Goal: Task Accomplishment & Management: Manage account settings

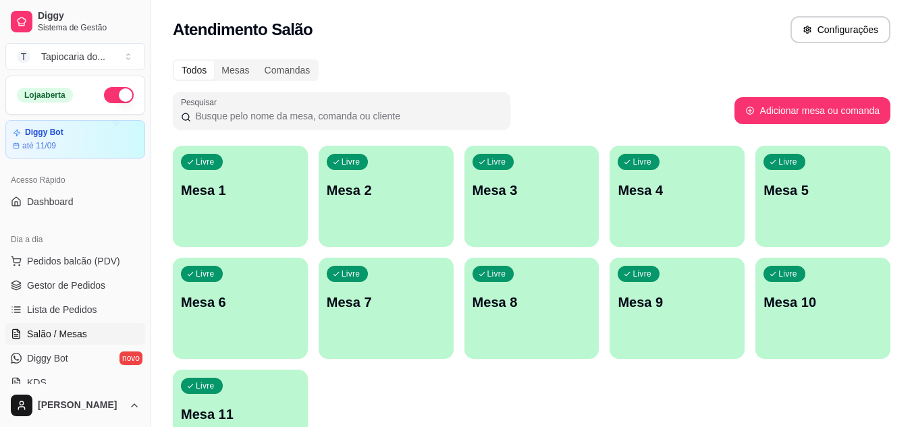
click at [386, 297] on p "Mesa 7" at bounding box center [386, 302] width 119 height 19
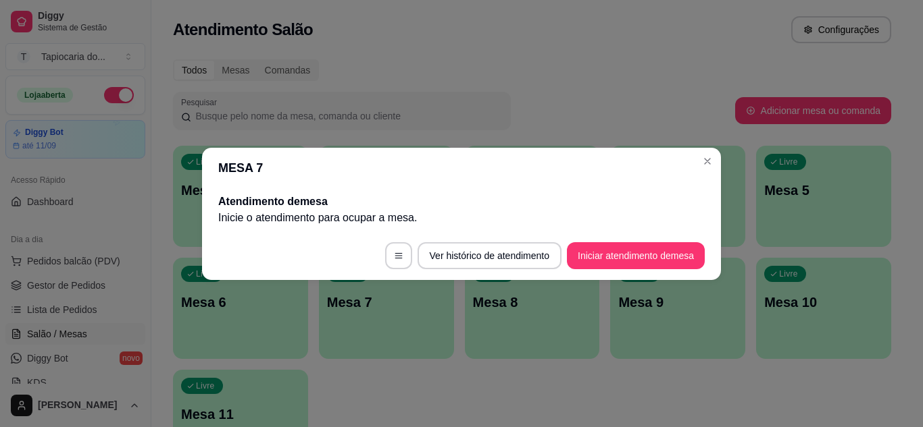
click at [652, 270] on footer "Ver histórico de atendimento Iniciar atendimento de mesa" at bounding box center [461, 256] width 519 height 49
click at [654, 261] on button "Iniciar atendimento de mesa" at bounding box center [636, 255] width 138 height 27
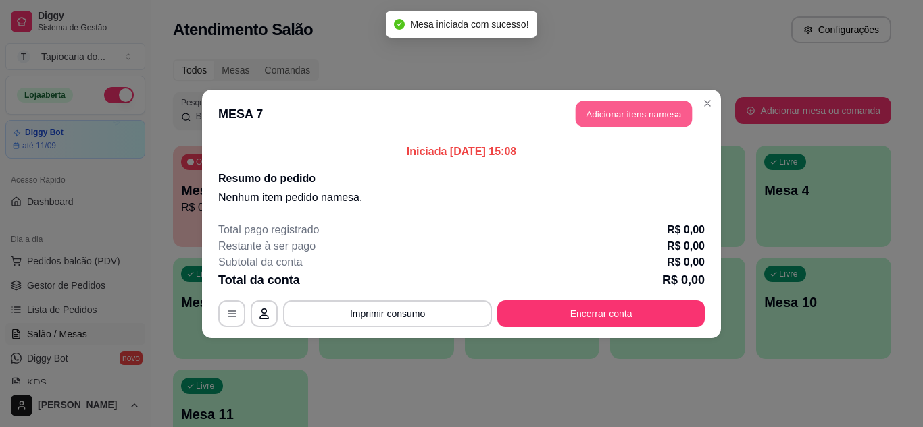
click at [651, 115] on button "Adicionar itens na mesa" at bounding box center [633, 114] width 116 height 26
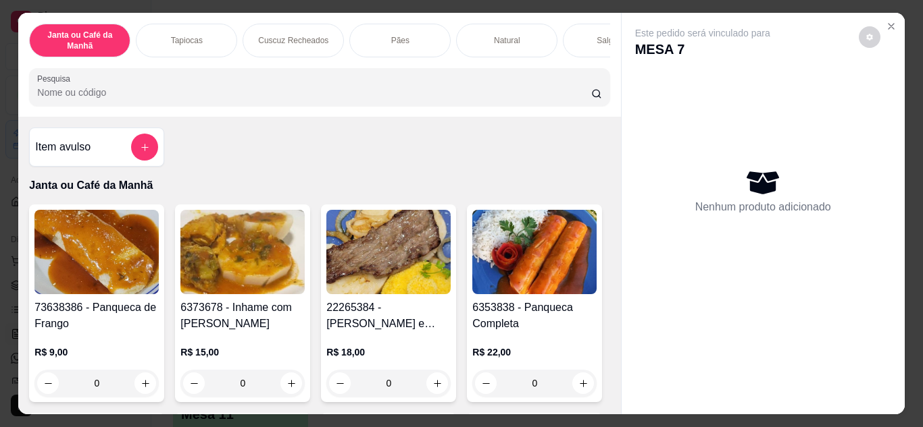
click at [317, 99] on input "Pesquisa" at bounding box center [314, 93] width 554 height 14
click at [319, 99] on input "Pesquisa" at bounding box center [314, 93] width 554 height 14
click at [320, 99] on input "Pesquisa" at bounding box center [314, 93] width 554 height 14
click at [321, 99] on input "Pesquisa" at bounding box center [314, 93] width 554 height 14
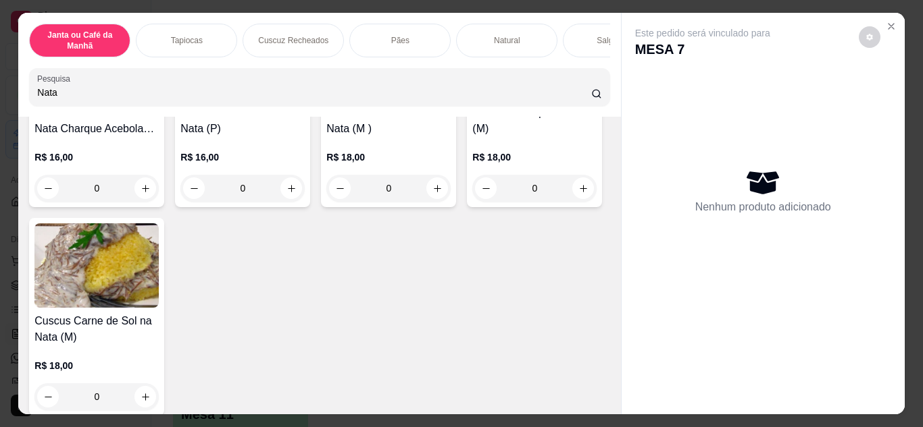
scroll to position [270, 0]
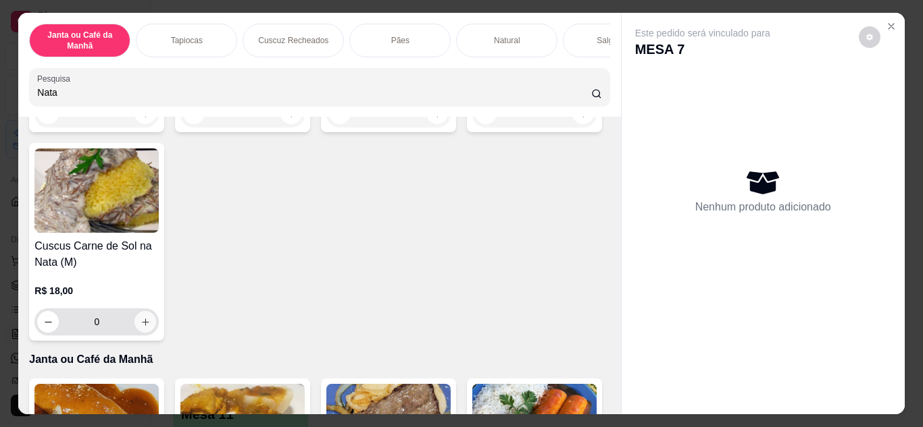
type input "Nata"
click at [151, 328] on icon "increase-product-quantity" at bounding box center [145, 322] width 10 height 10
type input "1"
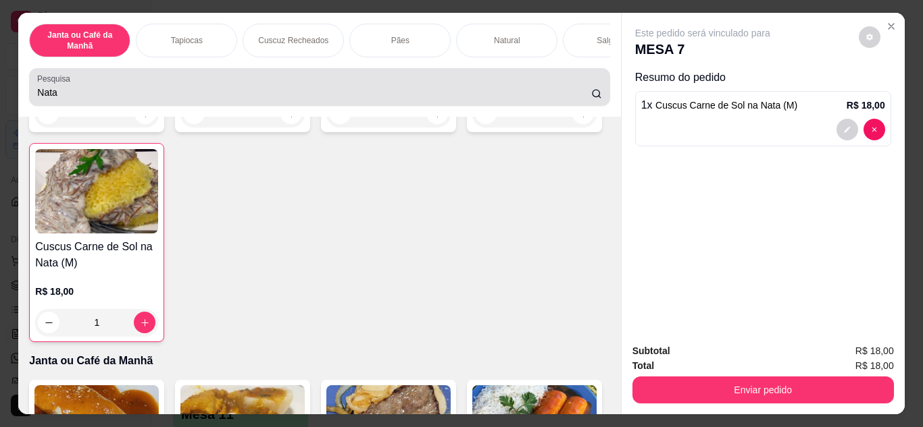
click at [214, 101] on div "Nata" at bounding box center [319, 87] width 564 height 27
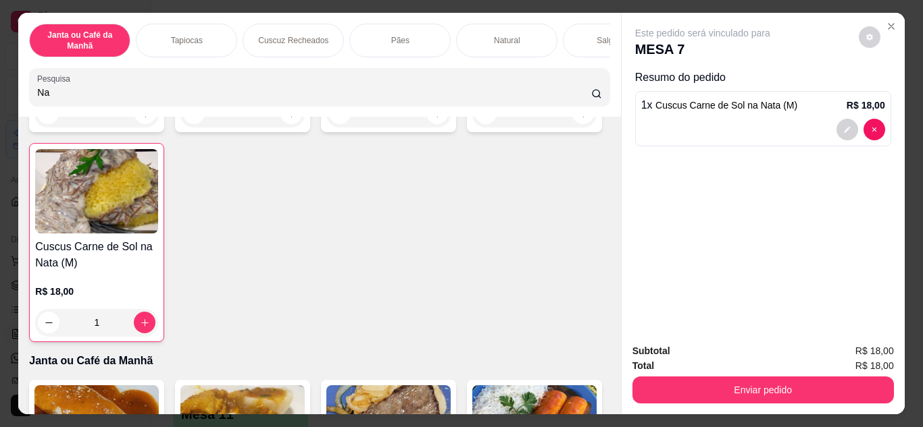
type input "N"
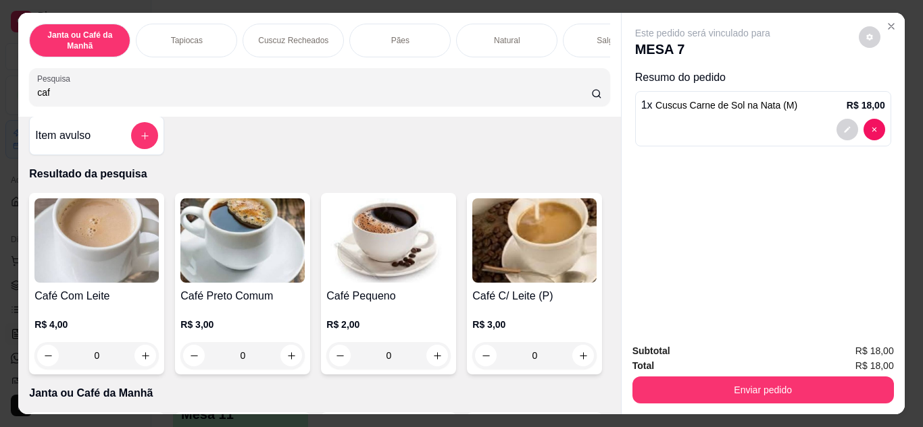
scroll to position [0, 0]
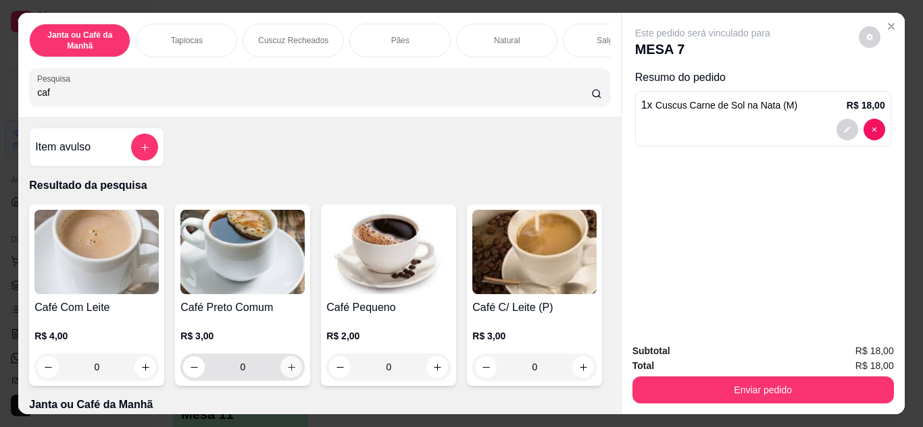
type input "caf"
click at [286, 371] on icon "increase-product-quantity" at bounding box center [291, 368] width 10 height 10
type input "1"
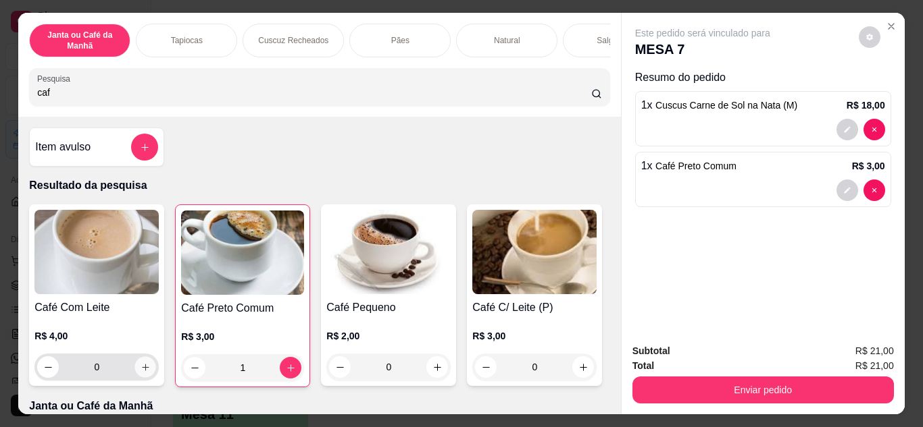
click at [140, 373] on icon "increase-product-quantity" at bounding box center [145, 368] width 10 height 10
type input "1"
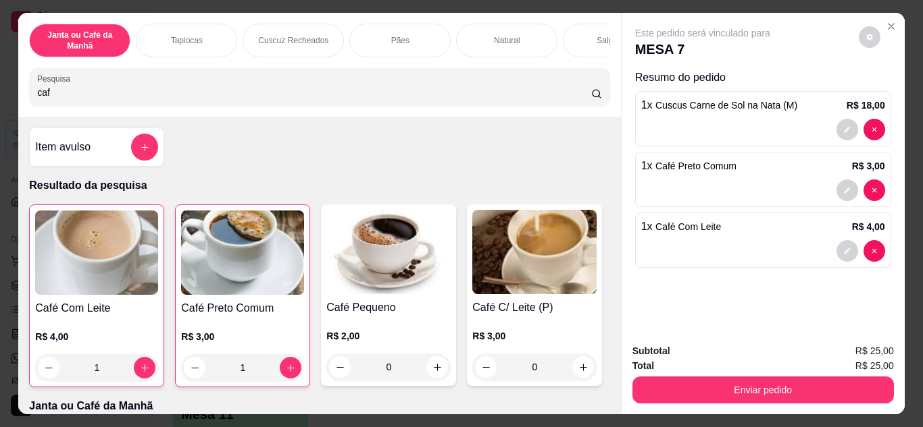
click at [164, 99] on input "caf" at bounding box center [314, 93] width 554 height 14
drag, startPoint x: 330, startPoint y: 101, endPoint x: 298, endPoint y: 125, distance: 40.0
click at [0, 125] on div "Janta ou Café da Manhã Tapiocas Cuscuz Recheados Pães Natural Salgados Tapiocas…" at bounding box center [461, 213] width 923 height 427
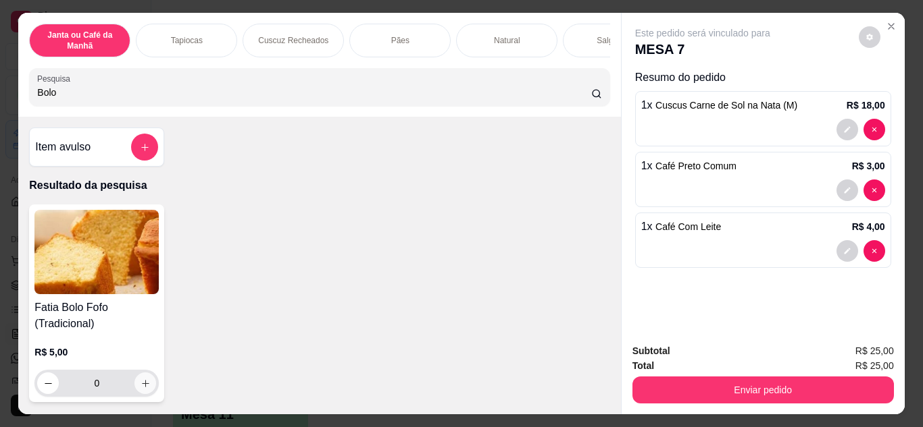
type input "Bolo"
click at [146, 383] on button "increase-product-quantity" at bounding box center [145, 383] width 21 height 21
type input "1"
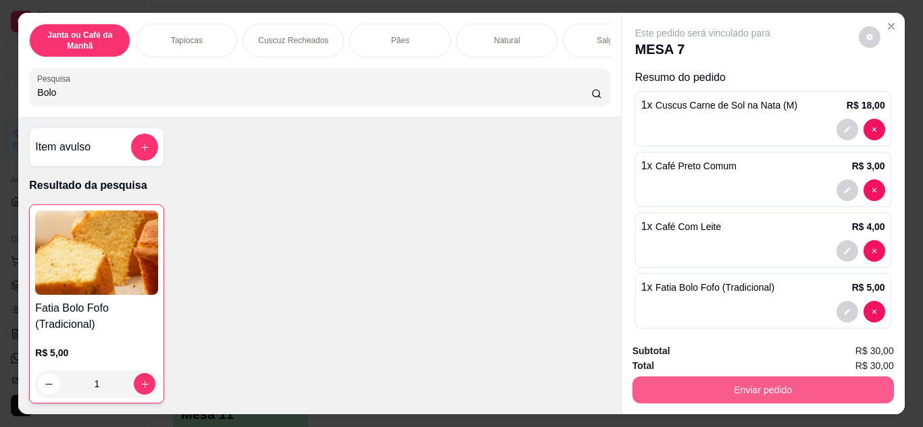
click at [855, 390] on button "Enviar pedido" at bounding box center [762, 390] width 261 height 27
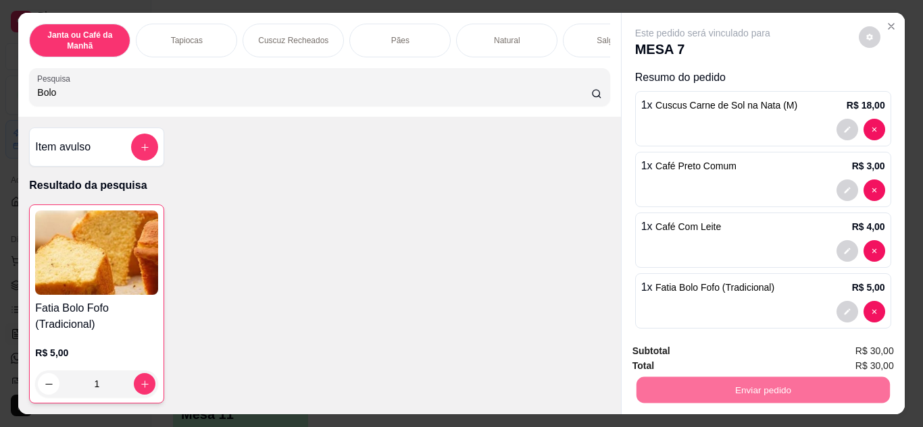
click at [688, 354] on button "Não registrar e enviar pedido" at bounding box center [718, 353] width 140 height 26
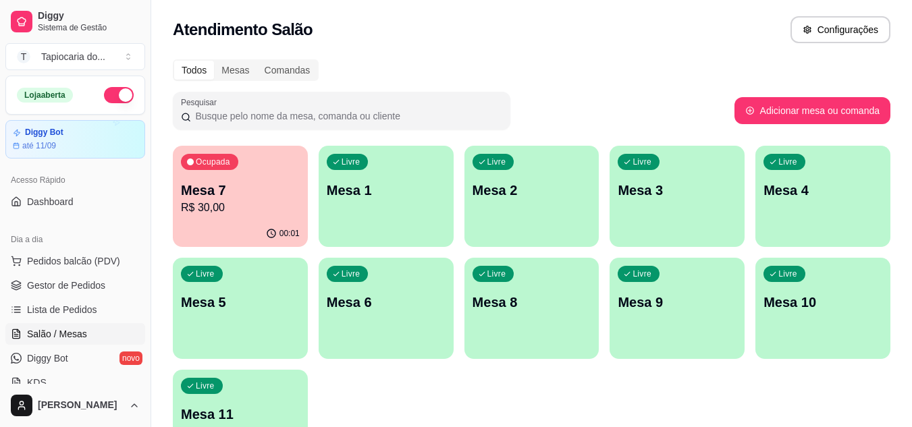
click at [430, 175] on div "Livre Mesa 1" at bounding box center [386, 188] width 135 height 85
click at [660, 199] on p "Mesa 3" at bounding box center [677, 190] width 119 height 19
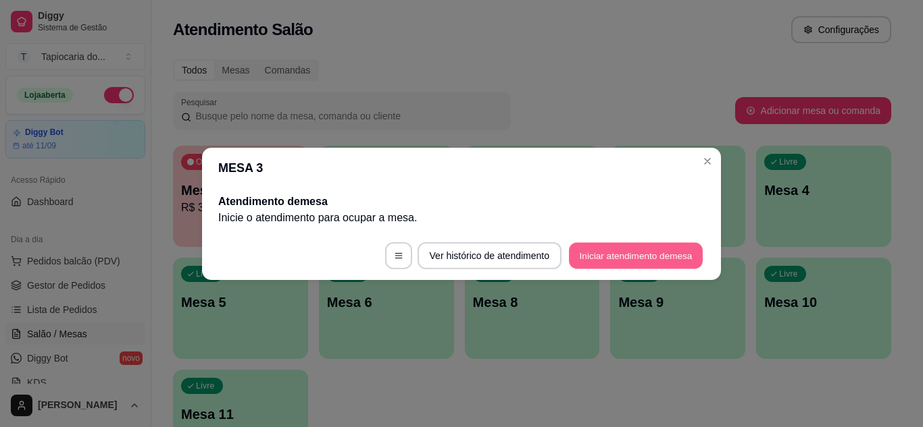
click at [663, 256] on button "Iniciar atendimento de mesa" at bounding box center [636, 255] width 134 height 26
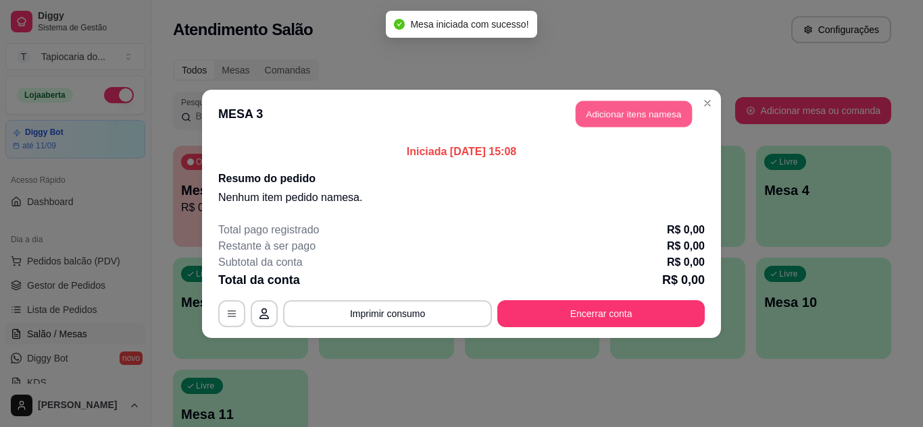
click at [648, 115] on button "Adicionar itens na mesa" at bounding box center [633, 114] width 116 height 26
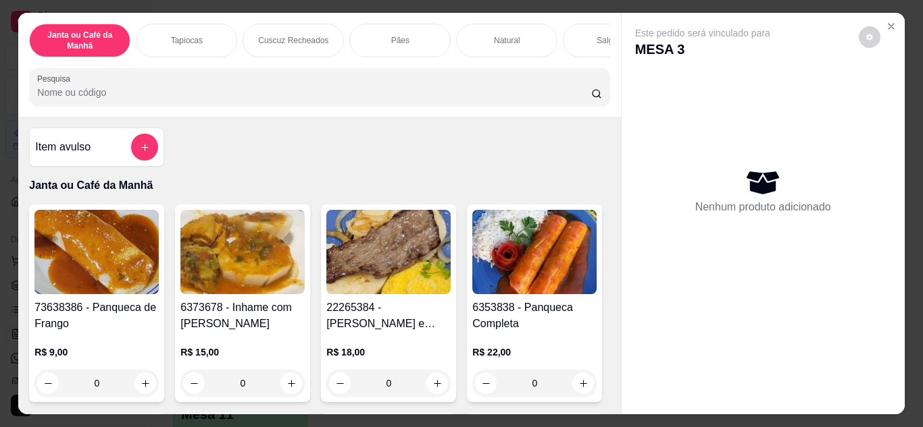
click at [84, 93] on input "Pesquisa" at bounding box center [314, 93] width 554 height 14
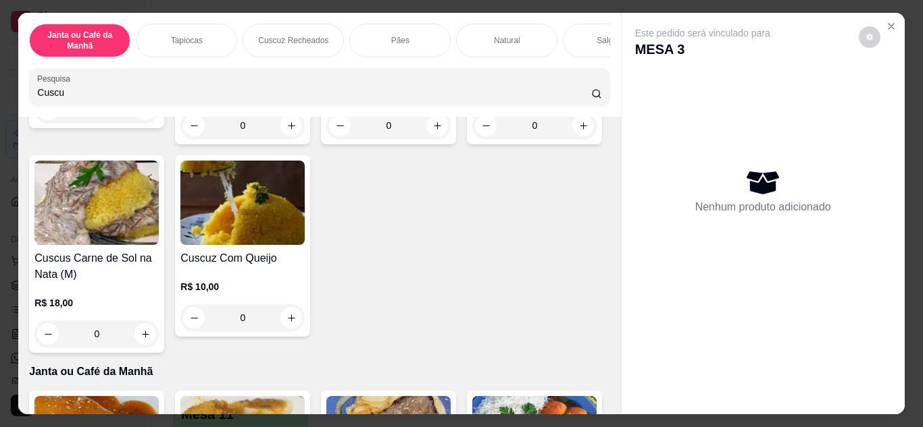
scroll to position [878, 0]
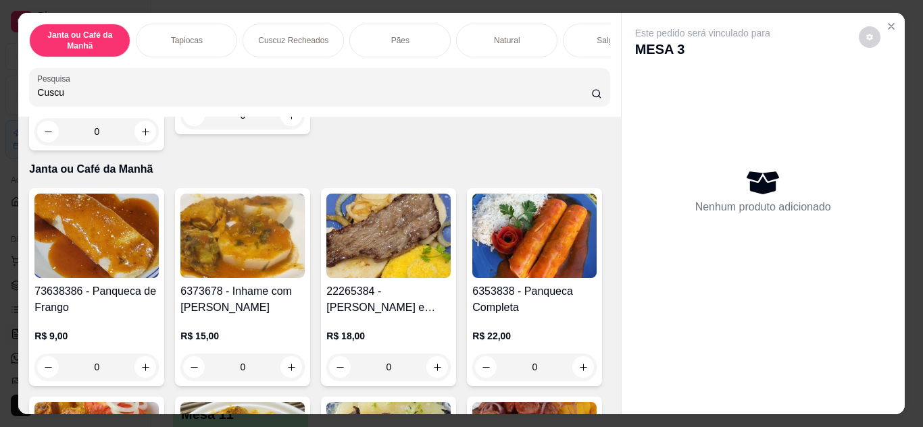
type input "Cuscu"
click at [285, 129] on div "0" at bounding box center [242, 115] width 124 height 27
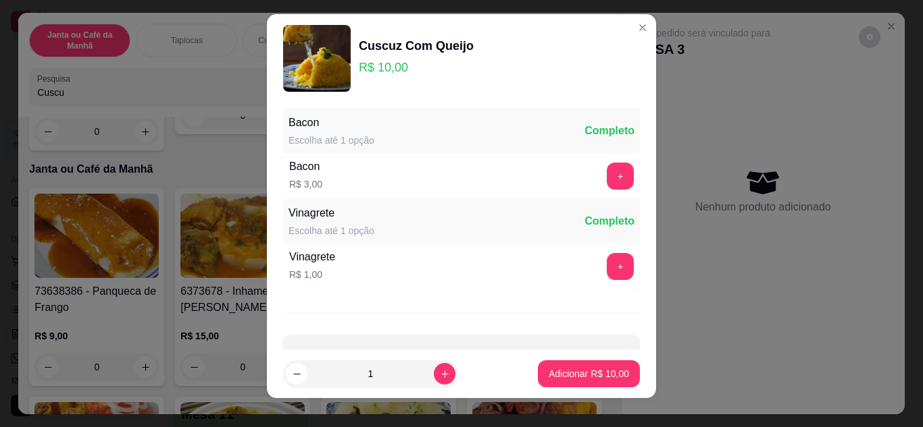
scroll to position [0, 0]
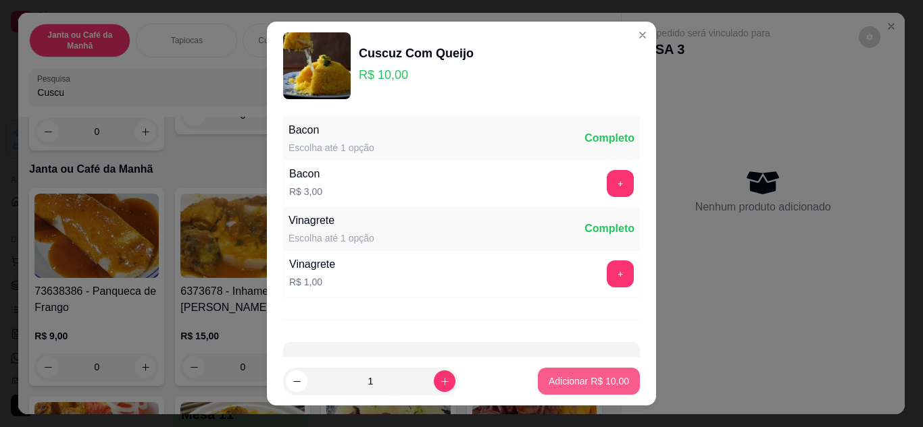
click at [571, 381] on p "Adicionar R$ 10,00" at bounding box center [588, 382] width 80 height 14
type input "1"
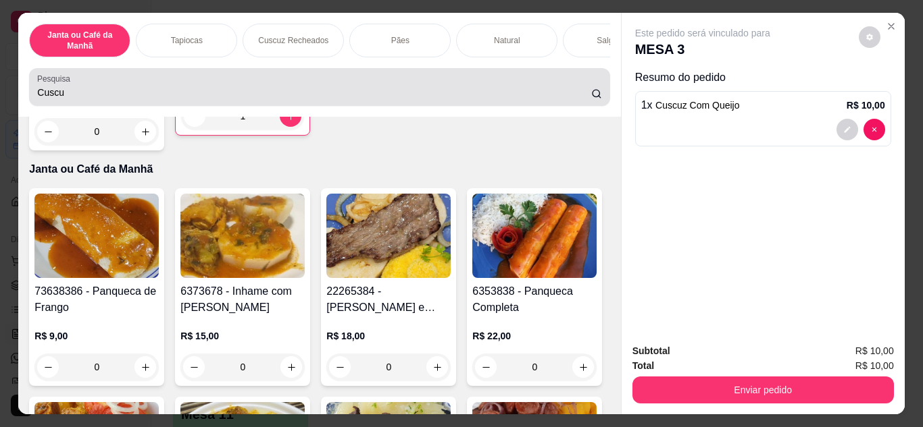
click at [305, 99] on input "Cuscu" at bounding box center [314, 93] width 554 height 14
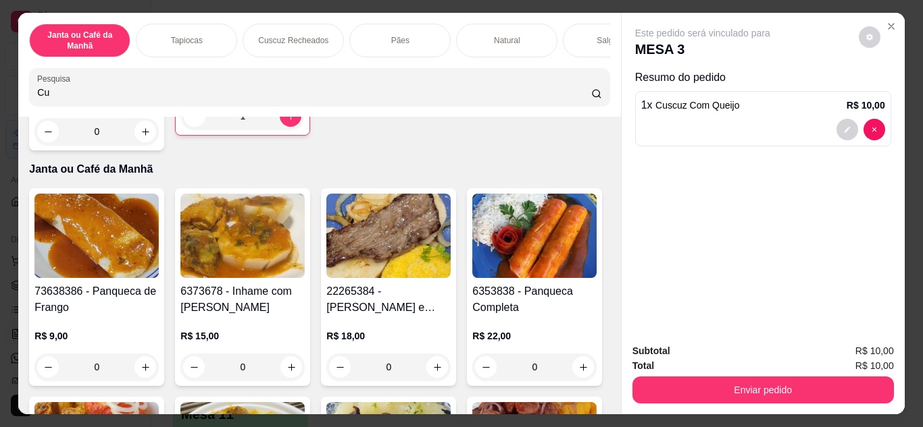
type input "C"
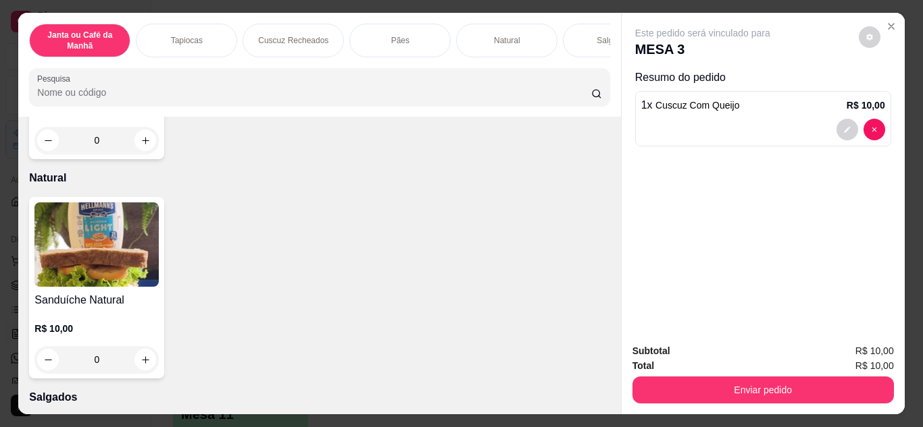
scroll to position [3002, 0]
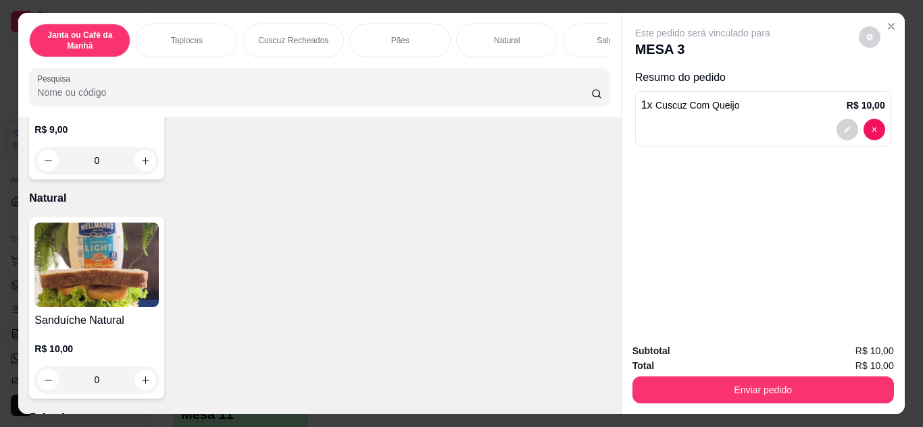
type input "C"
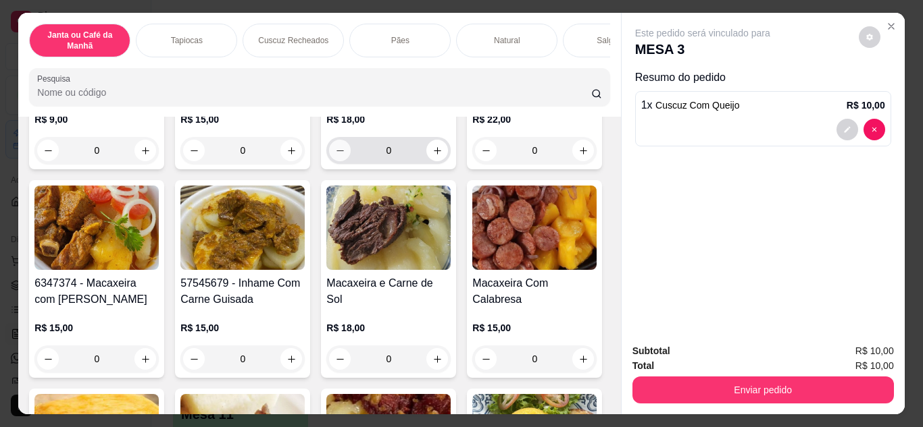
scroll to position [0, 0]
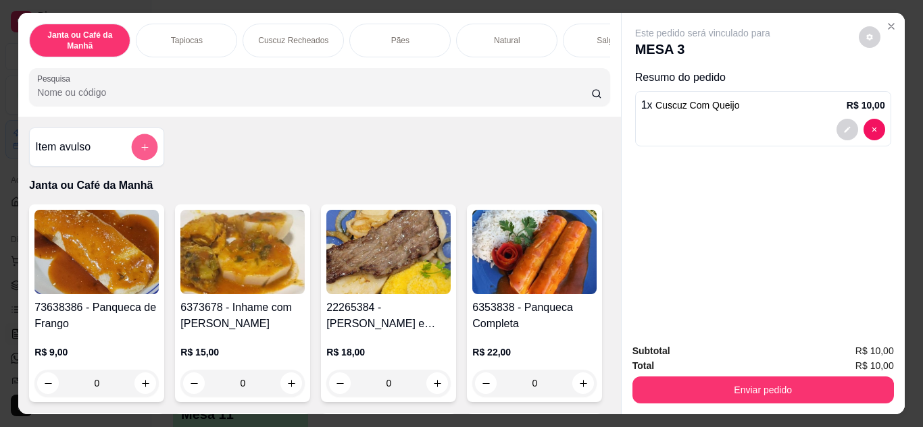
click at [142, 157] on button "add-separate-item" at bounding box center [145, 147] width 26 height 26
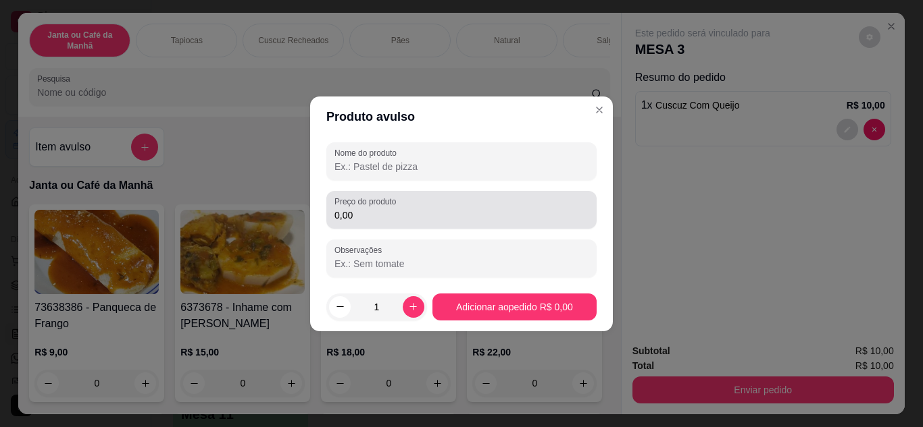
click at [435, 220] on input "0,00" at bounding box center [461, 216] width 254 height 14
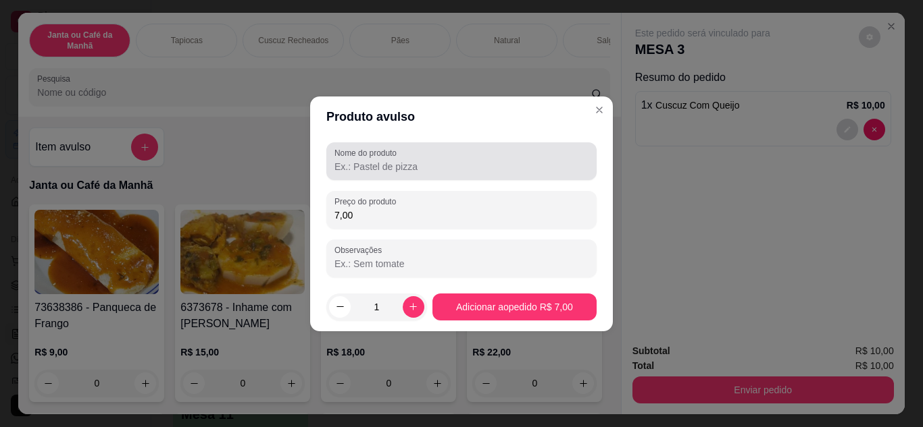
type input "7,00"
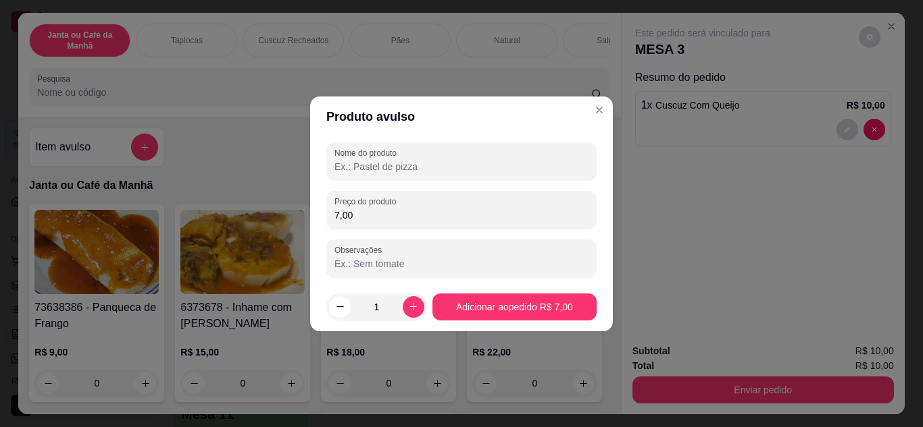
click at [391, 164] on input "Nome do produto" at bounding box center [461, 167] width 254 height 14
type input "P"
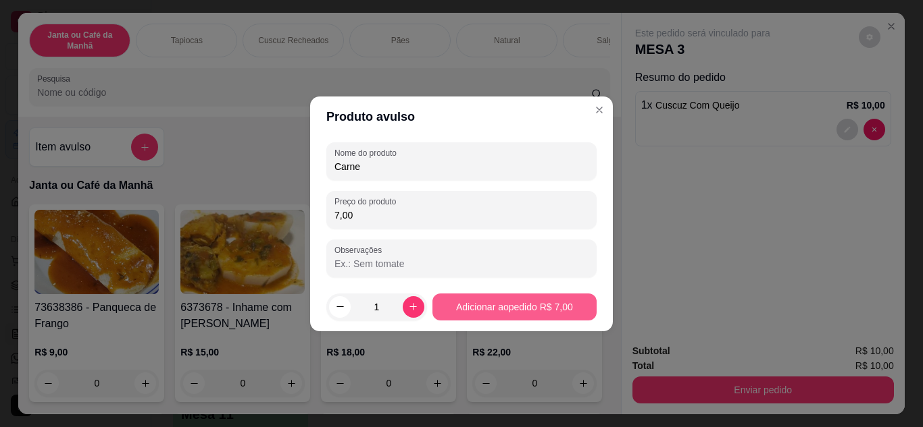
type input "Carne"
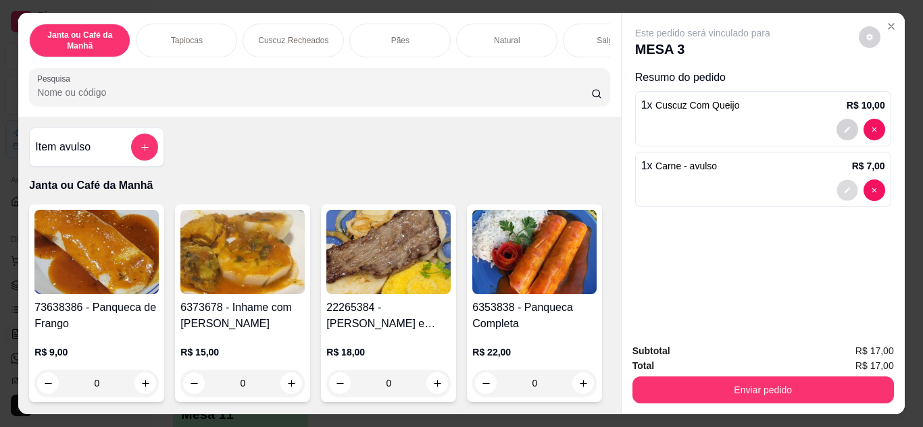
click at [839, 180] on button "decrease-product-quantity" at bounding box center [846, 190] width 21 height 21
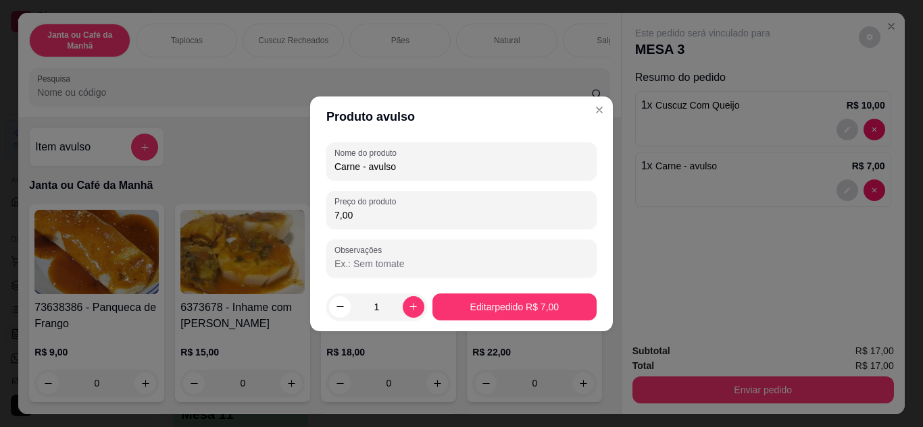
drag, startPoint x: 364, startPoint y: 171, endPoint x: 686, endPoint y: 162, distance: 322.3
click at [665, 175] on div "Produto avulso Nome do produto Carne - avulso Preço do produto 7,00 Observações…" at bounding box center [461, 213] width 923 height 427
type input "Carne"
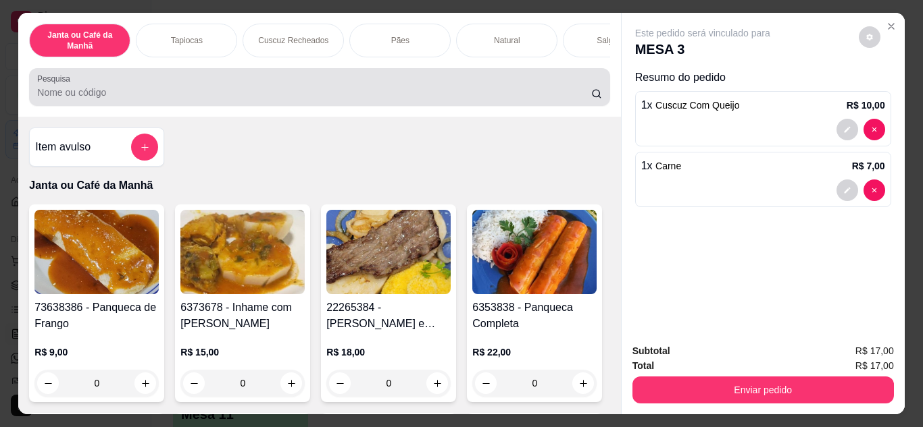
click at [408, 77] on div "Pesquisa" at bounding box center [319, 87] width 580 height 38
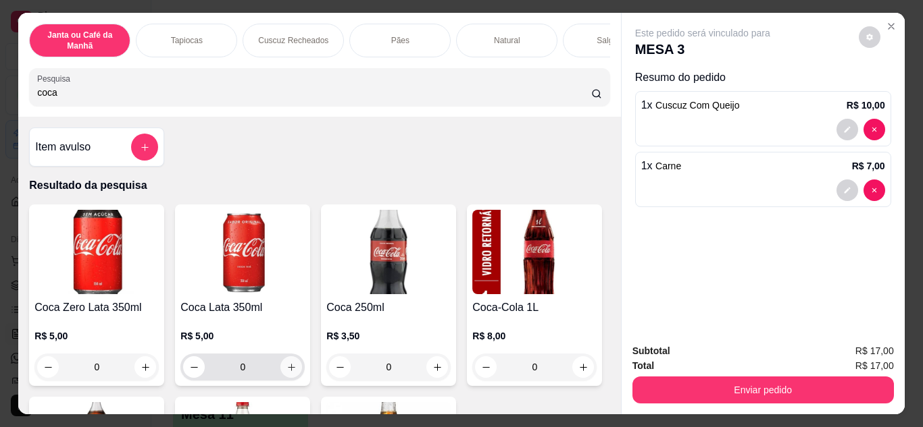
type input "coca"
click at [293, 375] on button "increase-product-quantity" at bounding box center [291, 368] width 22 height 22
type input "1"
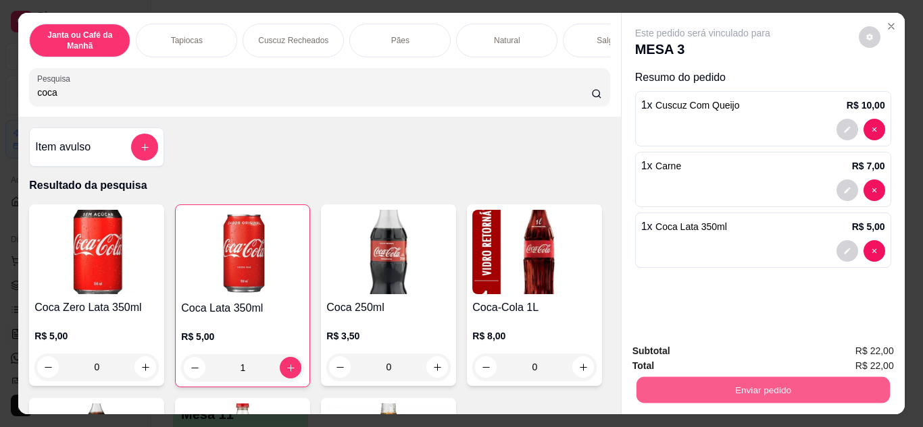
click at [722, 388] on button "Enviar pedido" at bounding box center [761, 391] width 253 height 26
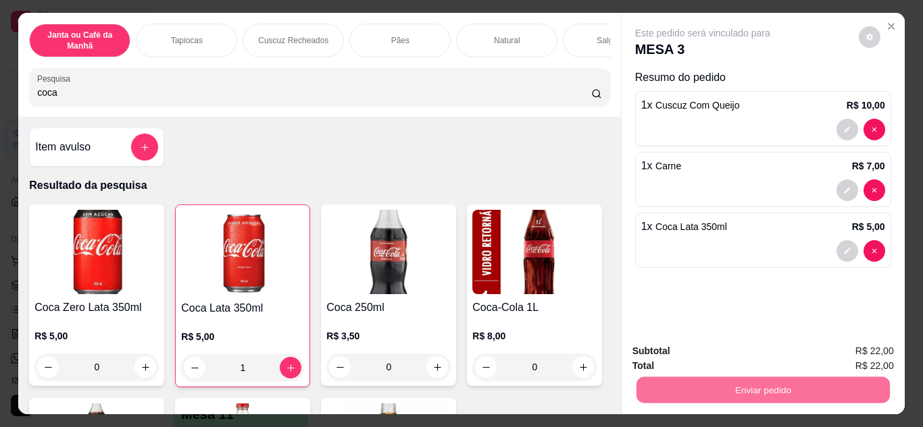
click at [702, 353] on button "Não registrar e enviar pedido" at bounding box center [718, 353] width 140 height 26
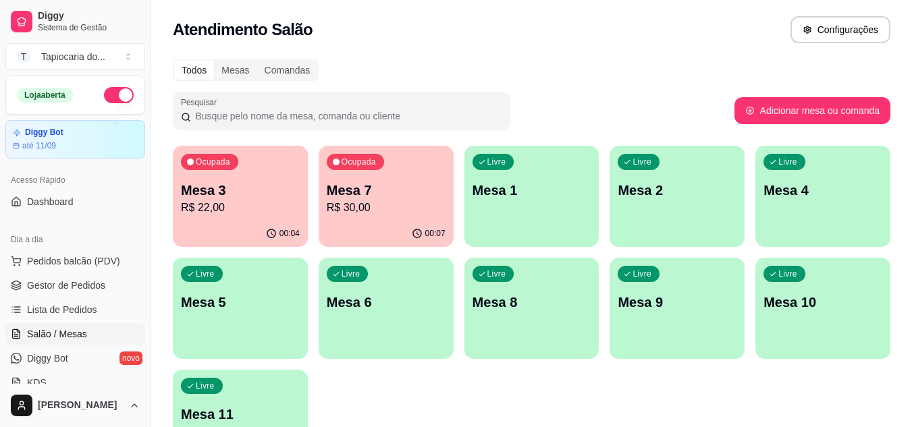
click at [411, 207] on p "R$ 30,00" at bounding box center [386, 208] width 119 height 16
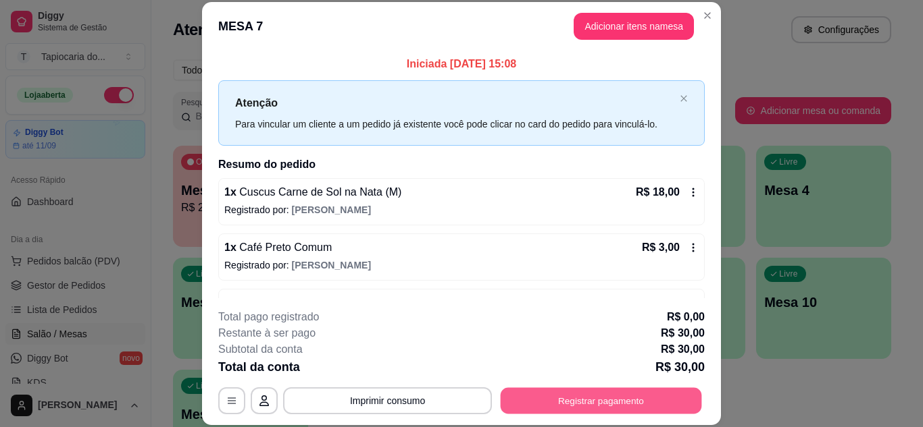
click at [577, 400] on button "Registrar pagamento" at bounding box center [600, 401] width 201 height 26
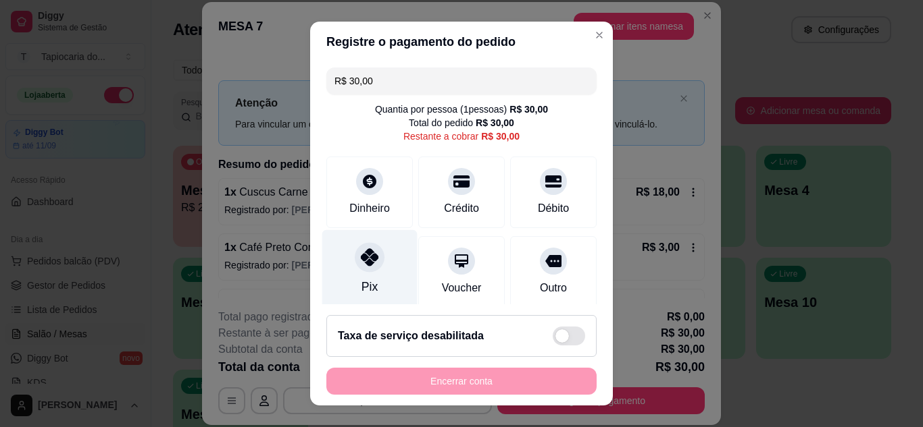
click at [380, 273] on div "Pix" at bounding box center [369, 269] width 95 height 79
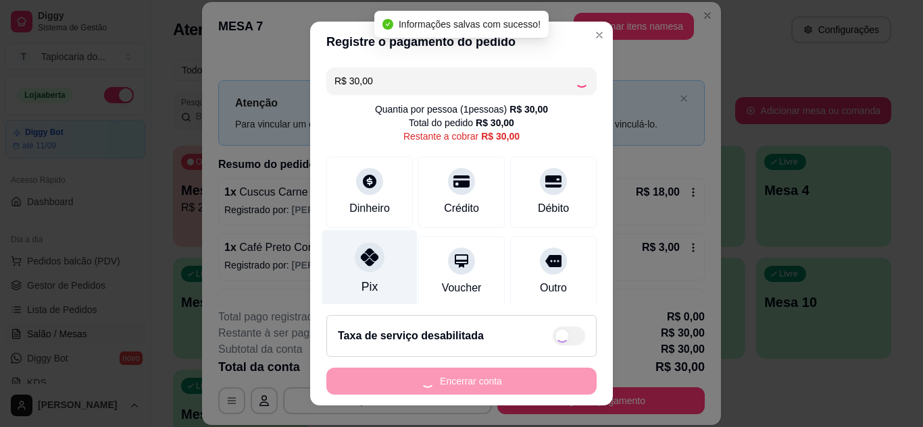
type input "R$ 0,00"
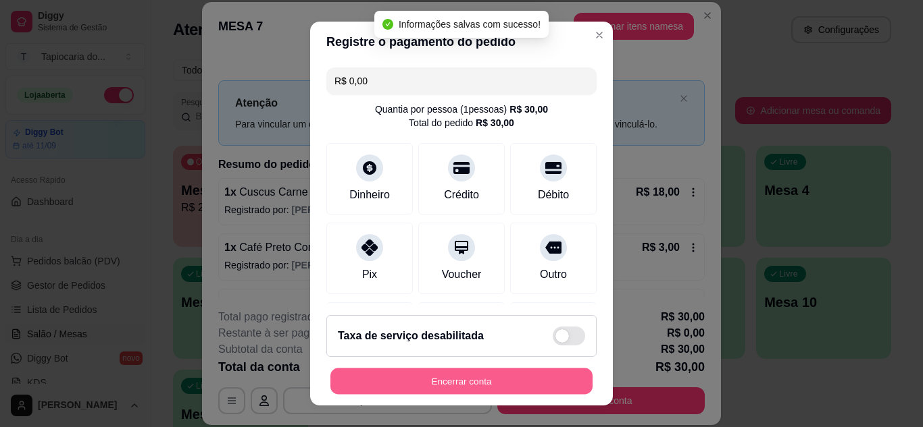
click at [486, 373] on button "Encerrar conta" at bounding box center [461, 382] width 262 height 26
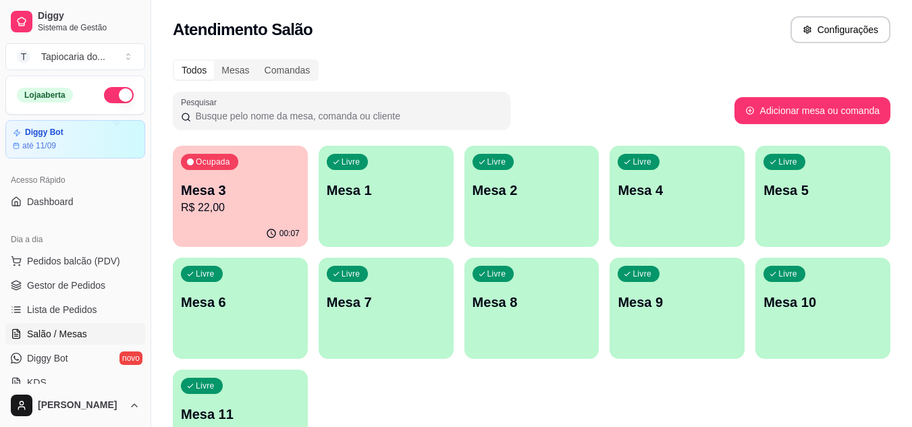
click at [250, 255] on div "Ocupada Mesa 3 R$ 22,00 00:07 Livre Mesa 1 Livre Mesa 2 Livre Mesa 4 Livre Mesa…" at bounding box center [532, 309] width 718 height 326
click at [70, 290] on span "Gestor de Pedidos" at bounding box center [66, 286] width 78 height 14
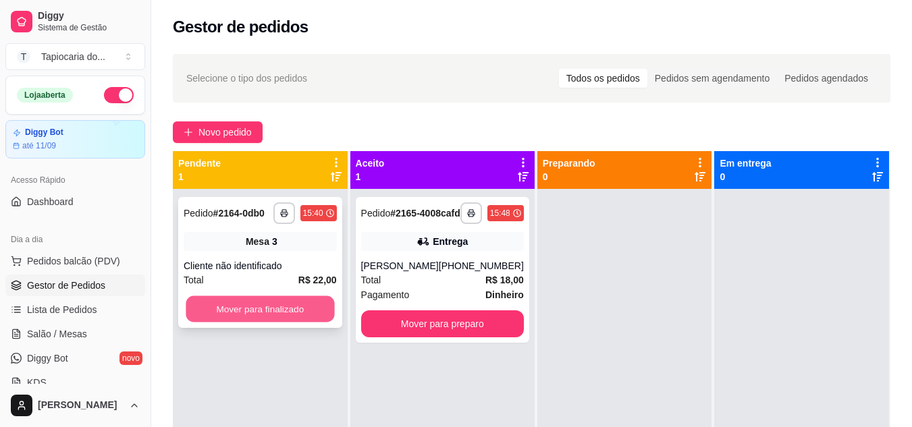
click at [292, 311] on button "Mover para finalizado" at bounding box center [260, 309] width 149 height 26
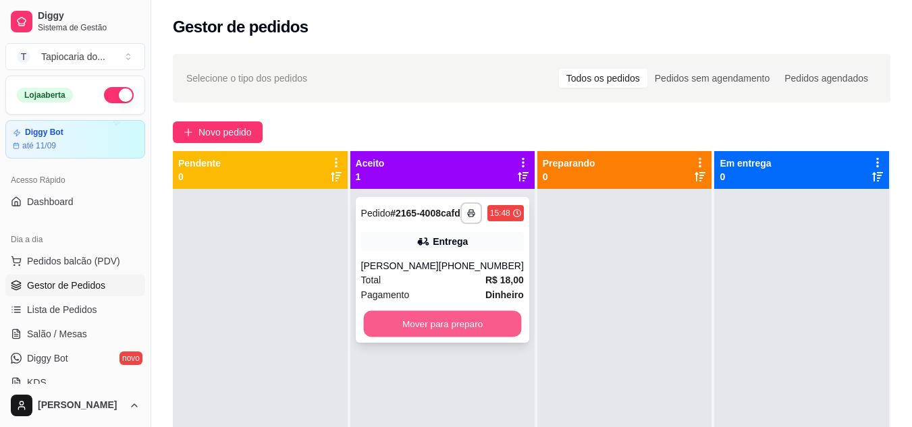
click at [451, 338] on button "Mover para preparo" at bounding box center [442, 324] width 158 height 26
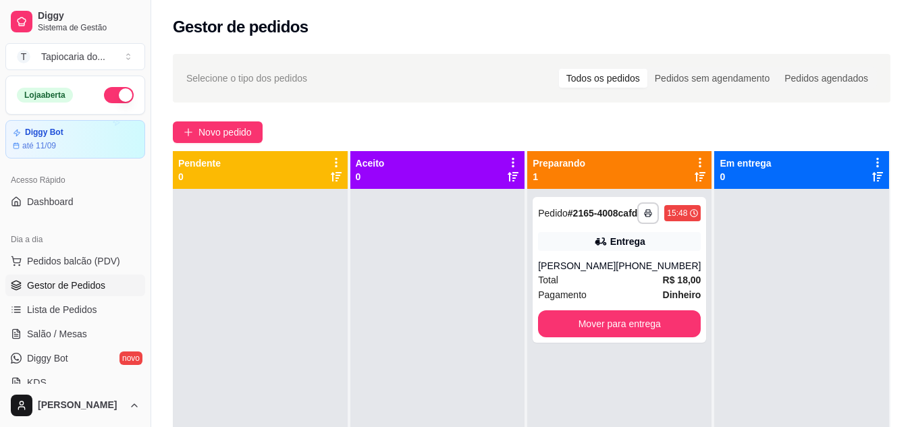
drag, startPoint x: 76, startPoint y: 298, endPoint x: 86, endPoint y: 290, distance: 13.0
click at [81, 294] on ul "Pedidos balcão (PDV) Gestor de Pedidos Lista de Pedidos Salão / Mesas Diggy Bot…" at bounding box center [75, 322] width 140 height 143
click at [93, 284] on span "Gestor de Pedidos" at bounding box center [66, 286] width 78 height 14
click at [93, 282] on span "Gestor de Pedidos" at bounding box center [66, 286] width 78 height 14
click at [58, 330] on span "Salão / Mesas" at bounding box center [57, 335] width 60 height 14
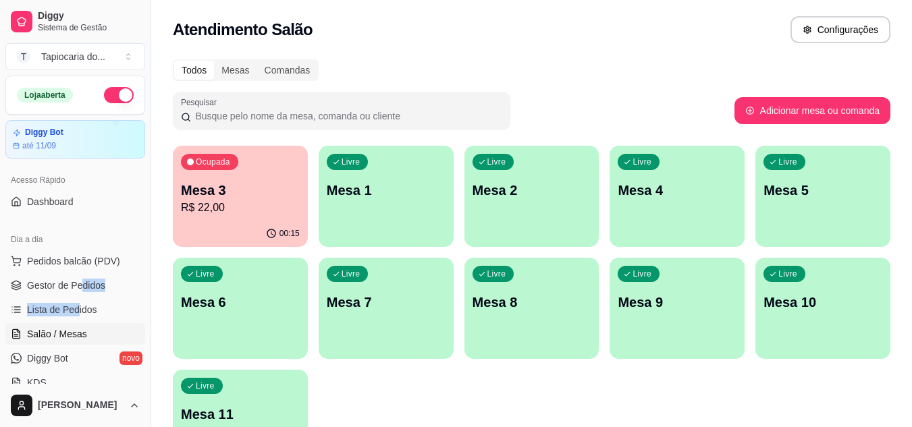
click at [270, 225] on div "00:15" at bounding box center [240, 234] width 135 height 26
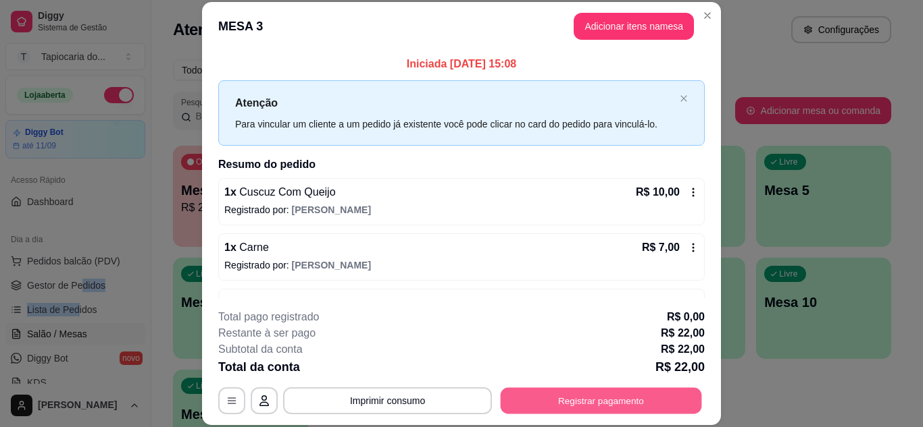
click at [567, 398] on button "Registrar pagamento" at bounding box center [600, 401] width 201 height 26
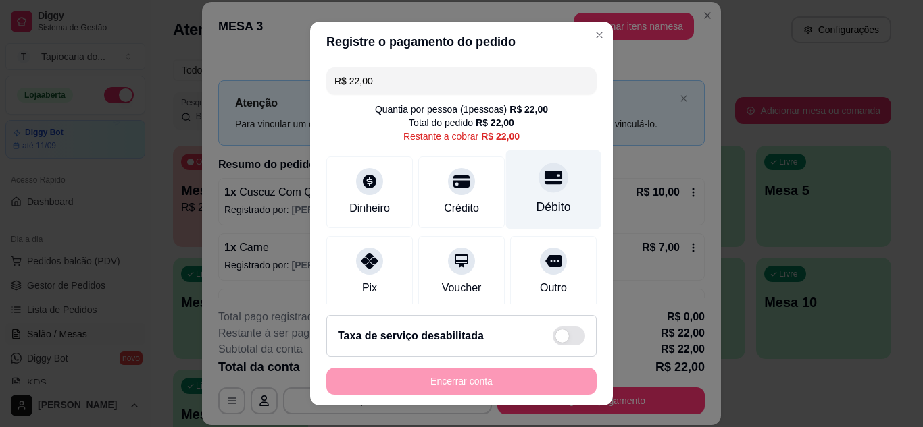
click at [555, 212] on div "Débito" at bounding box center [553, 189] width 95 height 79
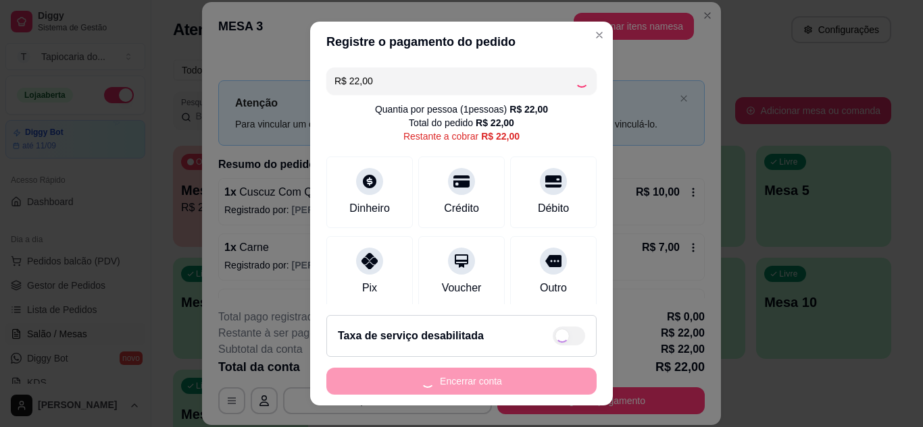
type input "R$ 0,00"
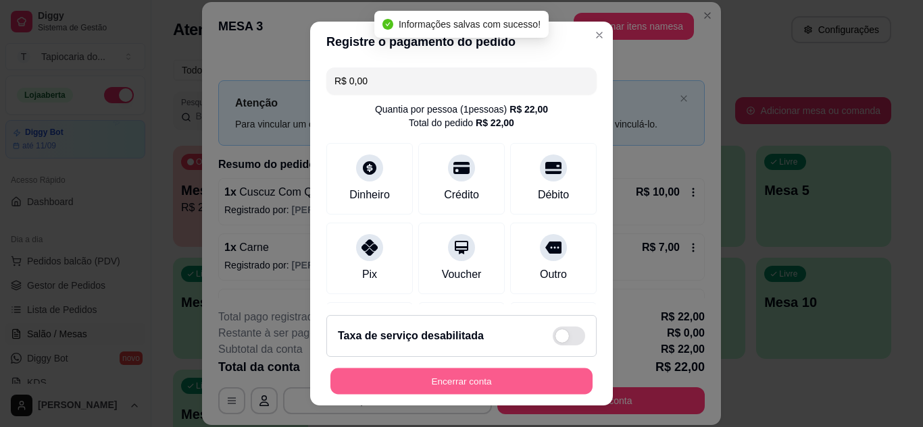
click at [496, 385] on button "Encerrar conta" at bounding box center [461, 382] width 262 height 26
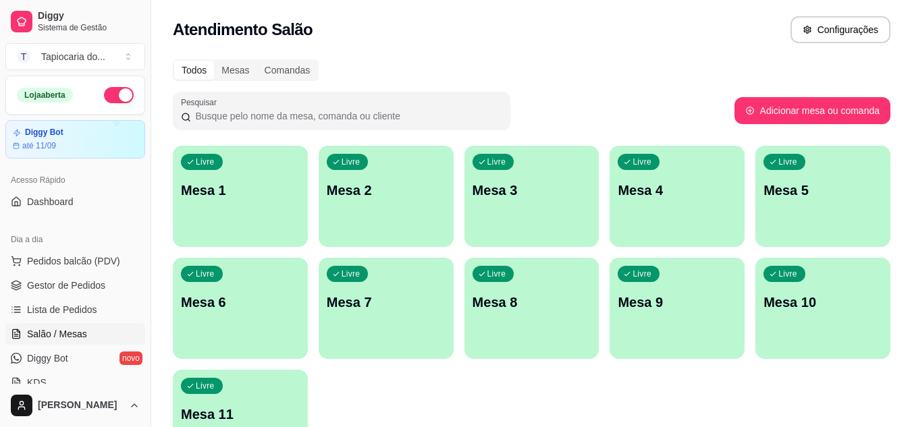
click at [418, 20] on div "Atendimento Salão Configurações" at bounding box center [532, 29] width 718 height 27
click at [76, 288] on span "Gestor de Pedidos" at bounding box center [66, 286] width 78 height 14
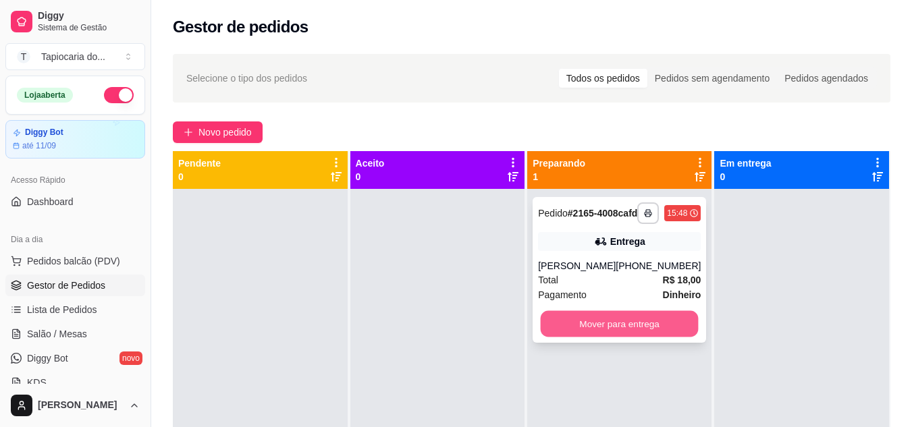
click at [658, 328] on button "Mover para entrega" at bounding box center [620, 324] width 158 height 26
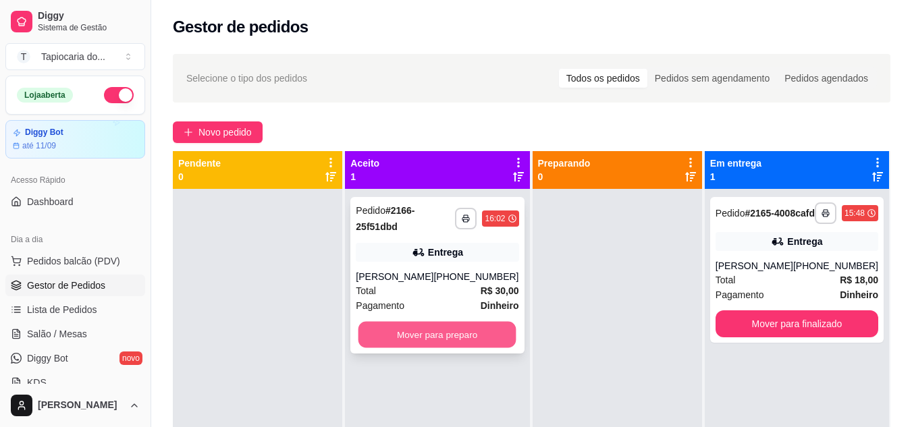
click at [442, 347] on button "Mover para preparo" at bounding box center [438, 335] width 158 height 26
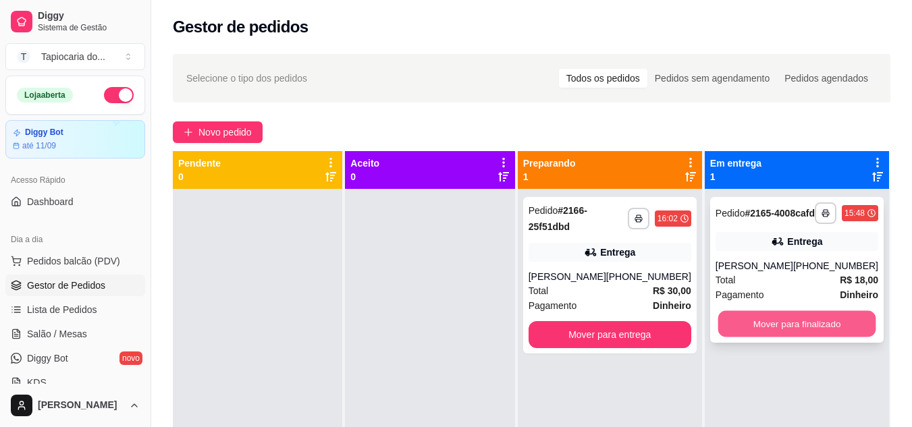
click at [811, 336] on button "Mover para finalizado" at bounding box center [797, 324] width 158 height 26
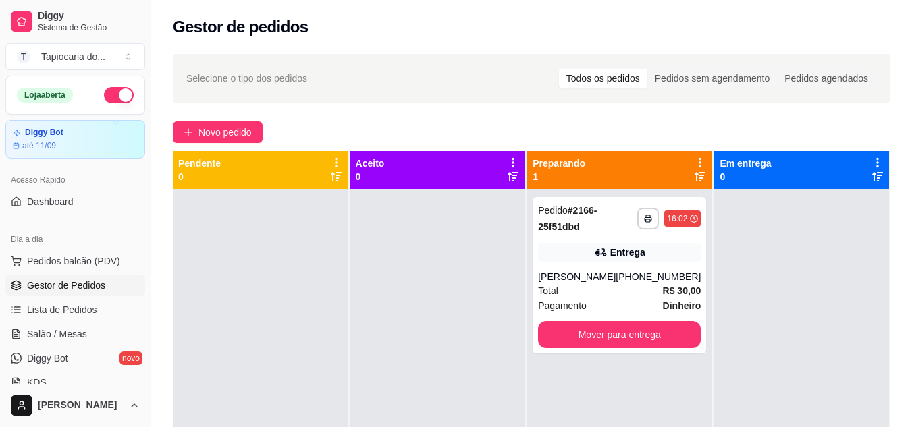
click at [70, 286] on span "Gestor de Pedidos" at bounding box center [66, 286] width 78 height 14
click at [500, 19] on div "Gestor de pedidos" at bounding box center [532, 27] width 718 height 22
click at [246, 132] on span "Novo pedido" at bounding box center [225, 132] width 53 height 15
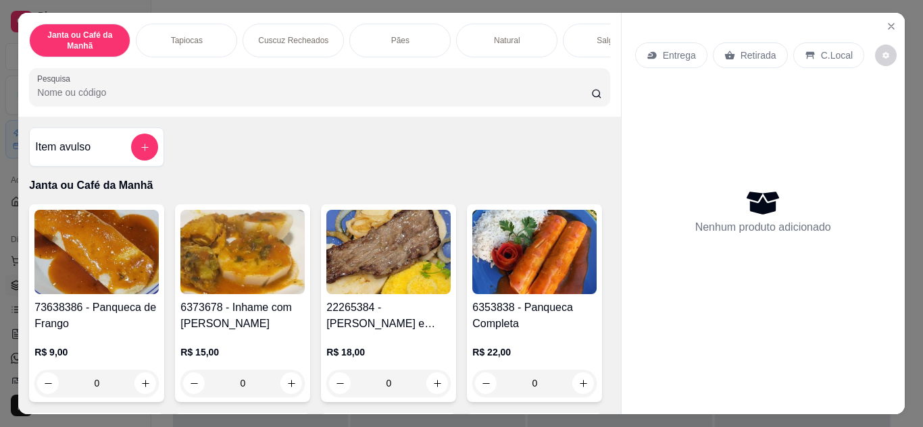
click at [126, 99] on input "Pesquisa" at bounding box center [314, 93] width 554 height 14
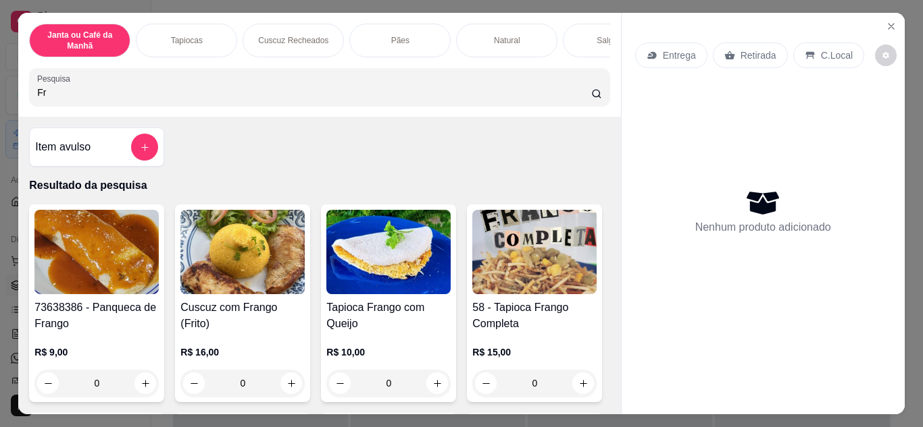
type input "F"
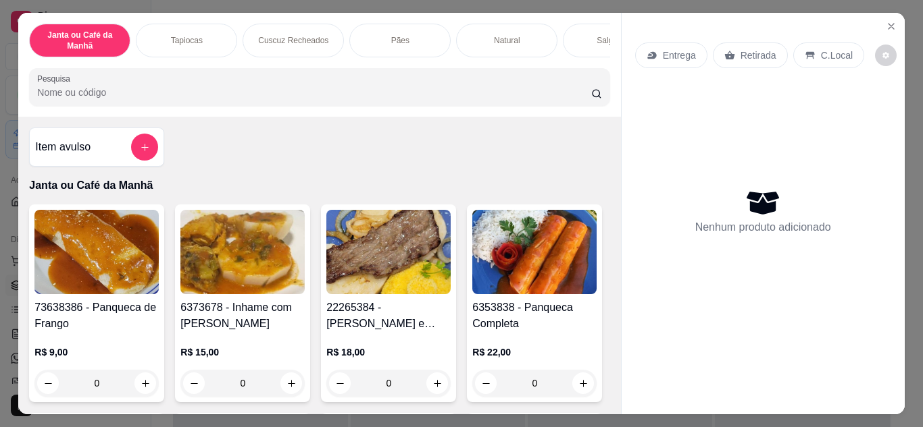
click at [105, 96] on input "Pesquisa" at bounding box center [314, 93] width 554 height 14
click at [105, 99] on input "Pesquisa" at bounding box center [314, 93] width 554 height 14
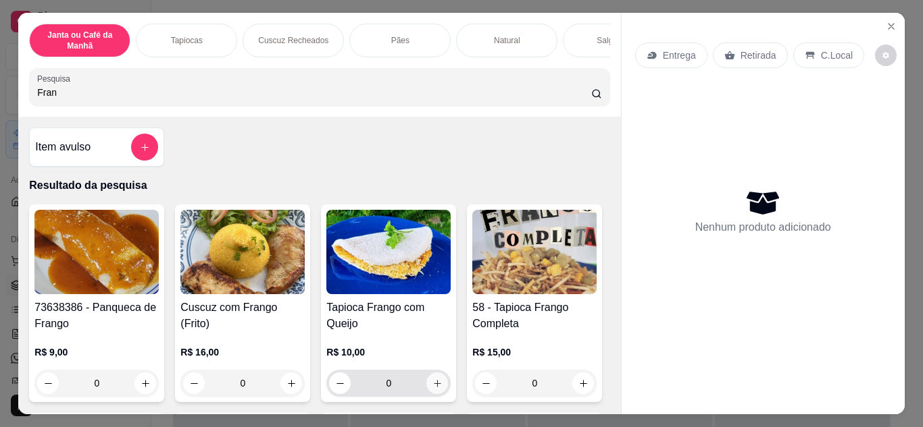
type input "Fran"
click at [435, 387] on icon "increase-product-quantity" at bounding box center [437, 384] width 10 height 10
type input "1"
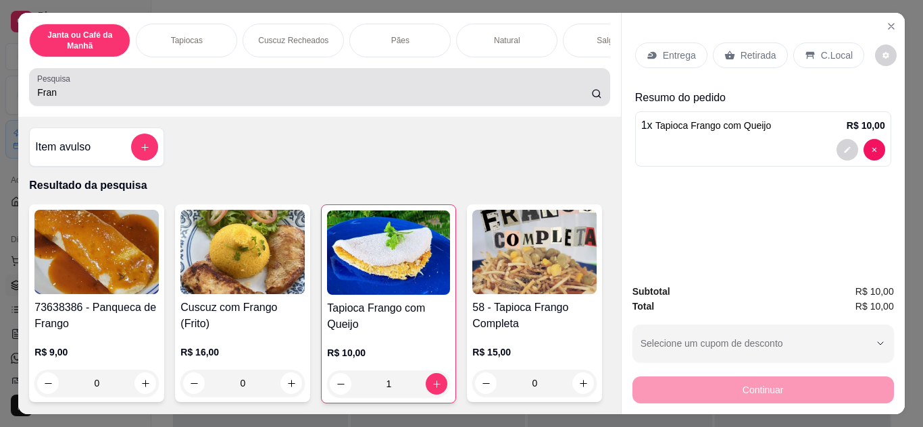
click at [286, 101] on div "Fran" at bounding box center [319, 87] width 564 height 27
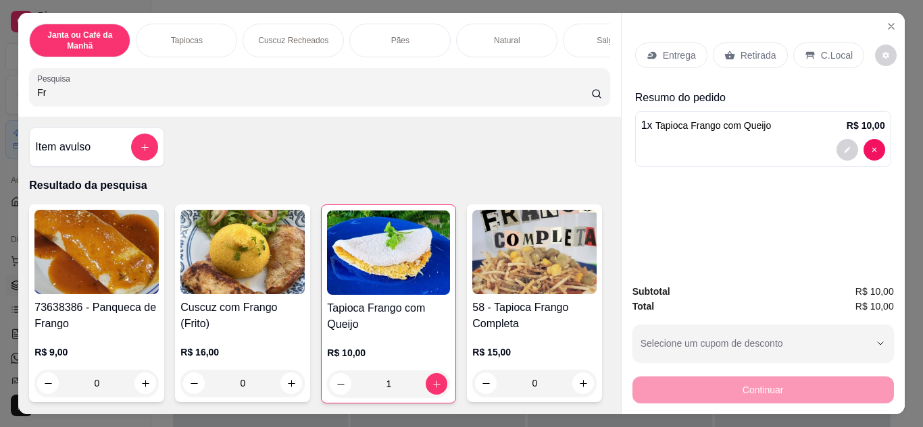
type input "F"
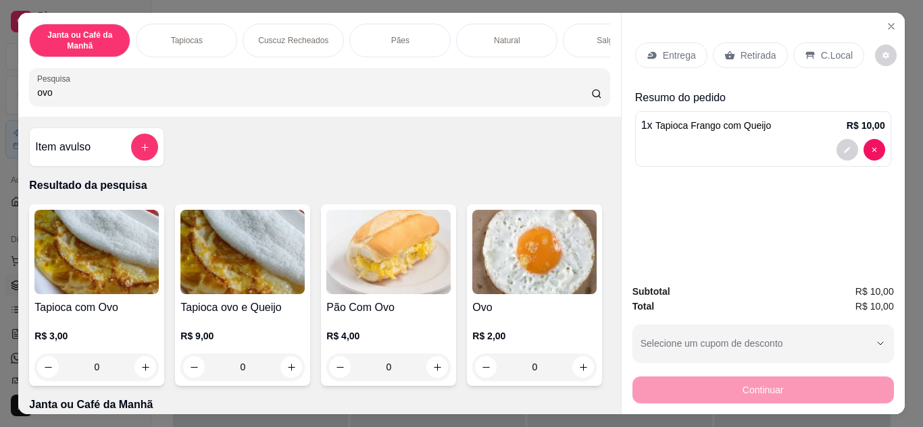
type input "ovo"
click at [135, 146] on button "add-separate-item" at bounding box center [144, 147] width 27 height 27
drag, startPoint x: 459, startPoint y: 120, endPoint x: 282, endPoint y: 90, distance: 179.4
click at [284, 91] on div "Janta ou Café da Manhã Tapiocas Cuscuz Recheados Pães Natural Salgados Tapiocas…" at bounding box center [319, 65] width 602 height 104
drag, startPoint x: 205, startPoint y: 100, endPoint x: 0, endPoint y: 105, distance: 204.7
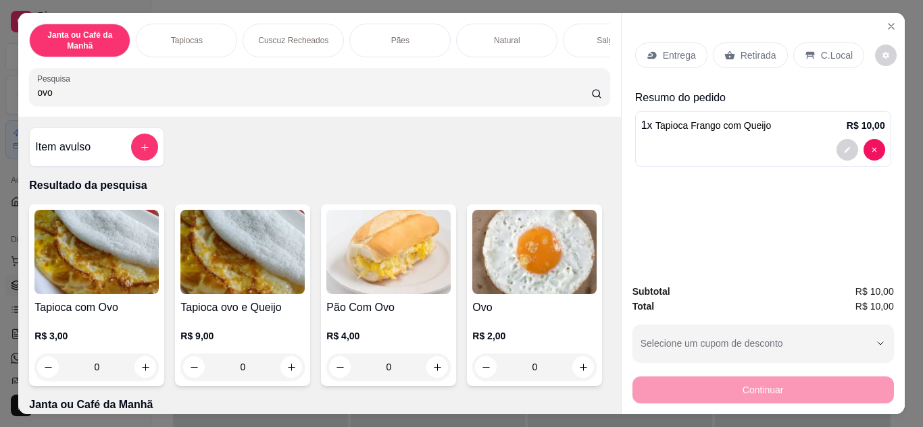
click at [0, 105] on div "Janta ou Café da Manhã Tapiocas Cuscuz Recheados Pães Natural Salgados Tapiocas…" at bounding box center [461, 213] width 923 height 427
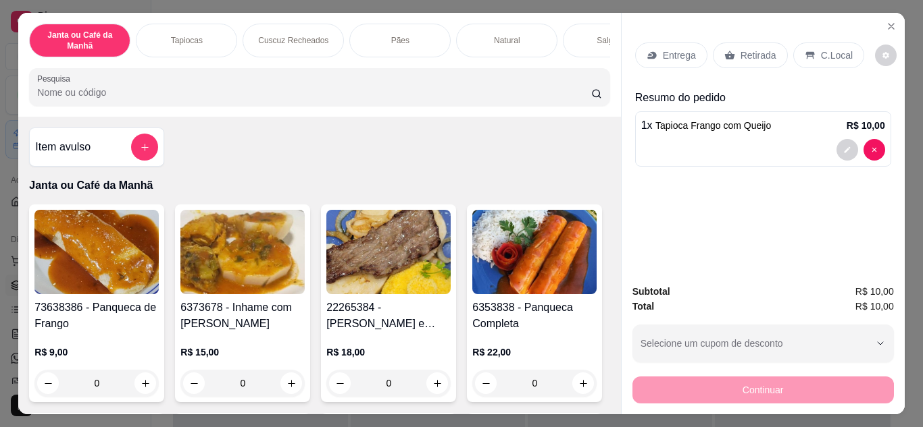
click at [866, 132] on div "1 x Tapioca Frango com Queijo R$ 10,00" at bounding box center [763, 138] width 256 height 55
type input "0"
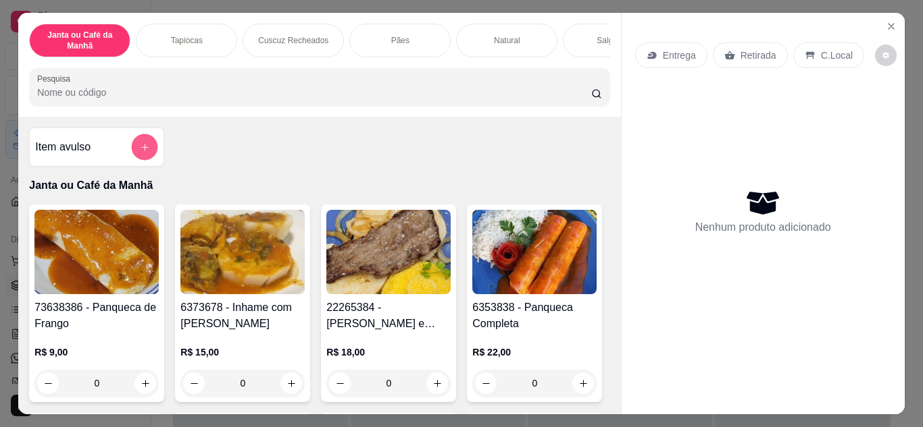
click at [132, 147] on button "add-separate-item" at bounding box center [145, 147] width 26 height 26
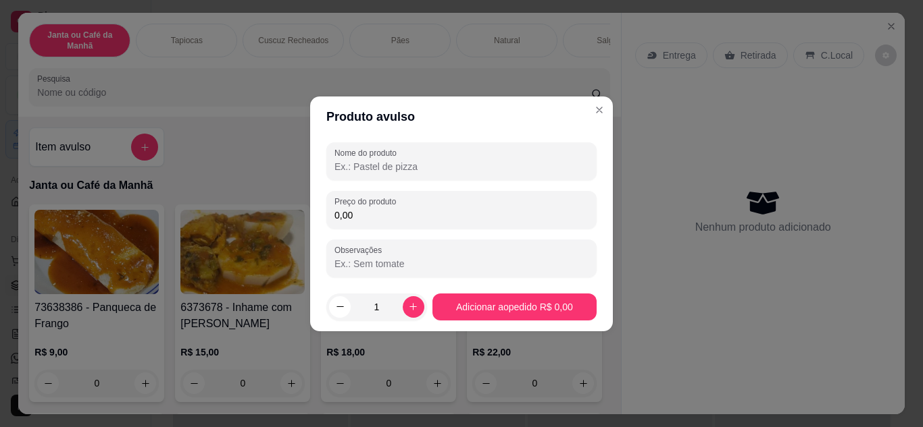
click at [394, 160] on input "Nome do produto" at bounding box center [461, 167] width 254 height 14
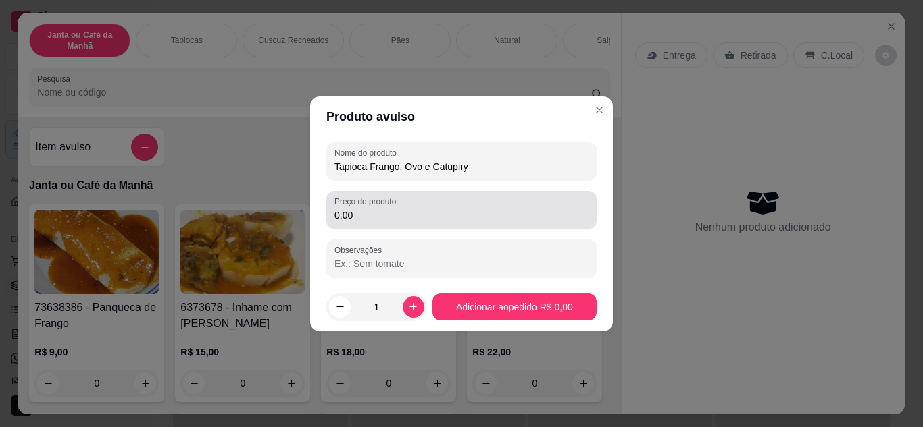
type input "Tapioca Frango, Ovo e Catupiry"
click at [395, 215] on input "0,00" at bounding box center [461, 216] width 254 height 14
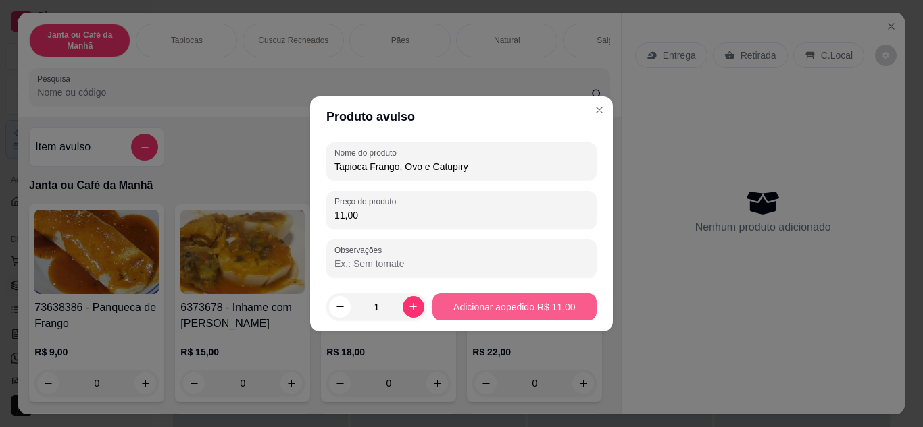
type input "11,00"
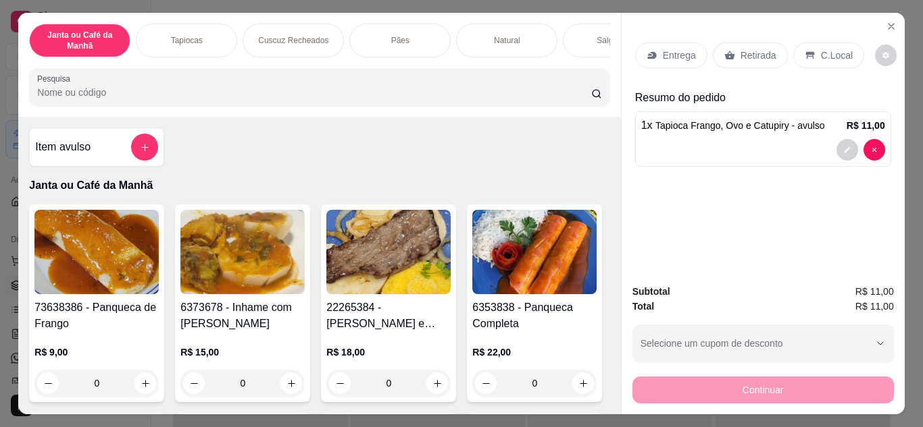
click at [808, 49] on div "C.Local" at bounding box center [828, 56] width 71 height 26
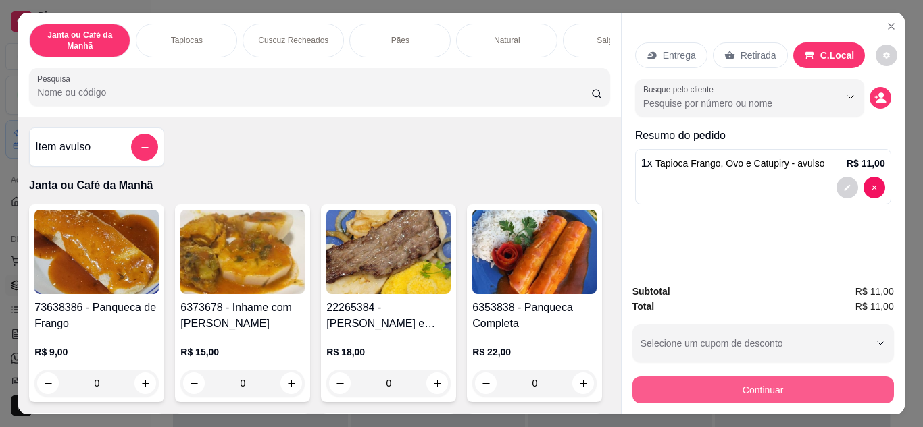
click at [819, 377] on button "Continuar" at bounding box center [762, 390] width 261 height 27
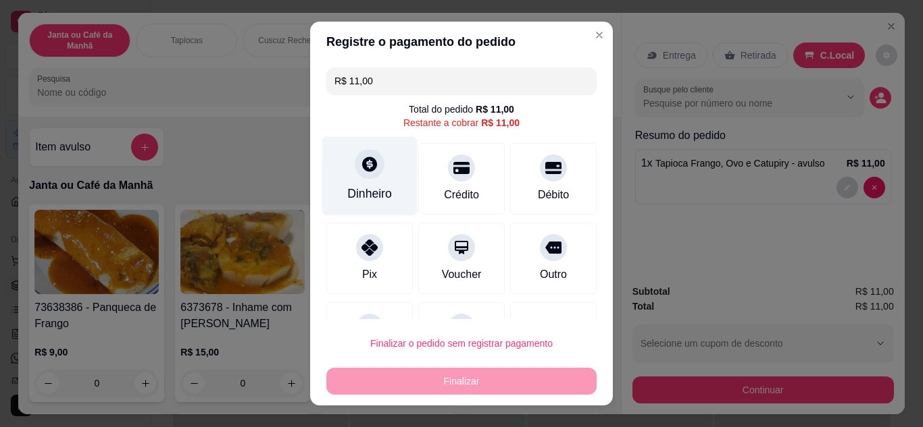
click at [378, 167] on div "Dinheiro" at bounding box center [369, 175] width 95 height 79
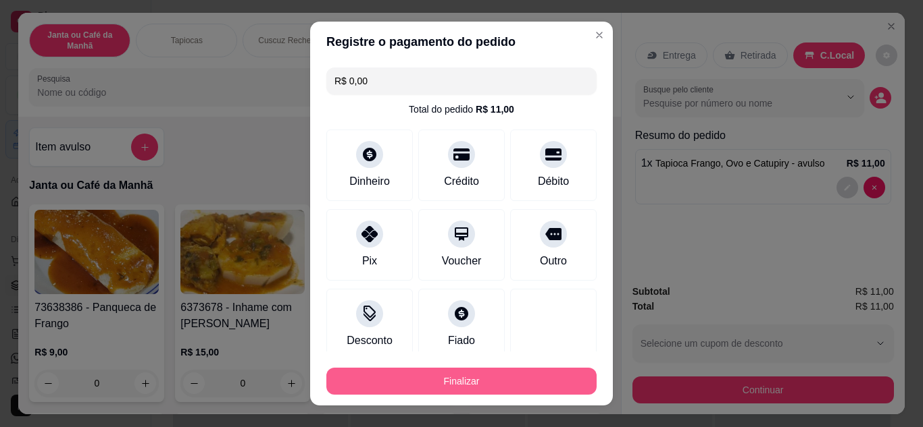
click at [497, 384] on button "Finalizar" at bounding box center [461, 381] width 270 height 27
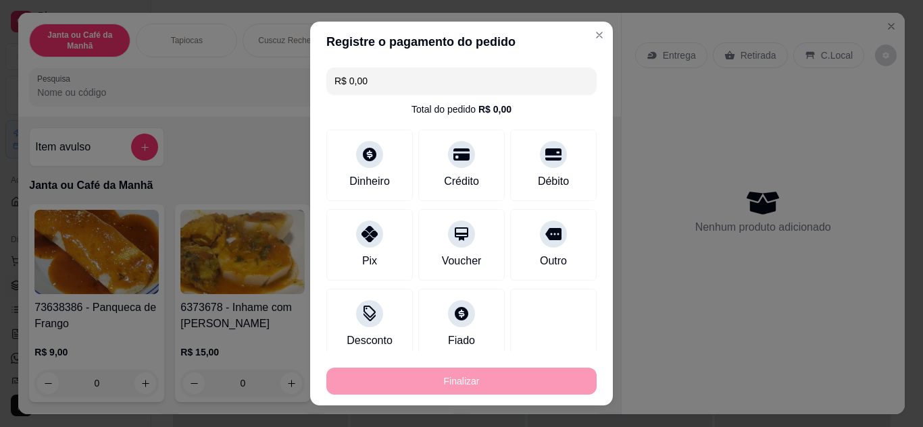
type input "-R$ 11,00"
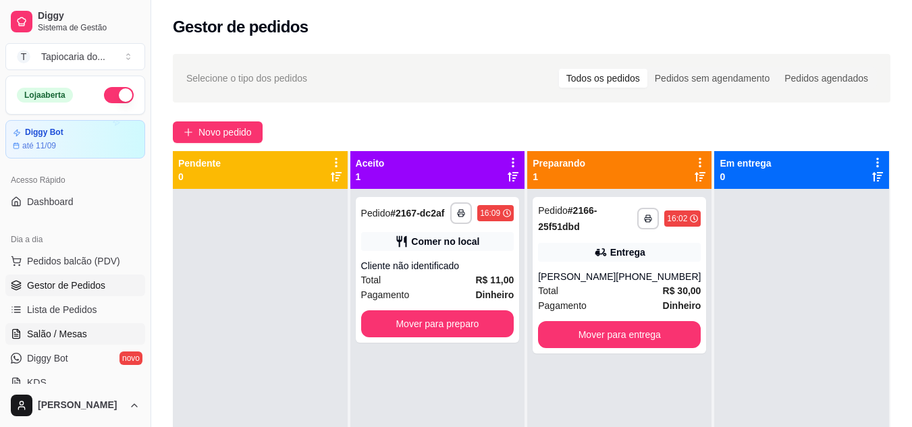
click at [30, 334] on span "Salão / Mesas" at bounding box center [57, 335] width 60 height 14
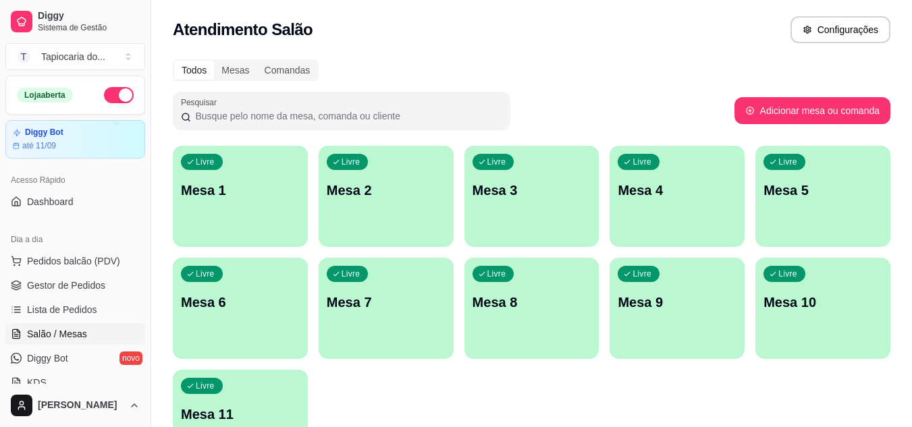
click at [648, 192] on p "Mesa 4" at bounding box center [677, 190] width 119 height 19
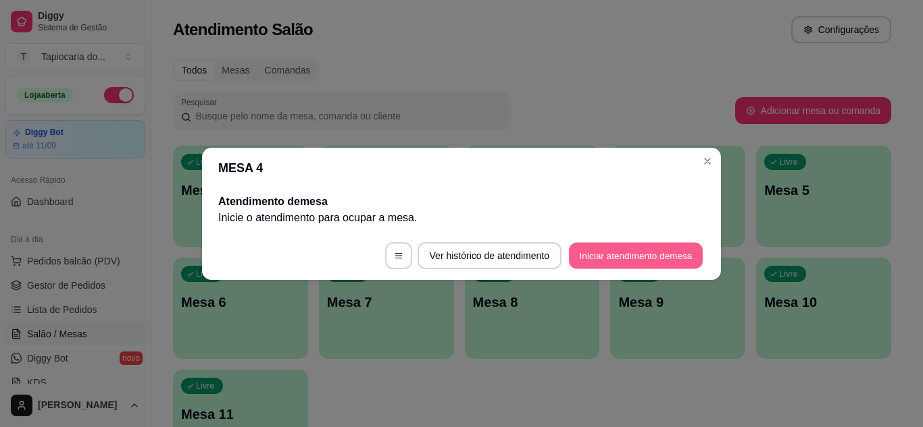
click at [667, 253] on button "Iniciar atendimento de mesa" at bounding box center [636, 255] width 134 height 26
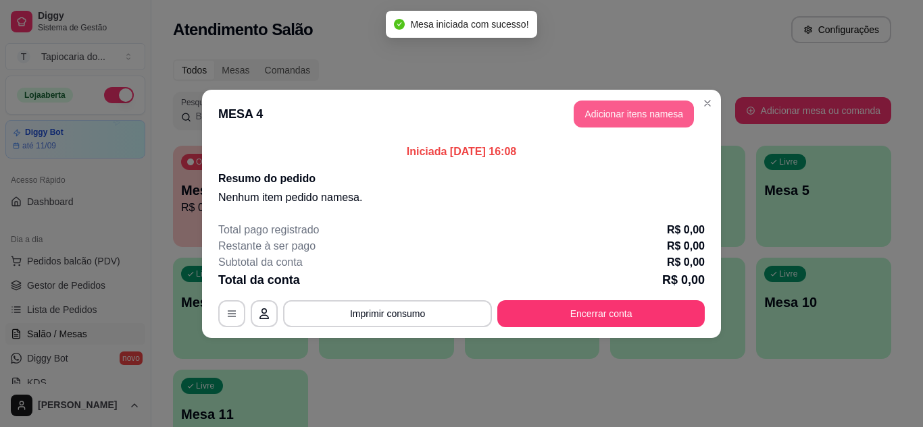
click at [609, 119] on button "Adicionar itens na mesa" at bounding box center [633, 114] width 120 height 27
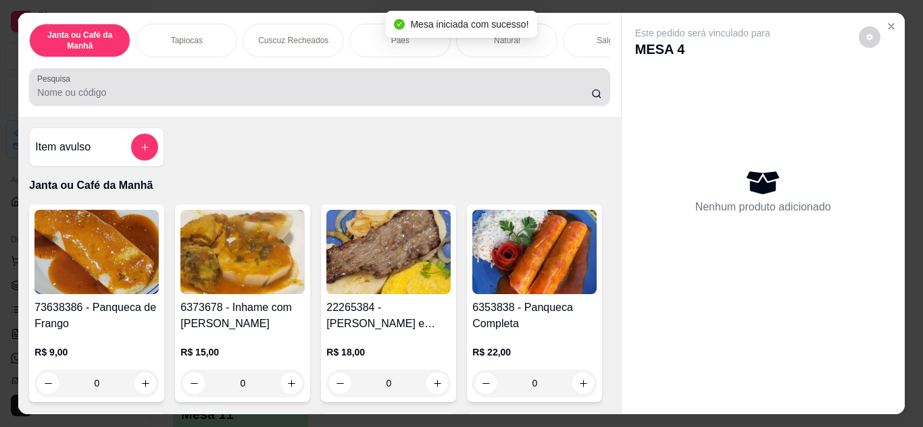
click at [407, 106] on div "Pesquisa" at bounding box center [319, 87] width 580 height 38
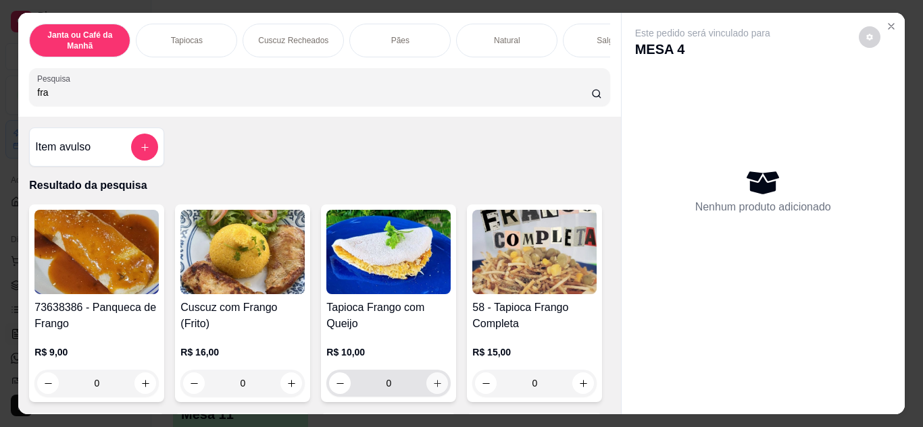
type input "fra"
click at [433, 385] on icon "increase-product-quantity" at bounding box center [437, 384] width 10 height 10
type input "1"
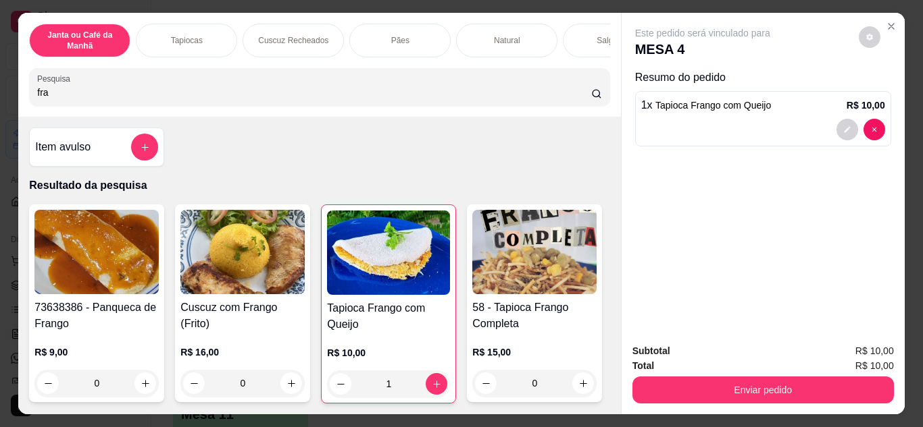
drag, startPoint x: 79, startPoint y: 108, endPoint x: 0, endPoint y: 89, distance: 81.2
click at [0, 89] on div "Janta ou Café da Manhã Tapiocas Cuscuz Recheados Pães Natural Salgados Tapiocas…" at bounding box center [461, 213] width 923 height 427
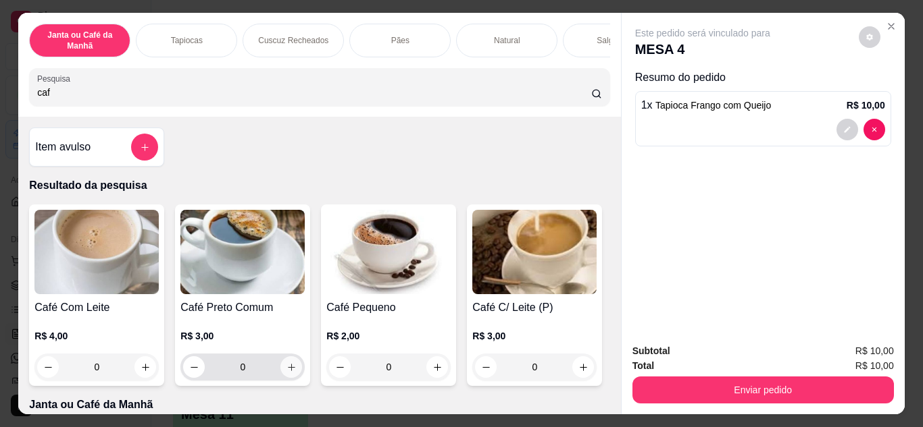
type input "caf"
click at [289, 373] on icon "increase-product-quantity" at bounding box center [291, 368] width 10 height 10
type input "1"
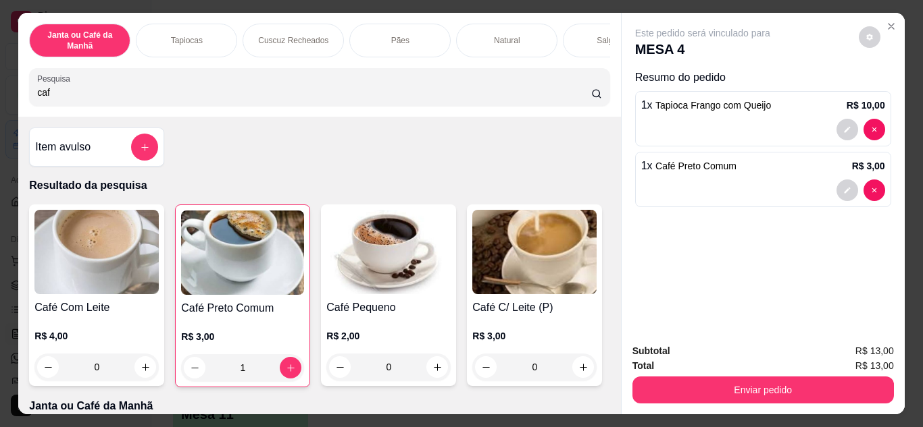
drag, startPoint x: 83, startPoint y: 100, endPoint x: 32, endPoint y: 53, distance: 69.3
click at [0, 102] on div "Janta ou Café da Manhã Tapiocas Cuscuz Recheados Pães Natural Salgados Tapiocas…" at bounding box center [461, 213] width 923 height 427
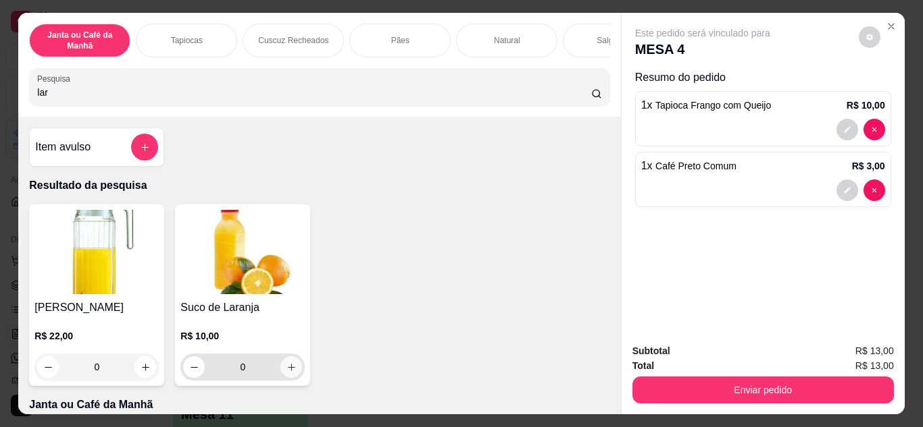
type input "lar"
click at [288, 373] on icon "increase-product-quantity" at bounding box center [291, 368] width 10 height 10
type input "1"
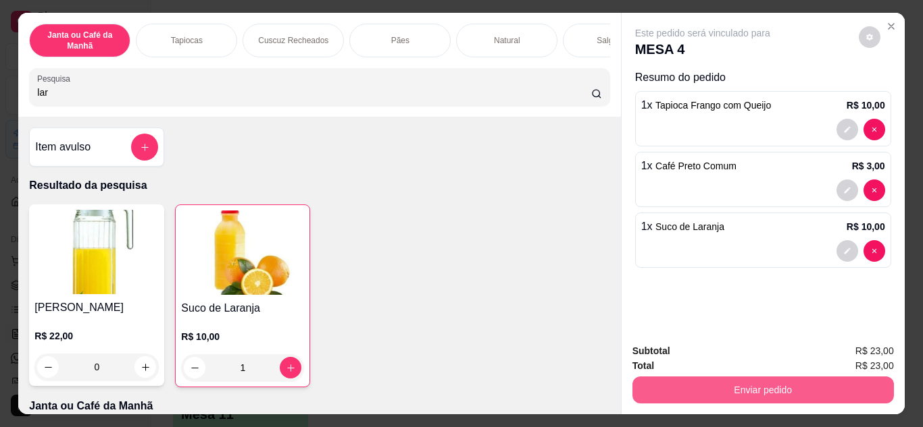
click at [844, 392] on button "Enviar pedido" at bounding box center [762, 390] width 261 height 27
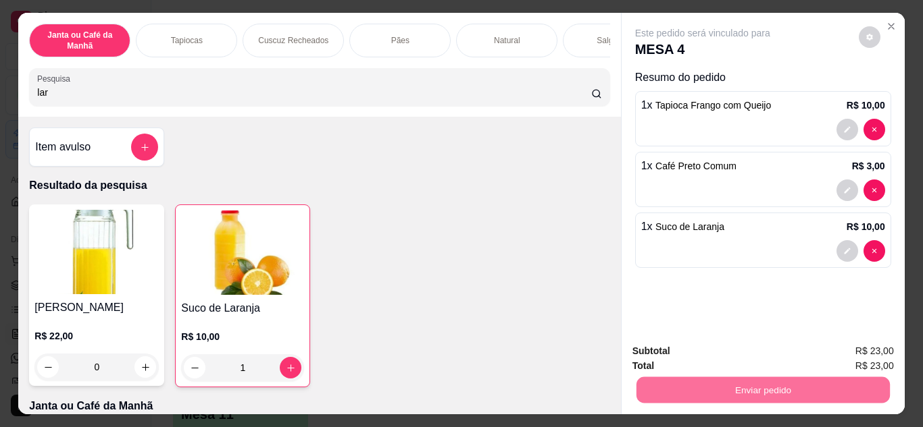
click at [746, 349] on button "Não registrar e enviar pedido" at bounding box center [718, 353] width 140 height 26
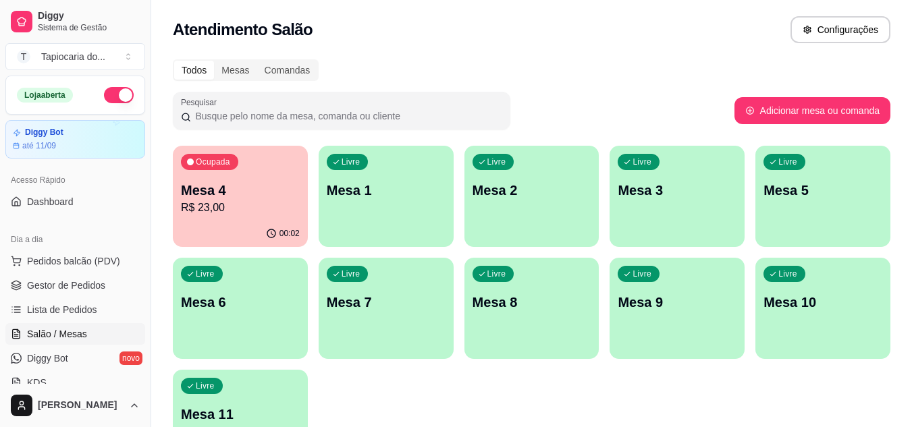
click at [412, 222] on div "Livre Mesa 1" at bounding box center [386, 188] width 135 height 85
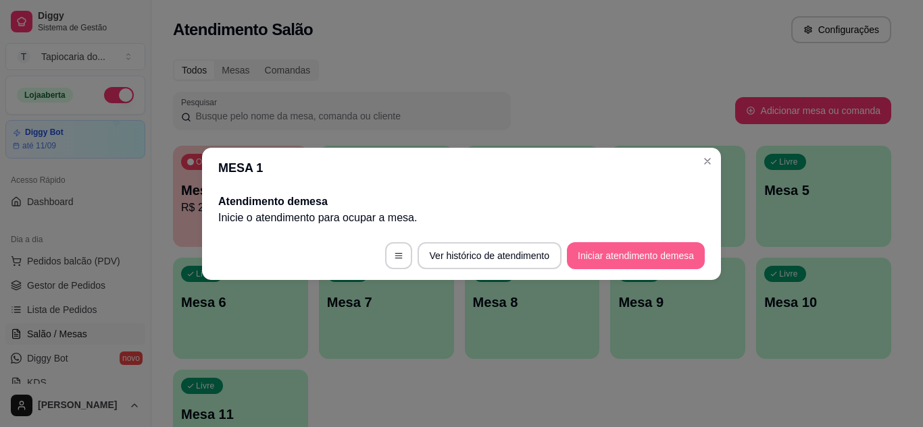
click at [683, 261] on button "Iniciar atendimento de mesa" at bounding box center [636, 255] width 138 height 27
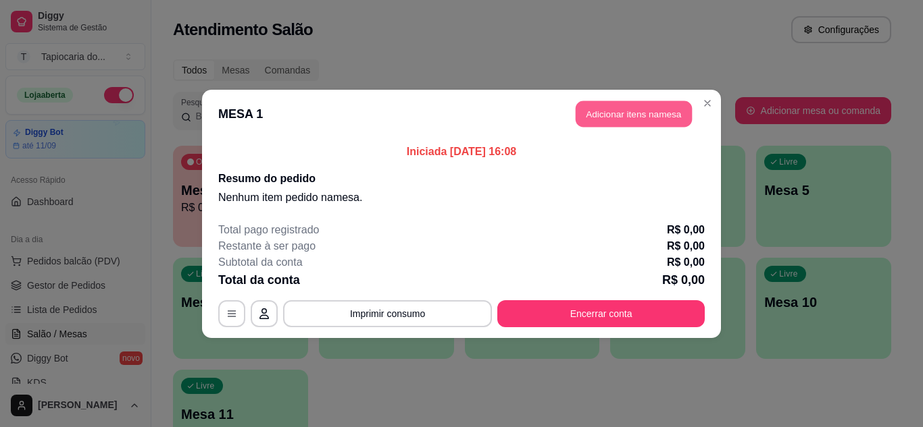
click at [621, 110] on button "Adicionar itens na mesa" at bounding box center [633, 114] width 116 height 26
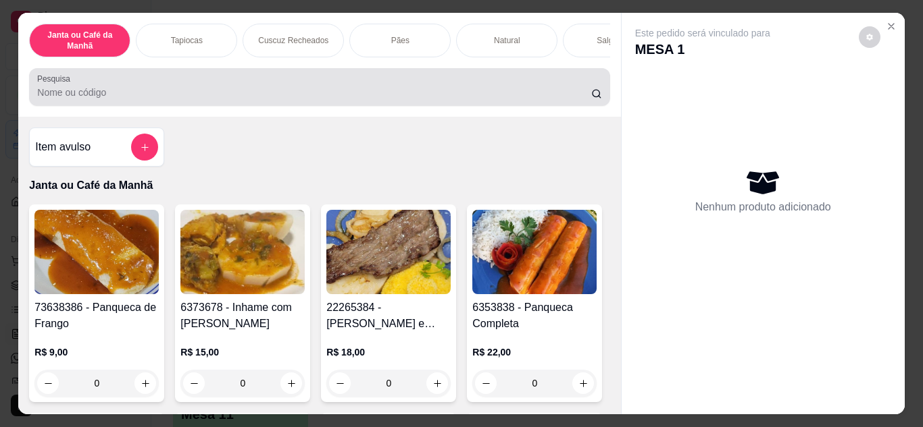
click at [346, 85] on div at bounding box center [319, 87] width 564 height 27
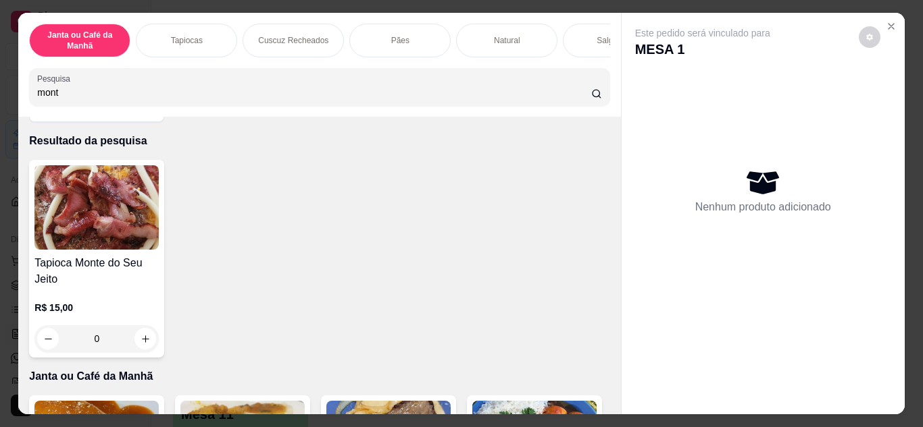
scroll to position [68, 0]
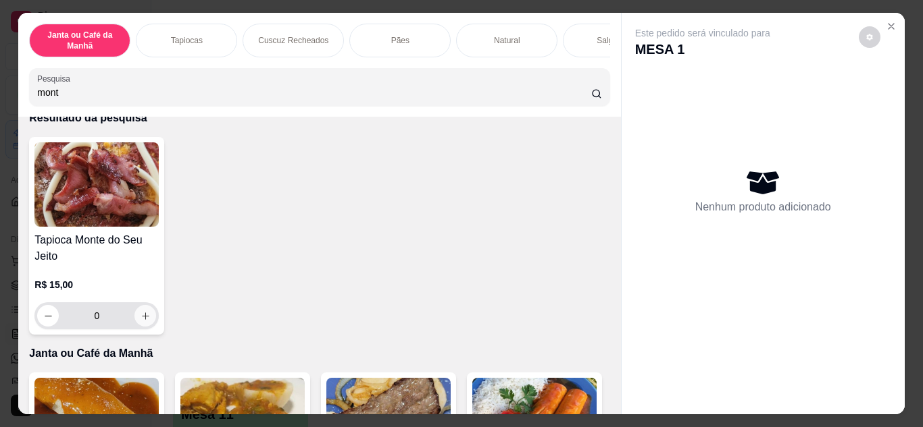
type input "mont"
click at [140, 319] on icon "increase-product-quantity" at bounding box center [145, 316] width 10 height 10
type input "1"
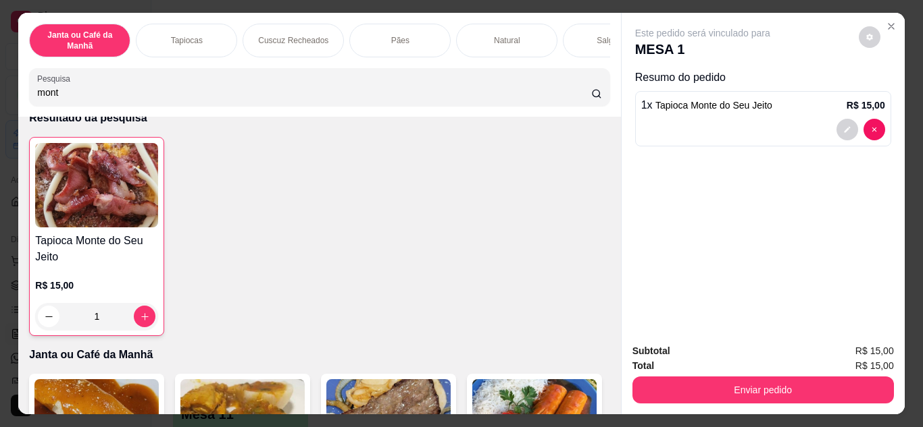
click at [179, 99] on input "mont" at bounding box center [314, 93] width 554 height 14
type input "m"
type input "c"
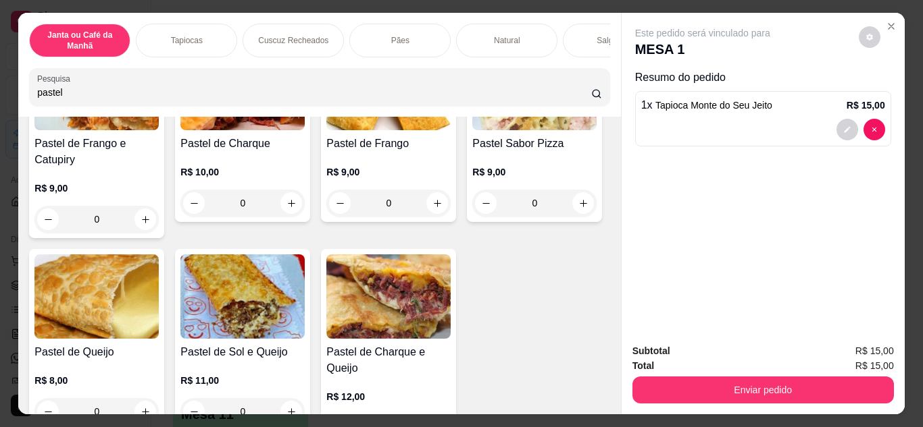
scroll to position [434, 0]
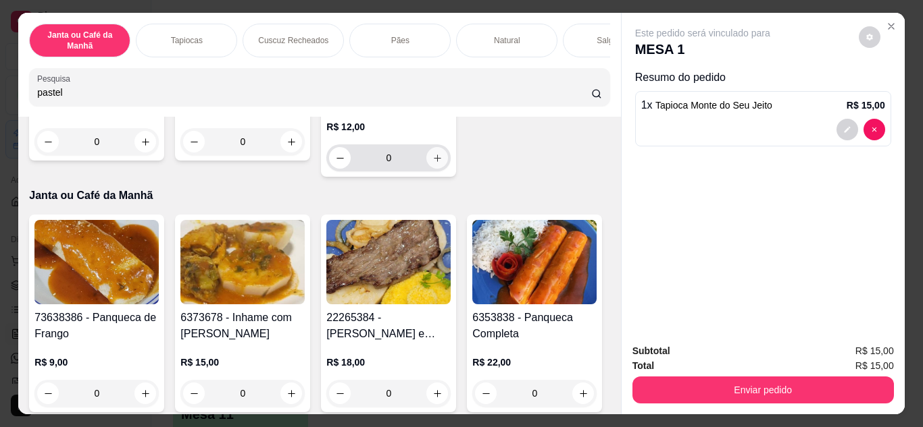
type input "pastel"
click at [432, 163] on icon "increase-product-quantity" at bounding box center [437, 158] width 10 height 10
type input "1"
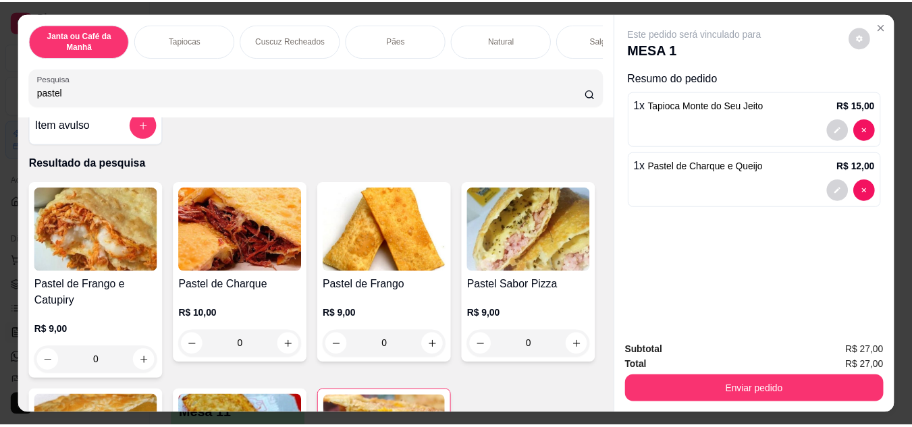
scroll to position [0, 0]
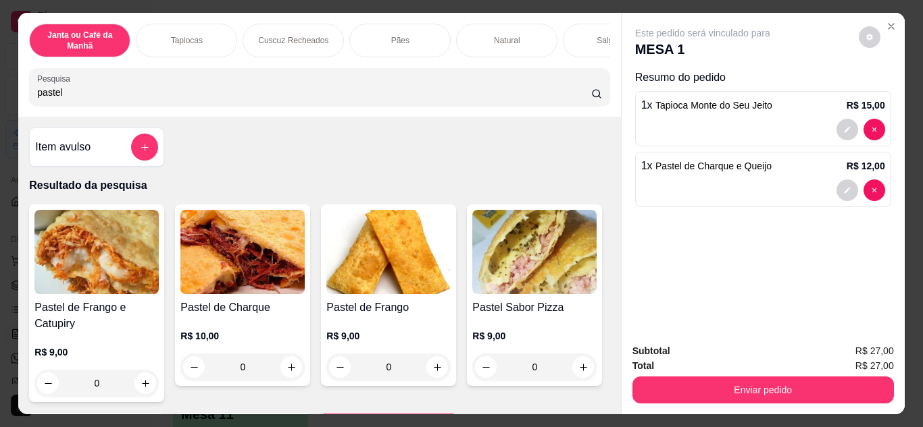
drag, startPoint x: 316, startPoint y: 102, endPoint x: 49, endPoint y: 97, distance: 266.8
click at [4, 121] on div "Janta ou Café da Manhã Tapiocas Cuscuz Recheados Pães Natural Salgados Tapiocas…" at bounding box center [461, 213] width 923 height 427
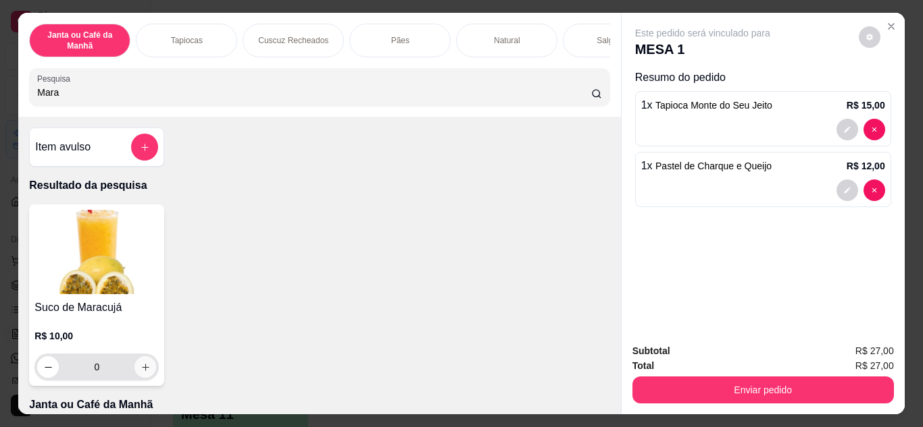
type input "Mara"
click at [140, 372] on icon "increase-product-quantity" at bounding box center [145, 368] width 10 height 10
type input "1"
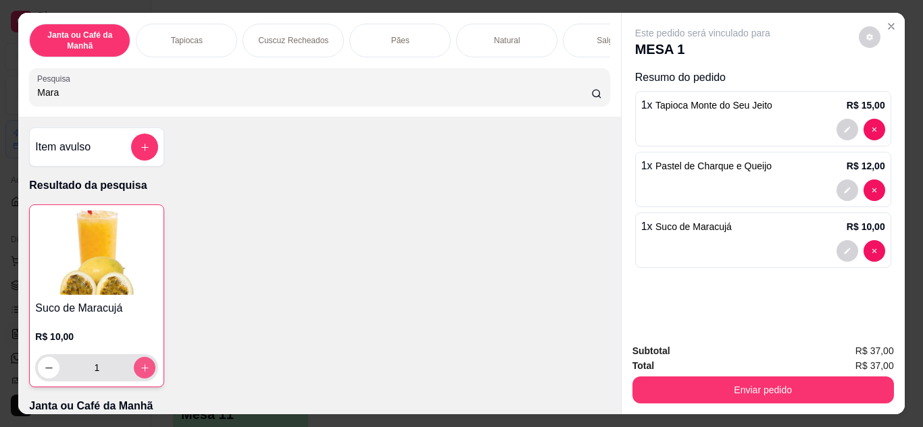
click at [140, 372] on icon "increase-product-quantity" at bounding box center [145, 368] width 10 height 10
type input "2"
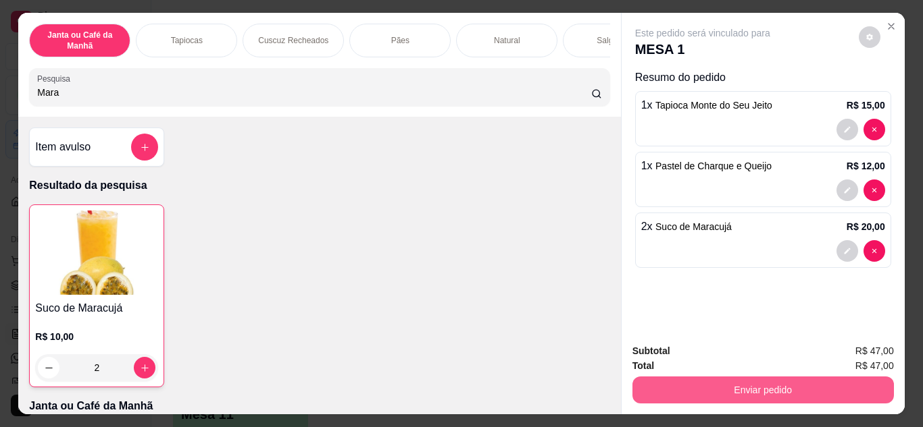
click at [773, 384] on button "Enviar pedido" at bounding box center [762, 390] width 261 height 27
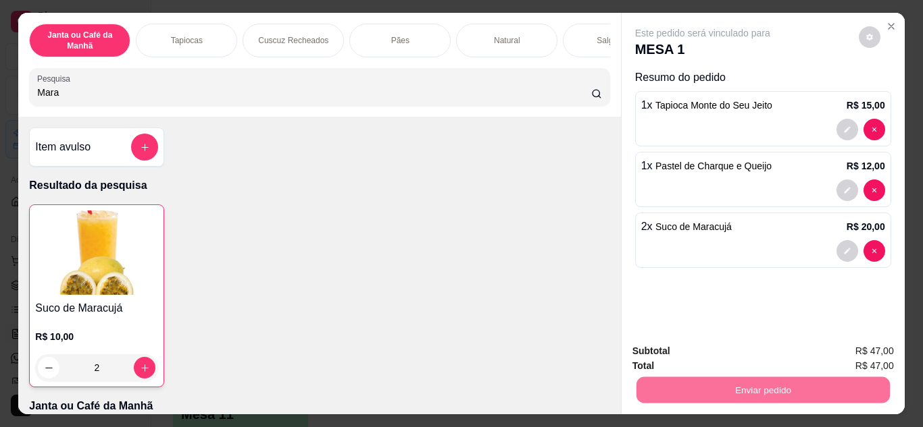
click at [729, 348] on button "Não registrar e enviar pedido" at bounding box center [718, 352] width 140 height 26
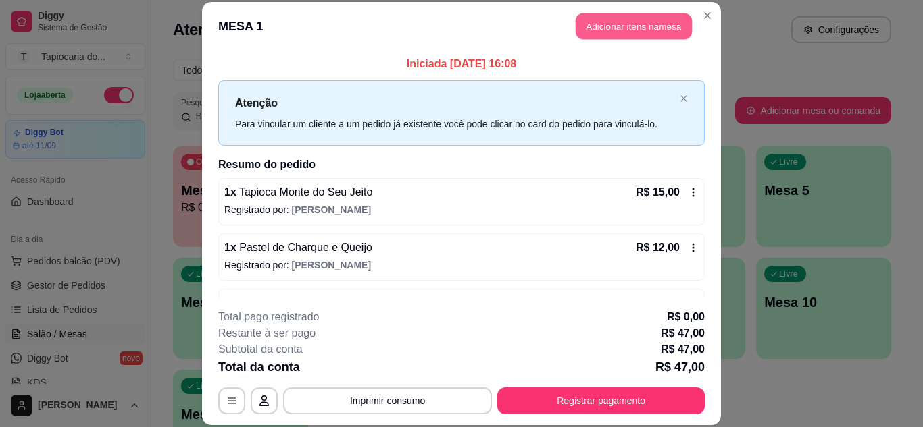
click at [663, 29] on button "Adicionar itens na mesa" at bounding box center [633, 27] width 116 height 26
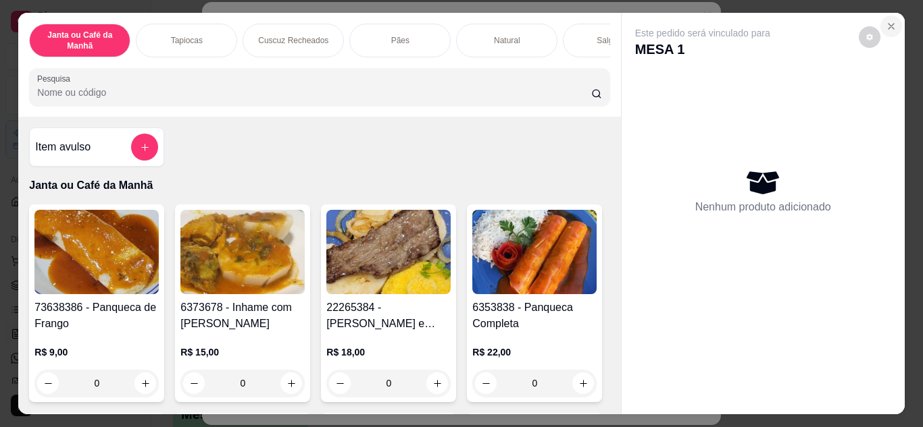
click at [880, 23] on button "Close" at bounding box center [891, 27] width 22 height 22
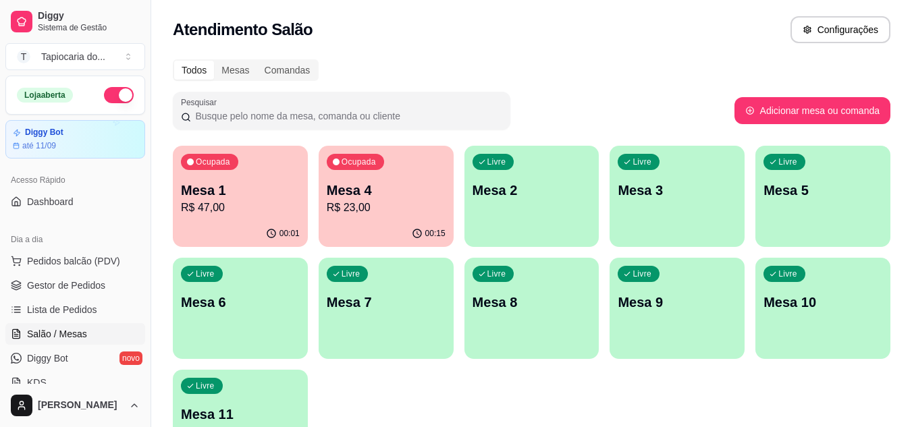
click at [380, 63] on div "Todos Mesas Comandas" at bounding box center [532, 70] width 718 height 22
click at [215, 178] on div "Ocupada Mesa 1 R$ 47,00" at bounding box center [240, 183] width 131 height 73
click at [242, 217] on div "Ocupada Mesa 1 R$ 47,00" at bounding box center [240, 183] width 131 height 73
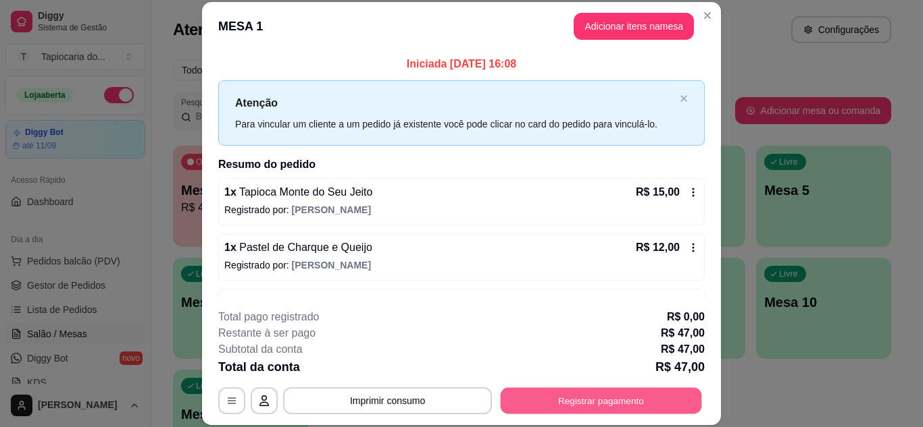
click at [571, 404] on button "Registrar pagamento" at bounding box center [600, 401] width 201 height 26
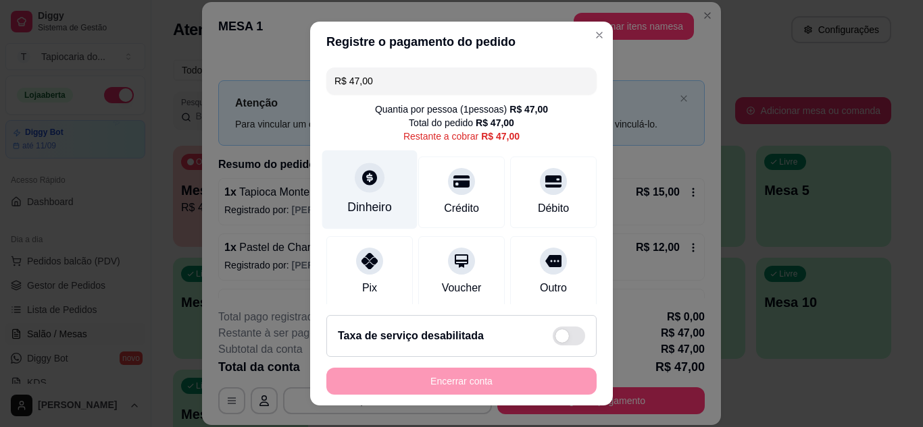
click at [363, 215] on div "Dinheiro" at bounding box center [369, 208] width 45 height 18
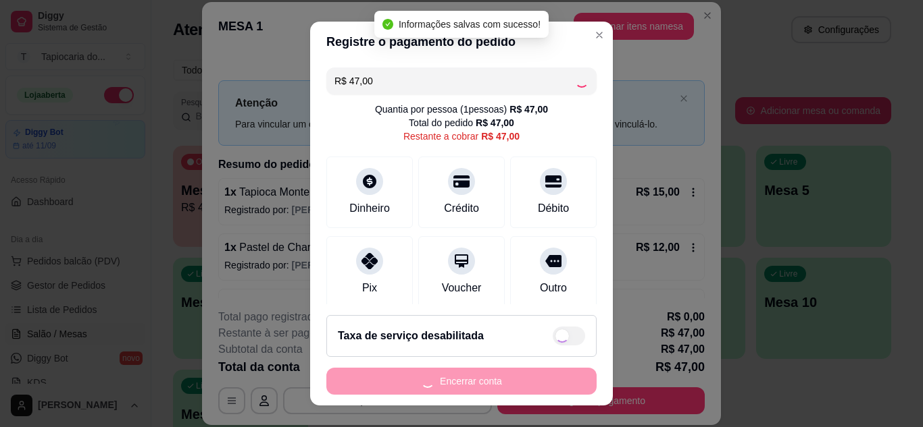
type input "R$ 0,00"
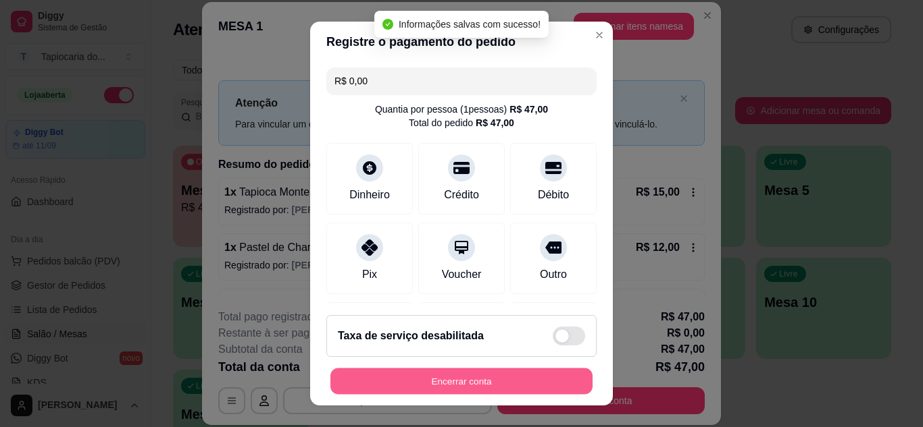
click at [550, 376] on button "Encerrar conta" at bounding box center [461, 382] width 262 height 26
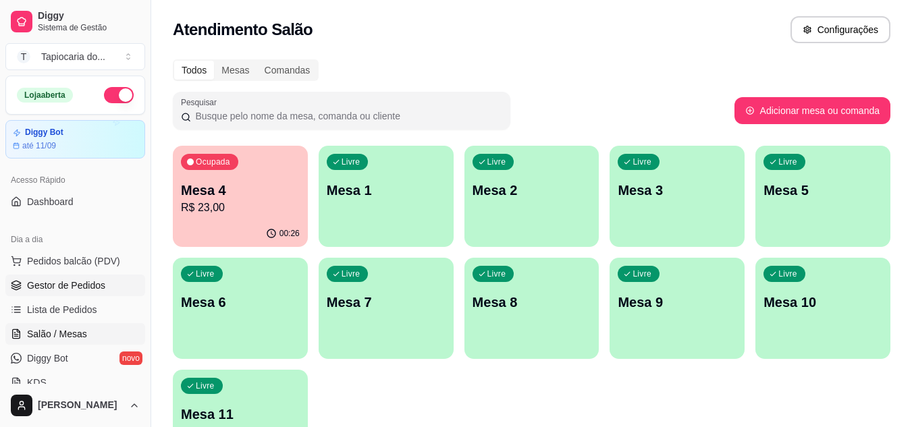
click at [76, 289] on span "Gestor de Pedidos" at bounding box center [66, 286] width 78 height 14
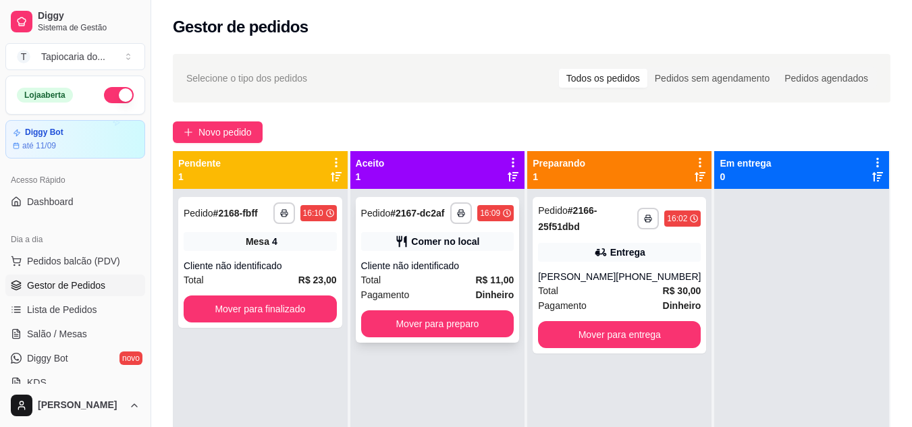
click at [441, 274] on div "Total R$ 11,00" at bounding box center [437, 280] width 153 height 15
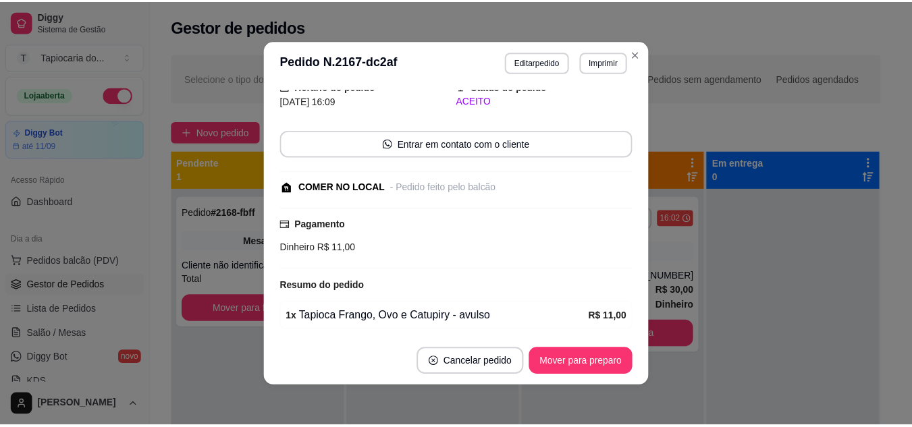
scroll to position [105, 0]
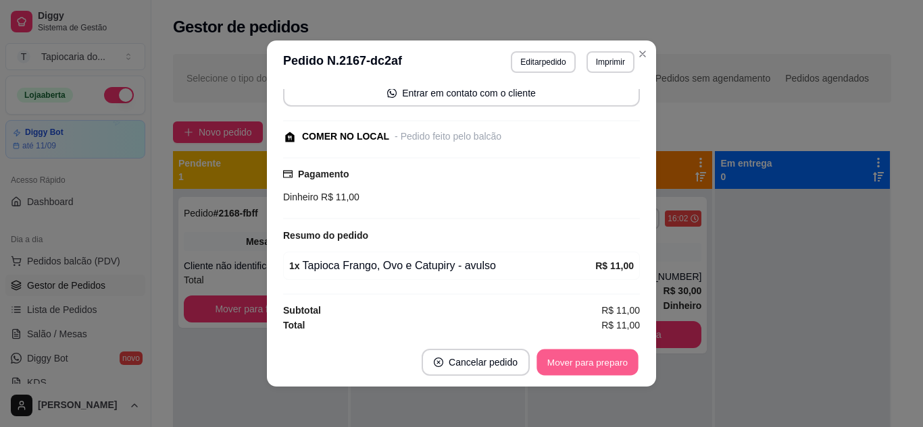
click at [609, 367] on button "Mover para preparo" at bounding box center [586, 363] width 101 height 26
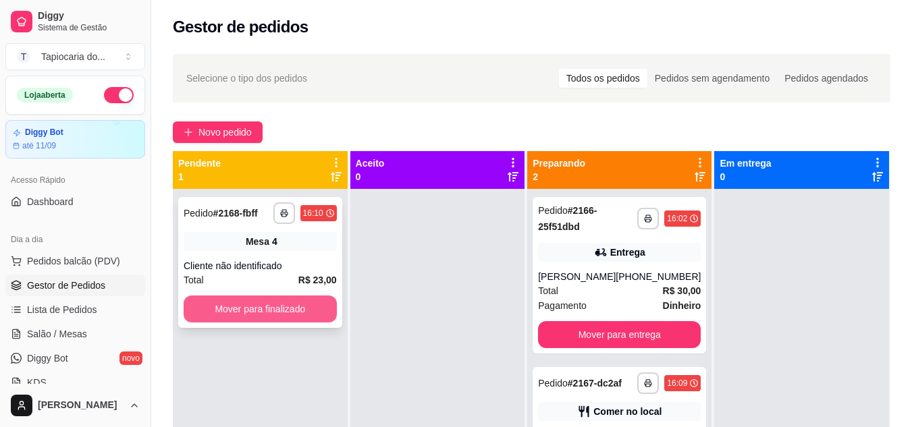
click at [326, 313] on button "Mover para finalizado" at bounding box center [260, 309] width 153 height 27
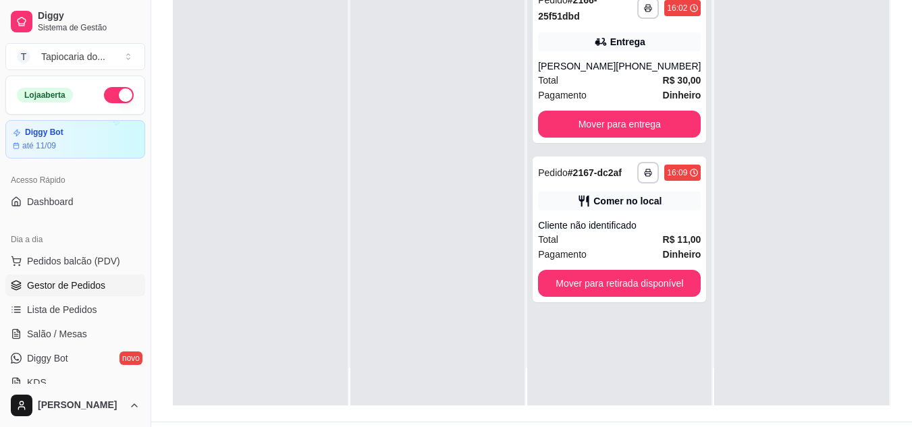
scroll to position [203, 0]
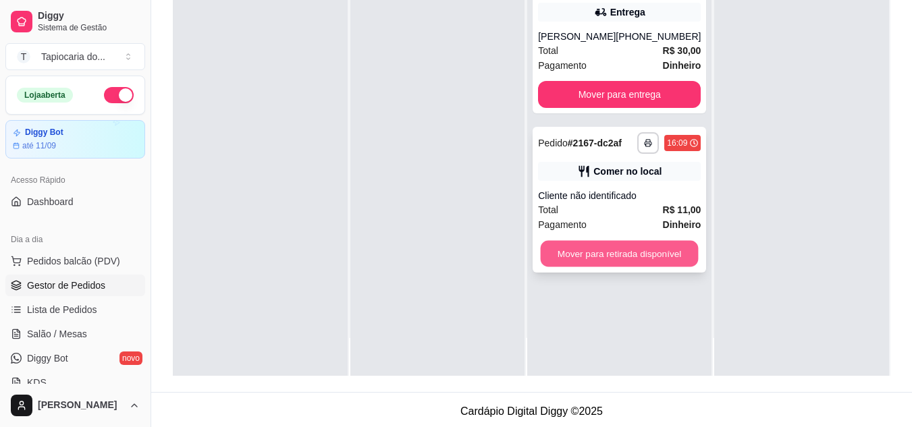
click at [665, 257] on button "Mover para retirada disponível" at bounding box center [620, 254] width 158 height 26
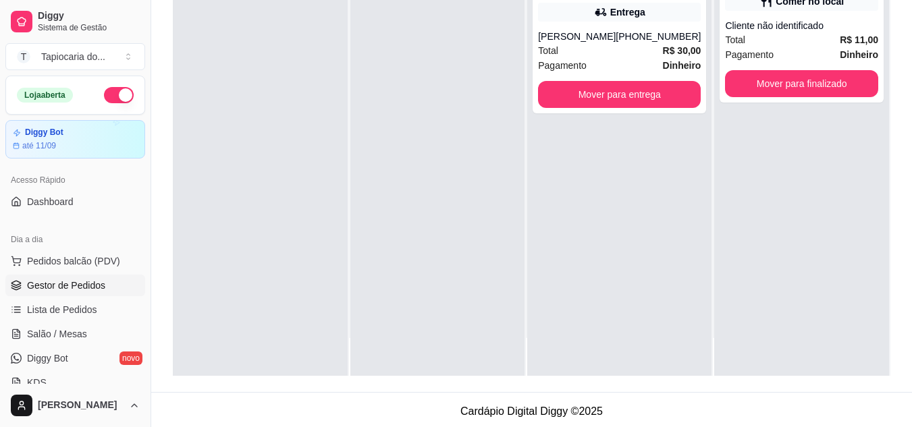
scroll to position [0, 0]
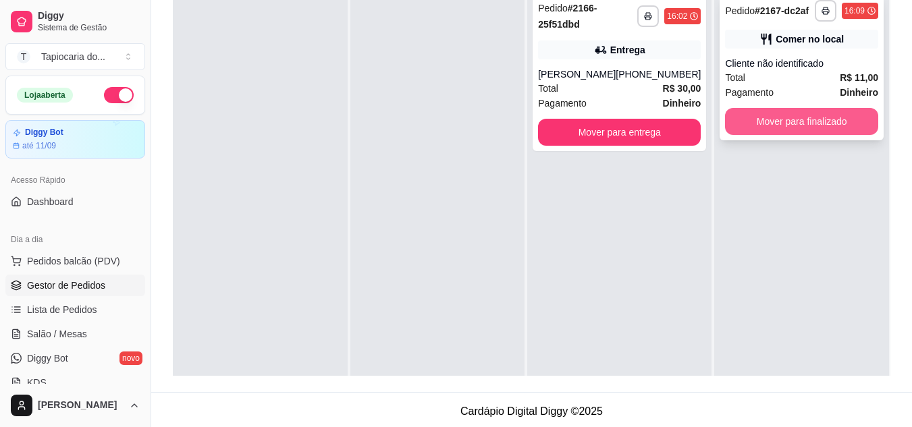
click at [761, 122] on button "Mover para finalizado" at bounding box center [801, 121] width 153 height 27
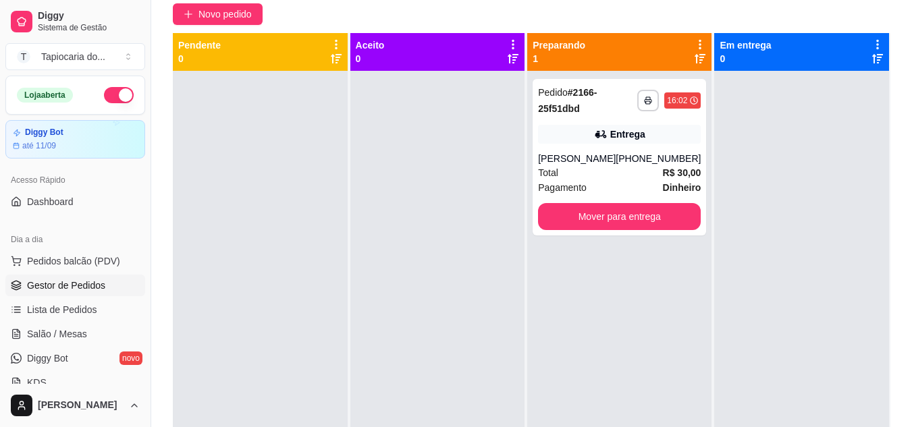
scroll to position [135, 0]
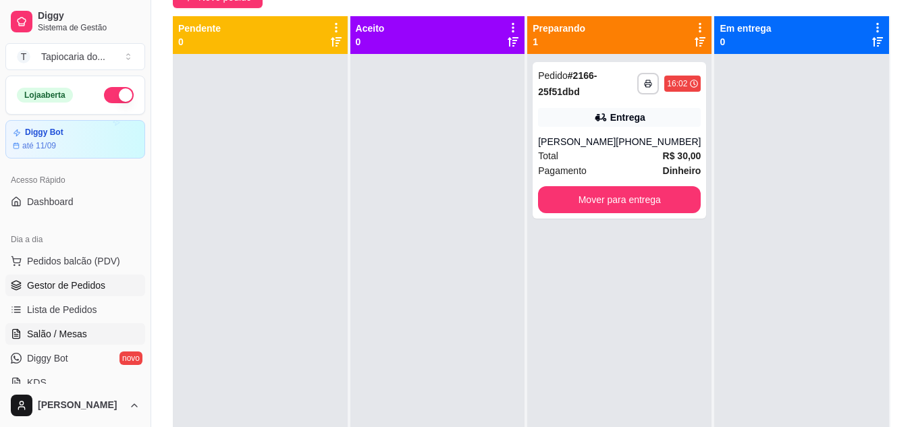
click at [78, 333] on span "Salão / Mesas" at bounding box center [57, 335] width 60 height 14
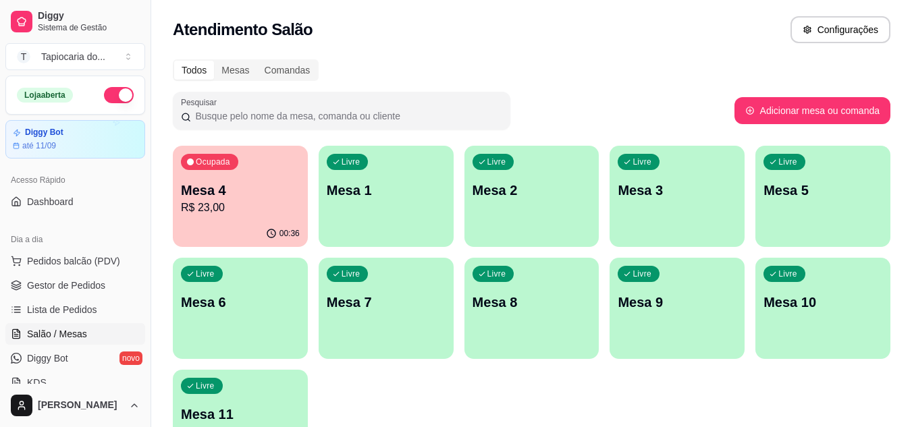
click at [240, 214] on p "R$ 23,00" at bounding box center [240, 208] width 119 height 16
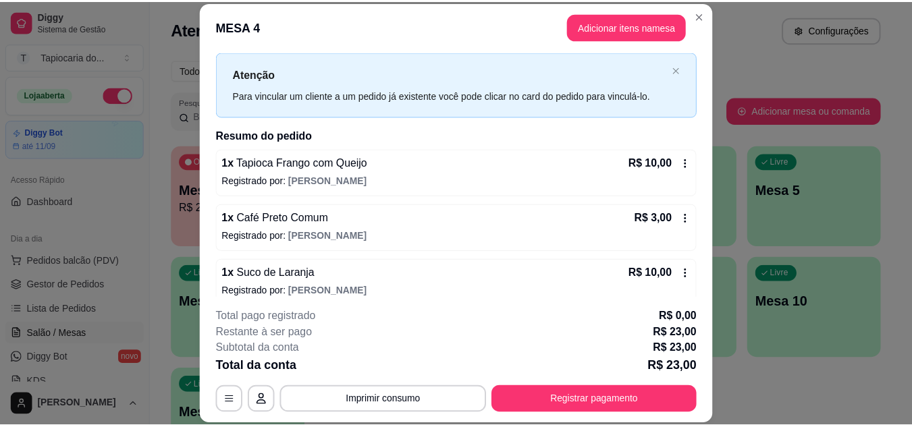
scroll to position [43, 0]
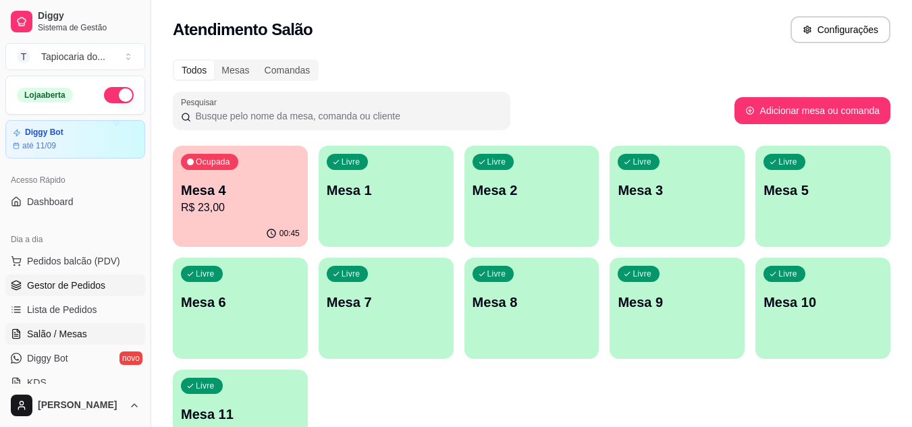
click at [92, 284] on span "Gestor de Pedidos" at bounding box center [66, 286] width 78 height 14
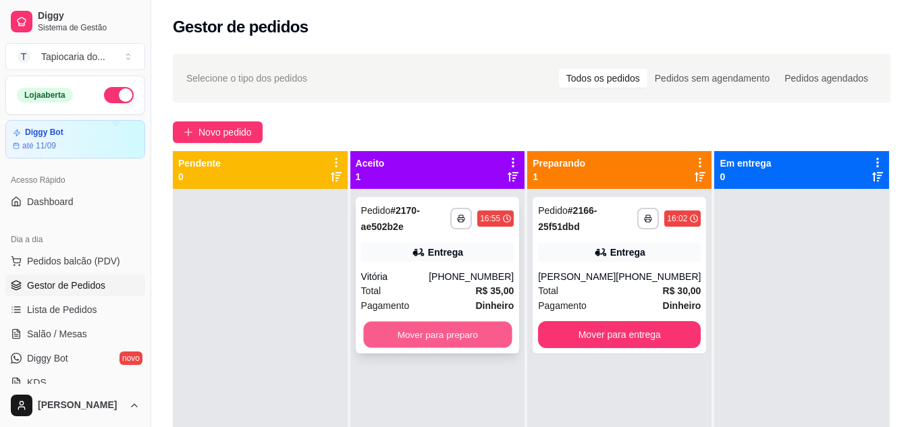
click at [422, 337] on button "Mover para preparo" at bounding box center [437, 335] width 149 height 26
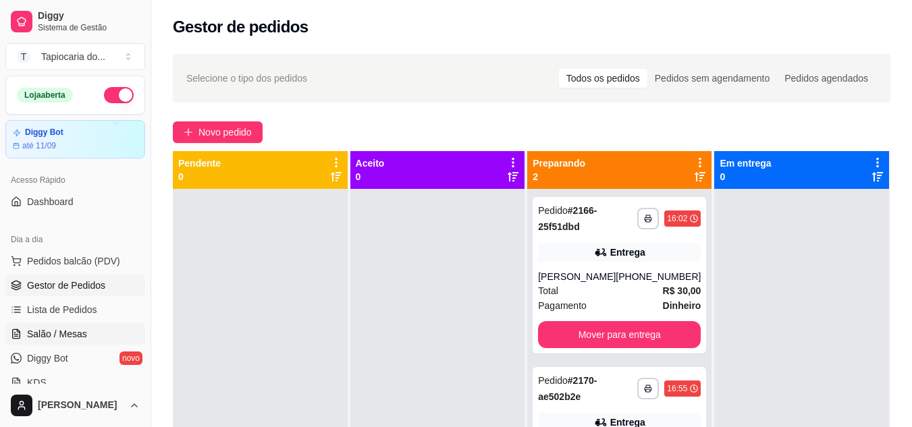
click at [78, 336] on span "Salão / Mesas" at bounding box center [57, 335] width 60 height 14
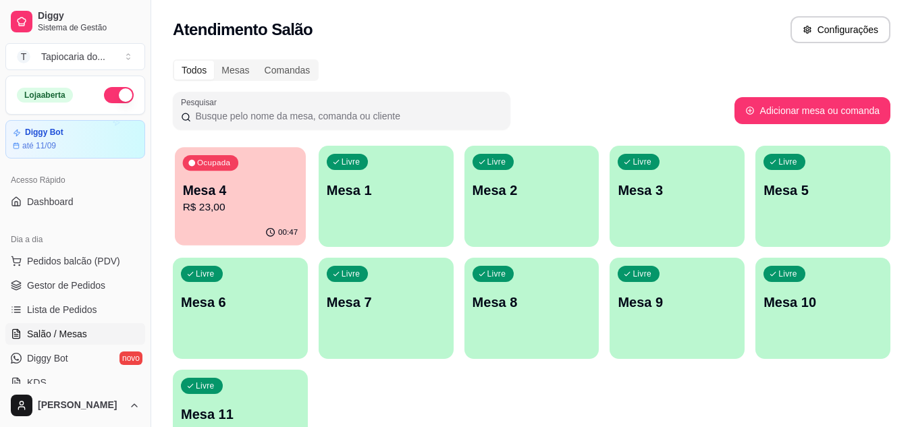
click at [274, 195] on p "Mesa 4" at bounding box center [240, 191] width 115 height 18
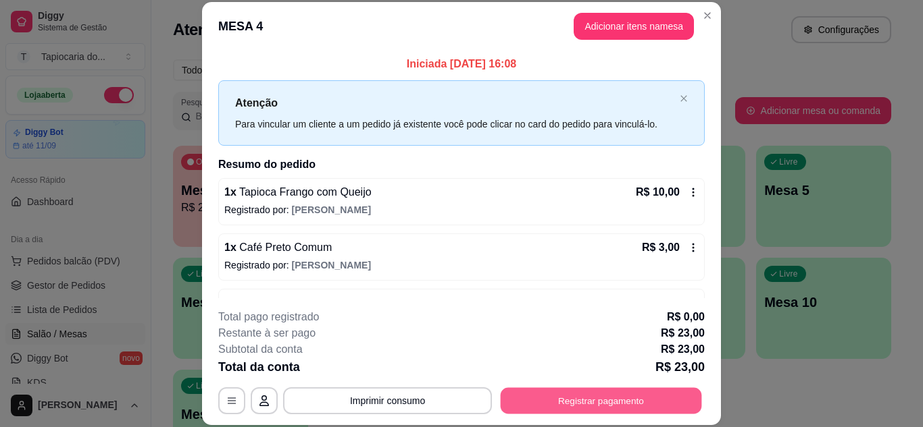
click at [675, 390] on button "Registrar pagamento" at bounding box center [600, 401] width 201 height 26
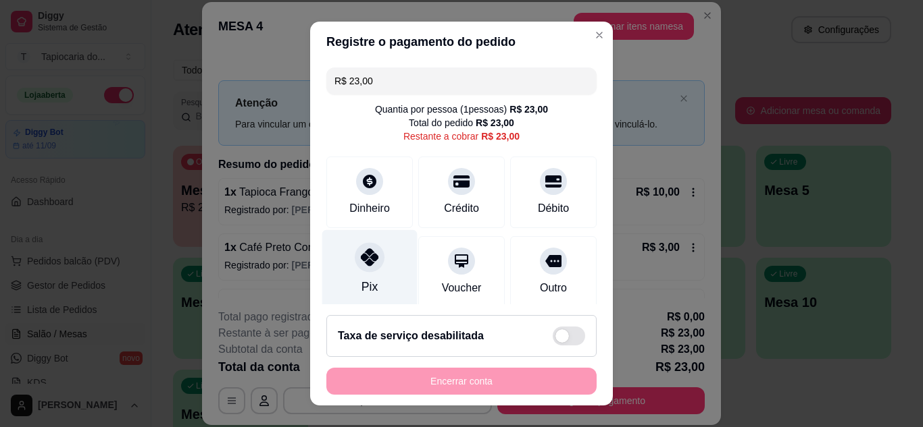
click at [359, 271] on div at bounding box center [370, 257] width 30 height 30
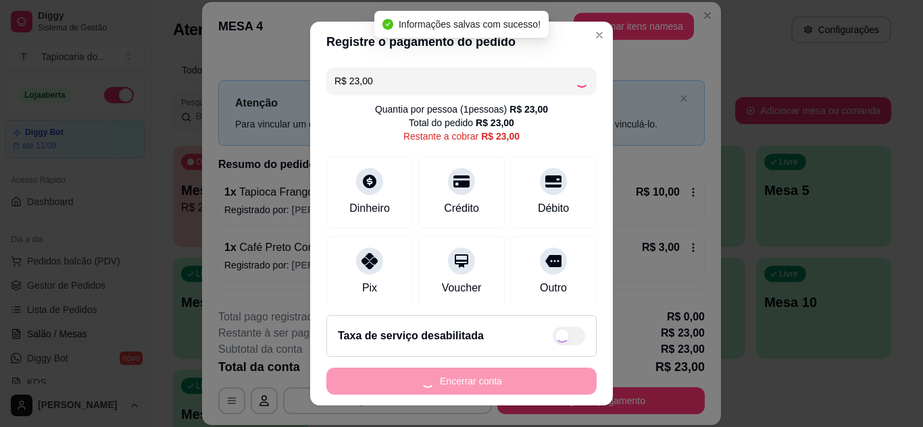
type input "R$ 0,00"
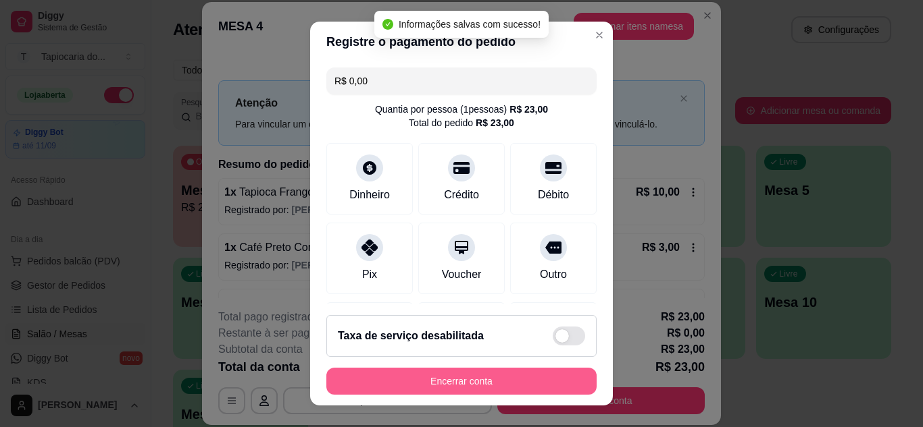
click at [568, 382] on button "Encerrar conta" at bounding box center [461, 381] width 270 height 27
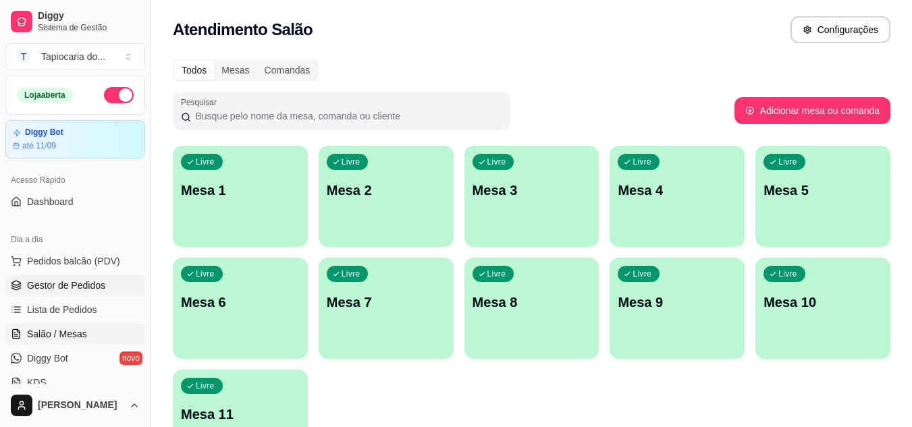
click at [77, 286] on span "Gestor de Pedidos" at bounding box center [66, 286] width 78 height 14
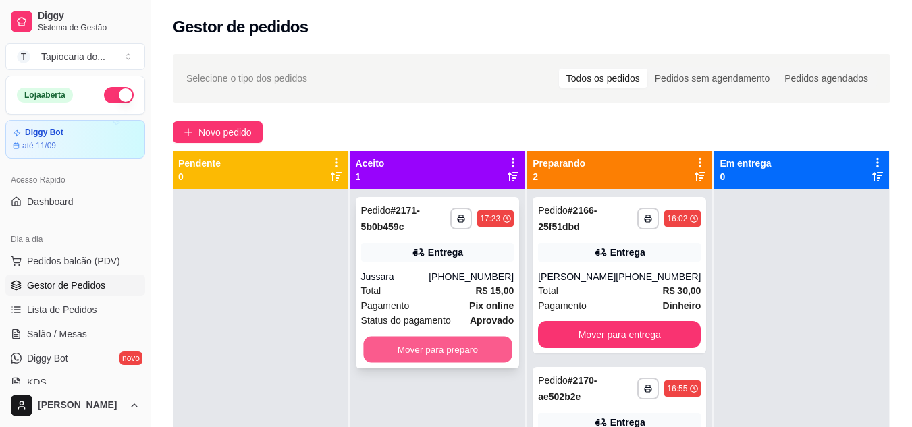
click at [400, 338] on button "Mover para preparo" at bounding box center [437, 350] width 149 height 26
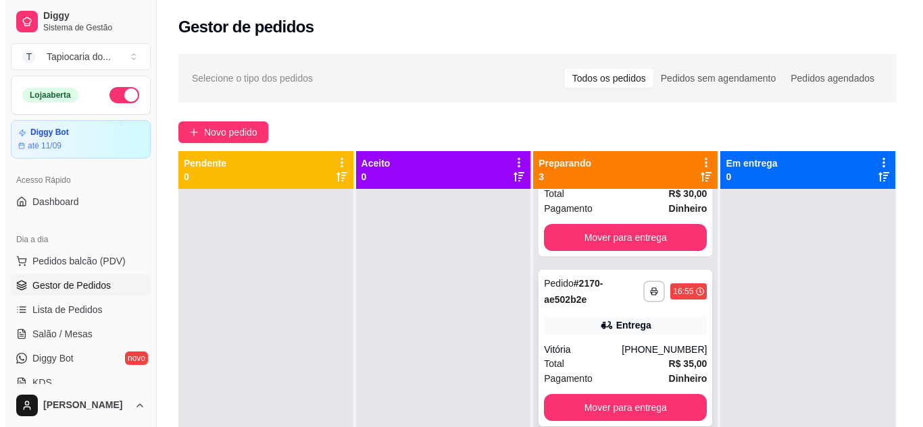
scroll to position [125, 0]
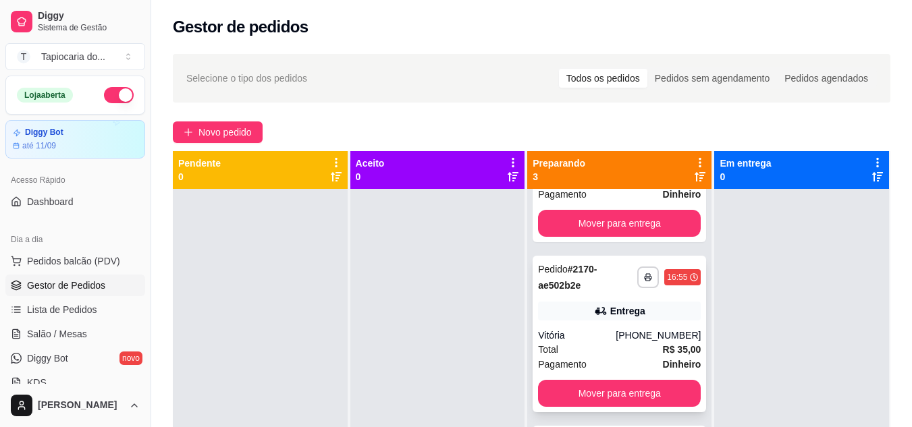
click at [598, 347] on div "Total R$ 35,00" at bounding box center [619, 349] width 163 height 15
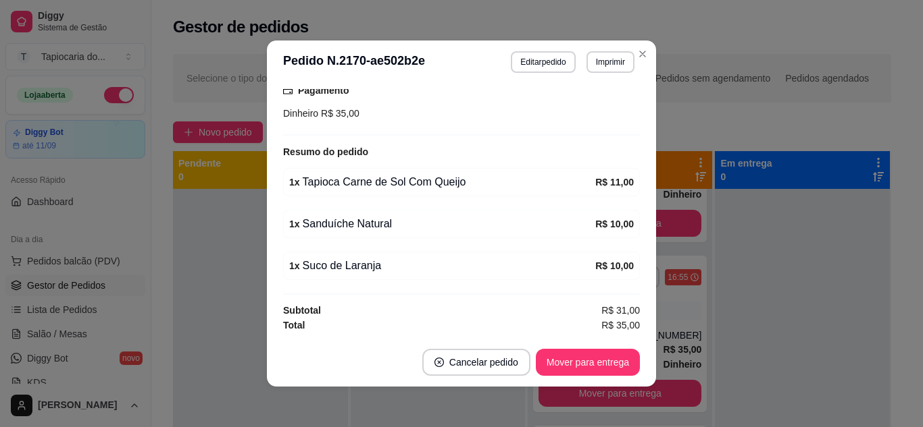
scroll to position [3, 0]
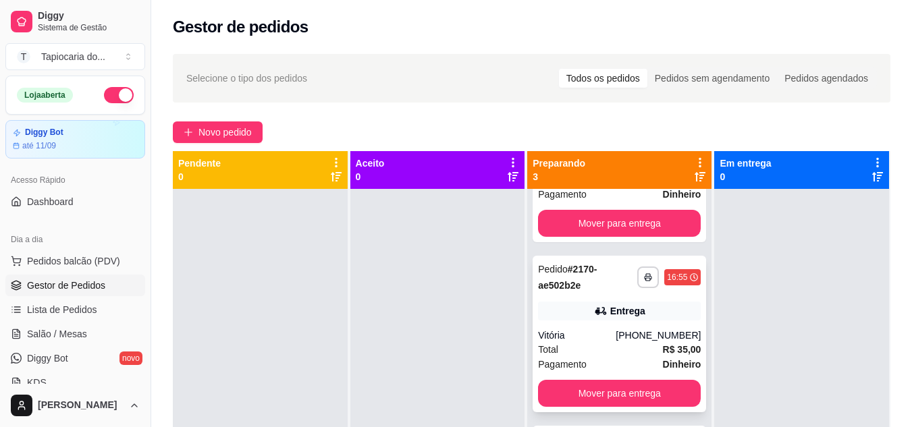
click at [621, 334] on div "(83) 99361-0050" at bounding box center [658, 336] width 85 height 14
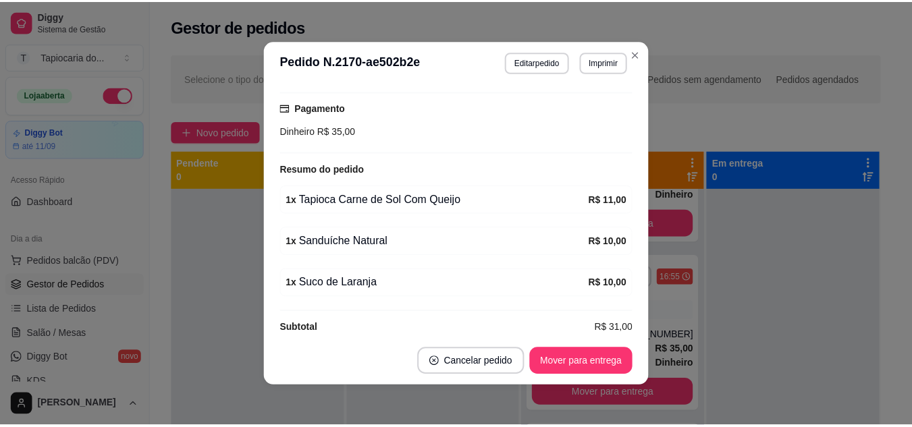
scroll to position [381, 0]
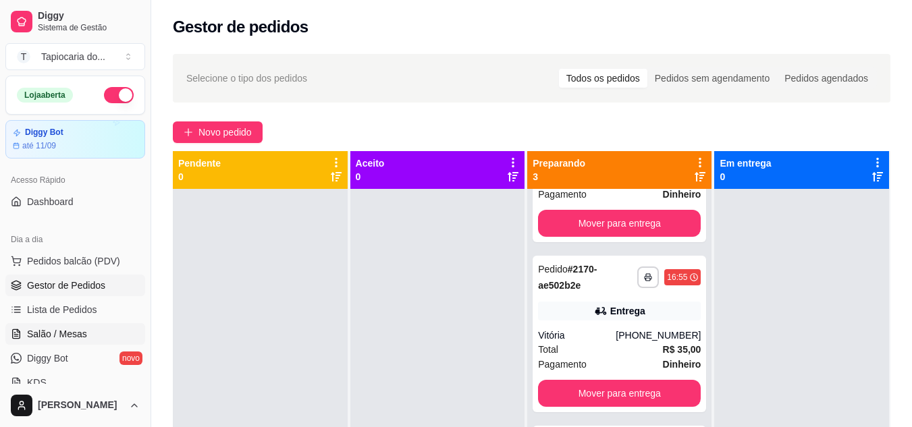
click at [82, 331] on span "Salão / Mesas" at bounding box center [57, 335] width 60 height 14
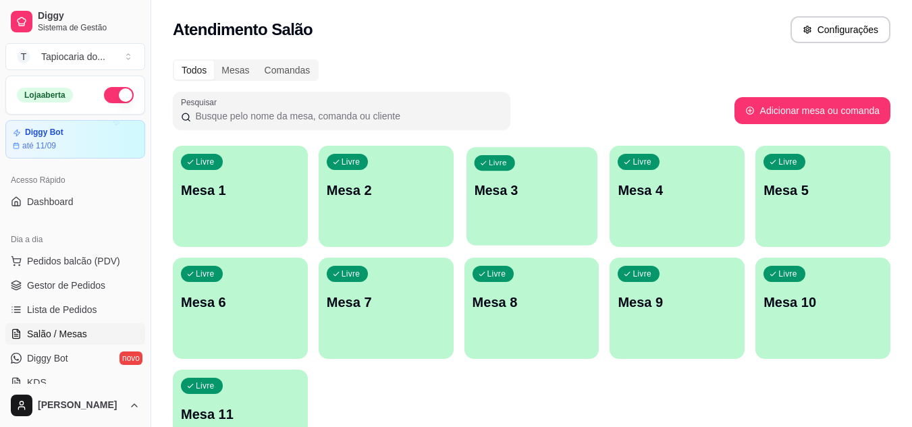
click at [534, 219] on div "Livre Mesa 3" at bounding box center [532, 188] width 131 height 82
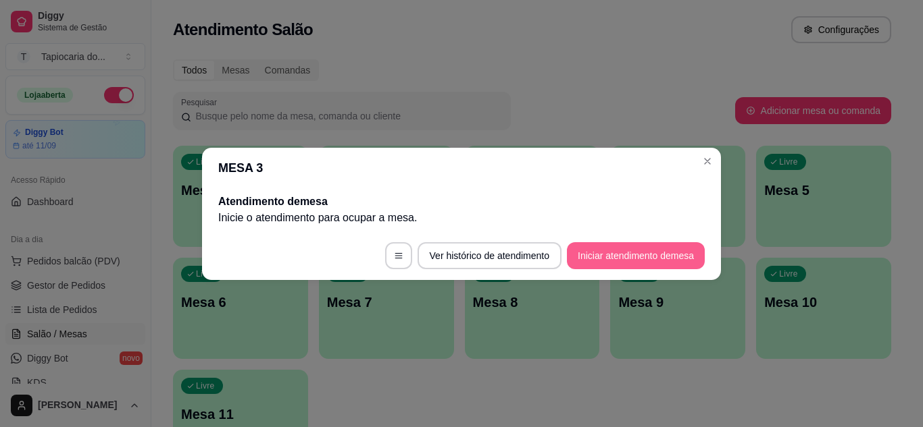
click at [674, 250] on button "Iniciar atendimento de mesa" at bounding box center [636, 255] width 138 height 27
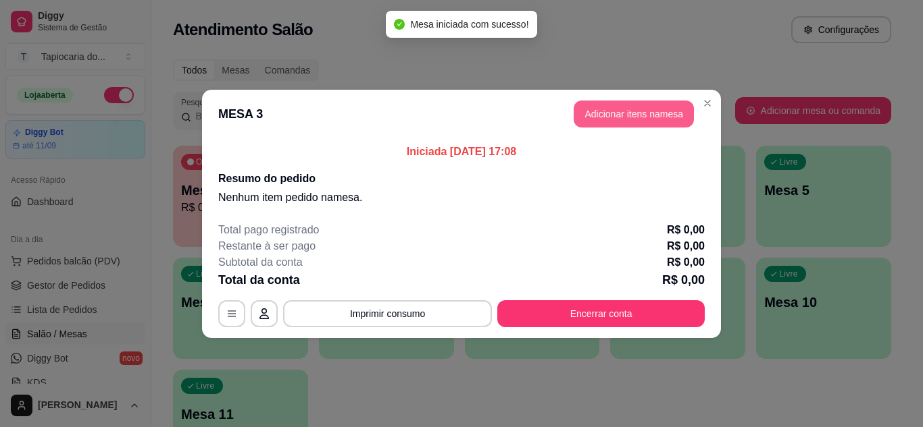
click at [669, 114] on button "Adicionar itens na mesa" at bounding box center [633, 114] width 120 height 27
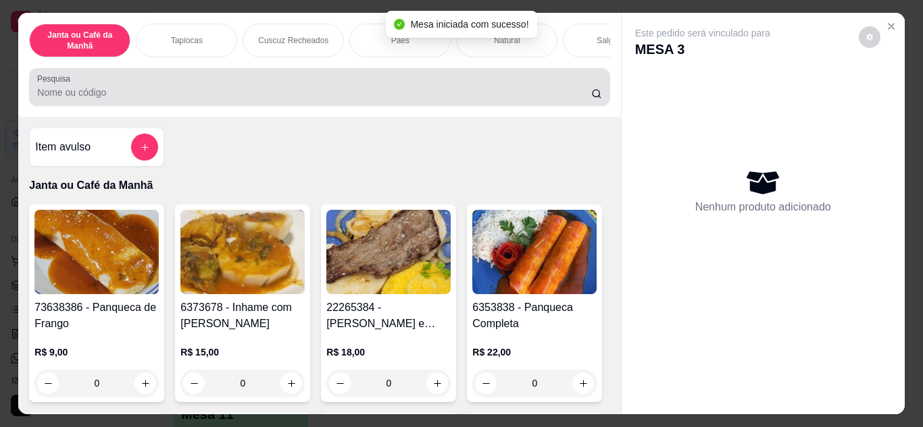
click at [574, 81] on div at bounding box center [319, 87] width 564 height 27
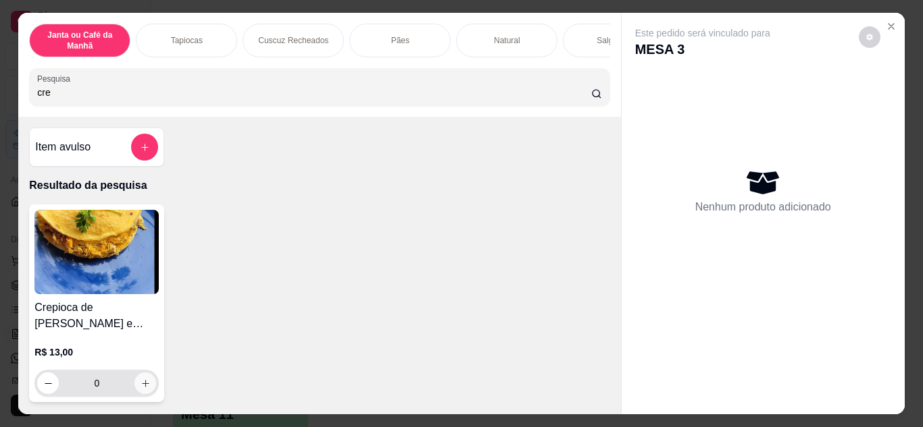
type input "cre"
click at [142, 387] on icon "increase-product-quantity" at bounding box center [145, 383] width 7 height 7
type input "1"
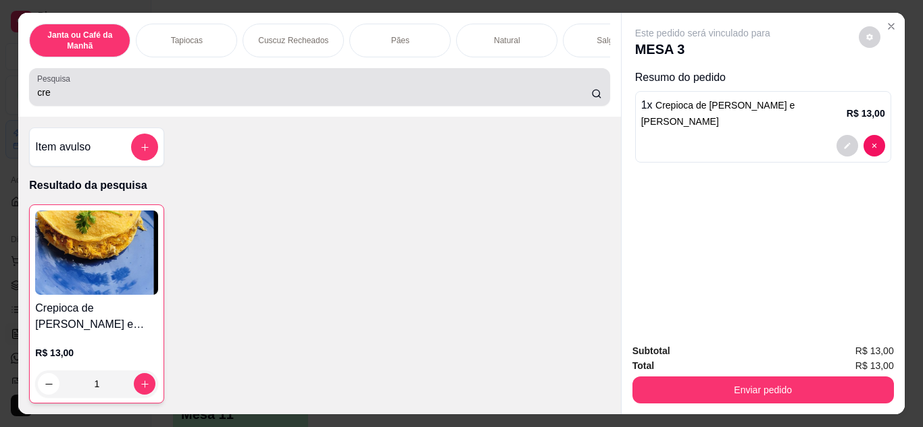
drag, startPoint x: 538, startPoint y: 88, endPoint x: 543, endPoint y: 76, distance: 13.3
click at [542, 82] on div "cre" at bounding box center [319, 87] width 564 height 27
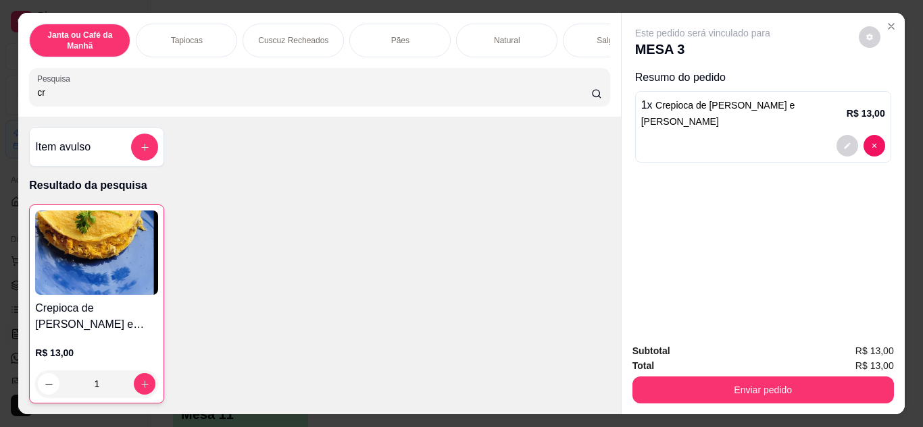
type input "c"
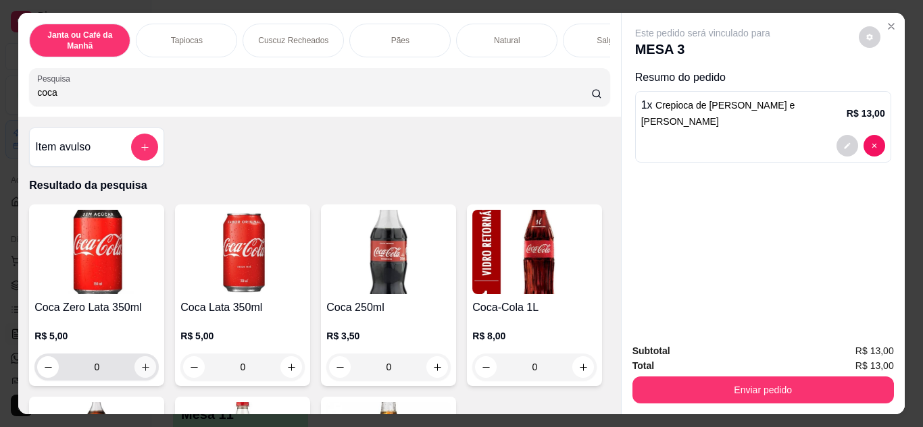
type input "coca"
click at [140, 369] on icon "increase-product-quantity" at bounding box center [145, 368] width 10 height 10
type input "1"
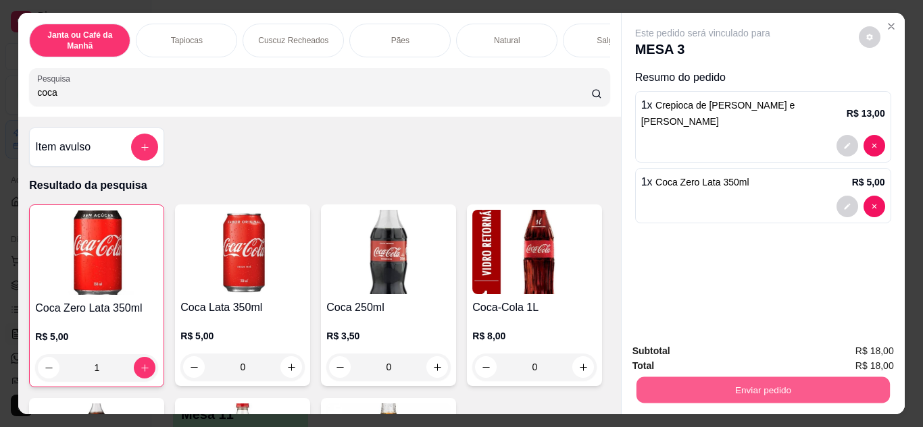
click at [787, 382] on button "Enviar pedido" at bounding box center [761, 391] width 253 height 26
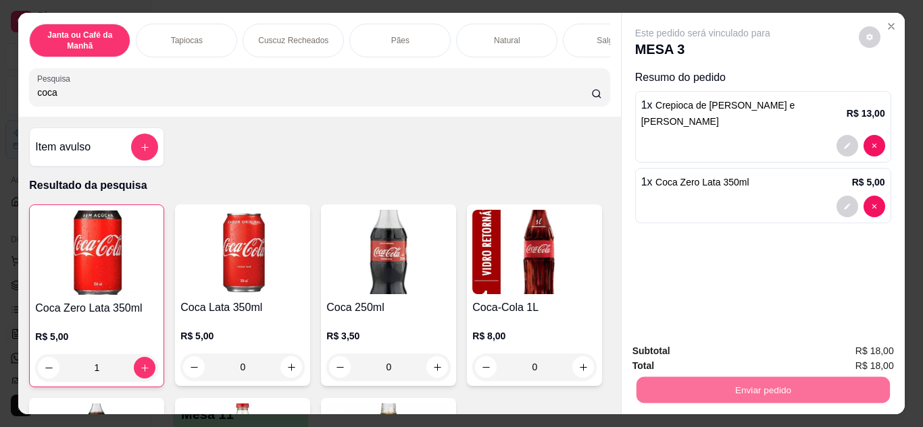
click at [761, 351] on button "Não registrar e enviar pedido" at bounding box center [718, 352] width 136 height 25
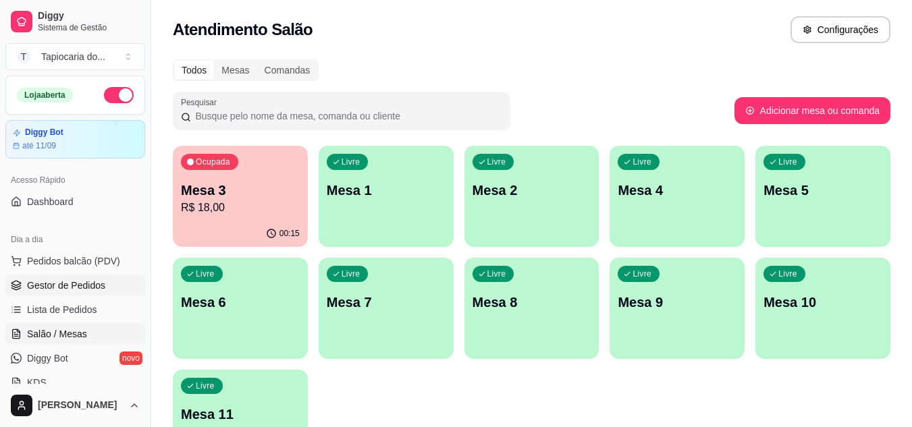
click at [87, 292] on span "Gestor de Pedidos" at bounding box center [66, 286] width 78 height 14
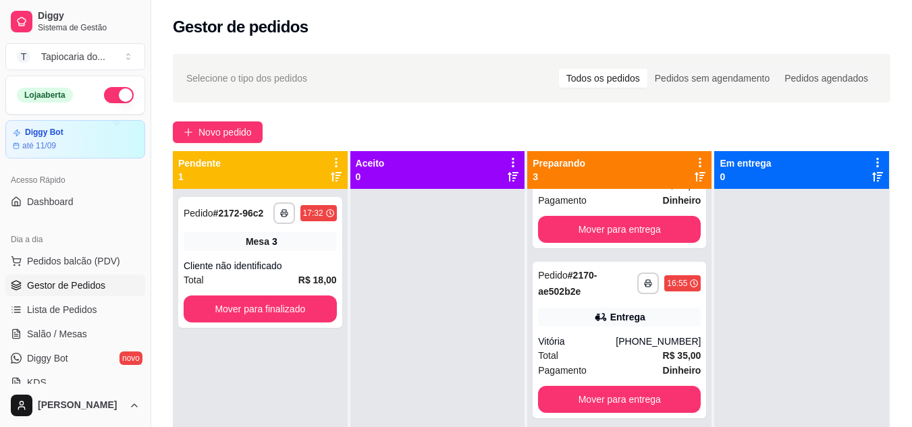
scroll to position [125, 0]
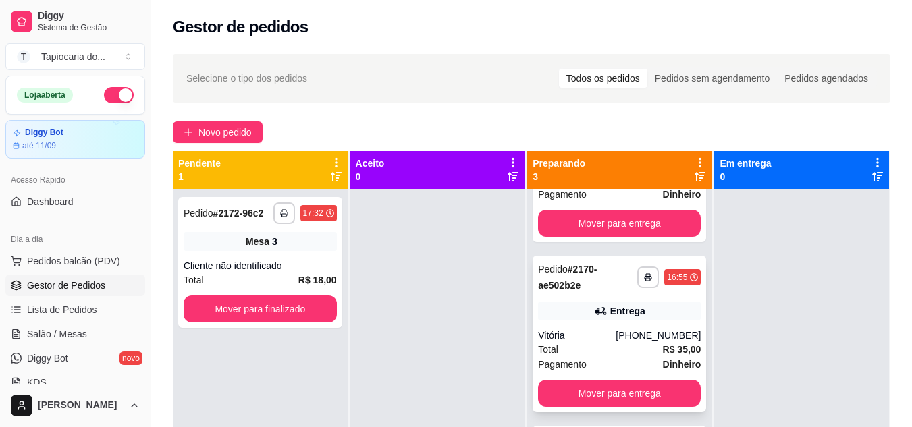
click at [594, 315] on icon at bounding box center [601, 312] width 14 height 14
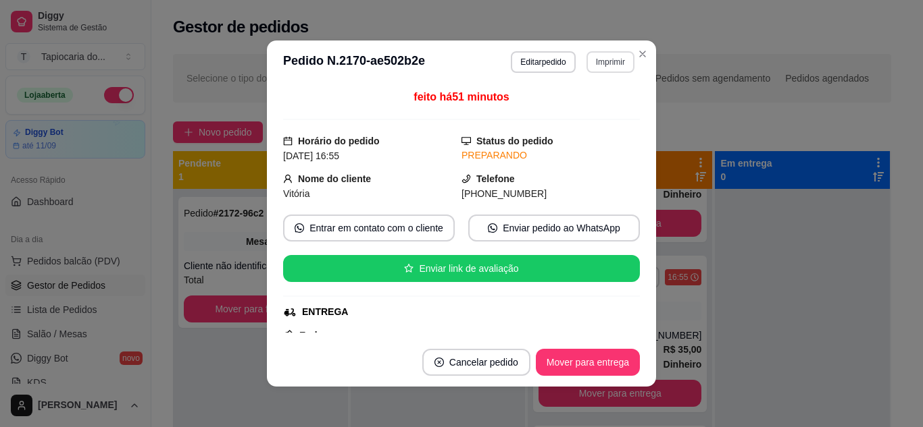
click at [621, 58] on button "Imprimir" at bounding box center [610, 62] width 48 height 22
click at [604, 101] on button "Impressora" at bounding box center [581, 109] width 95 height 21
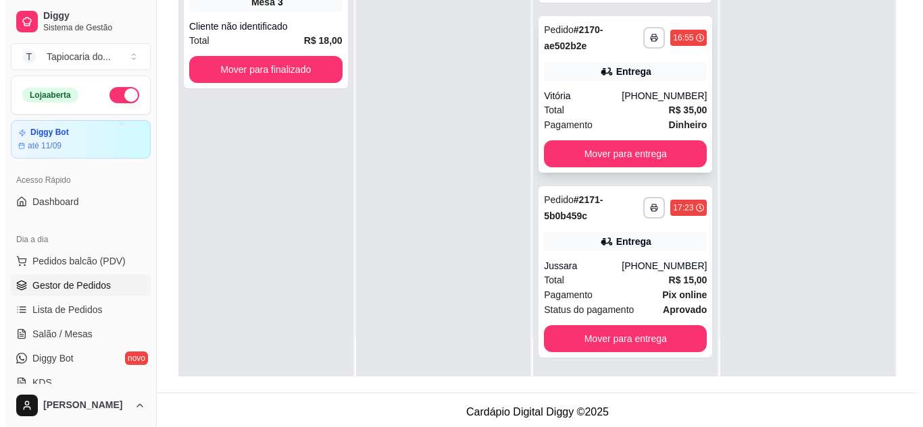
scroll to position [203, 0]
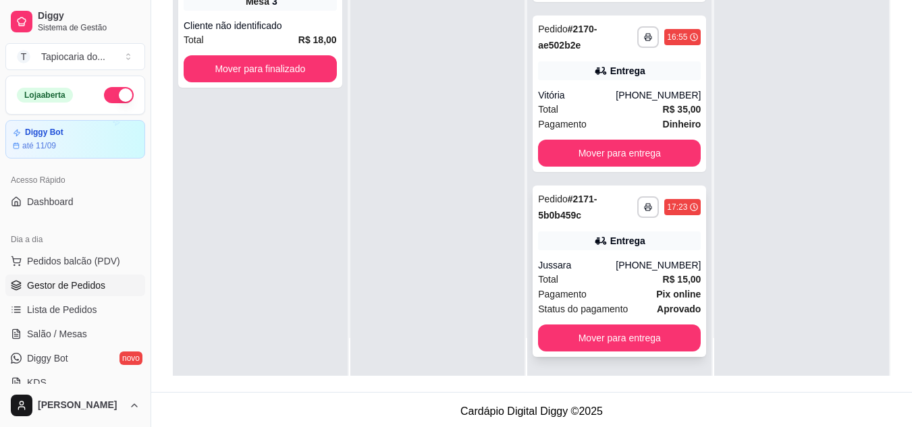
click at [592, 274] on div "Total R$ 15,00" at bounding box center [619, 279] width 163 height 15
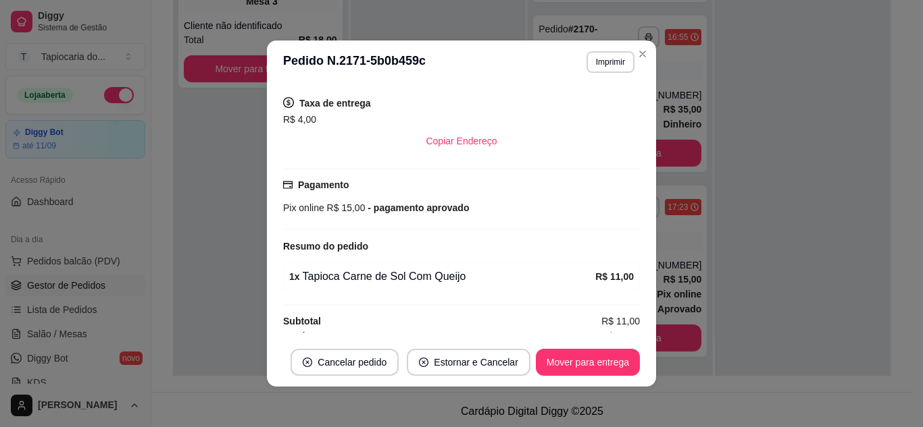
scroll to position [281, 0]
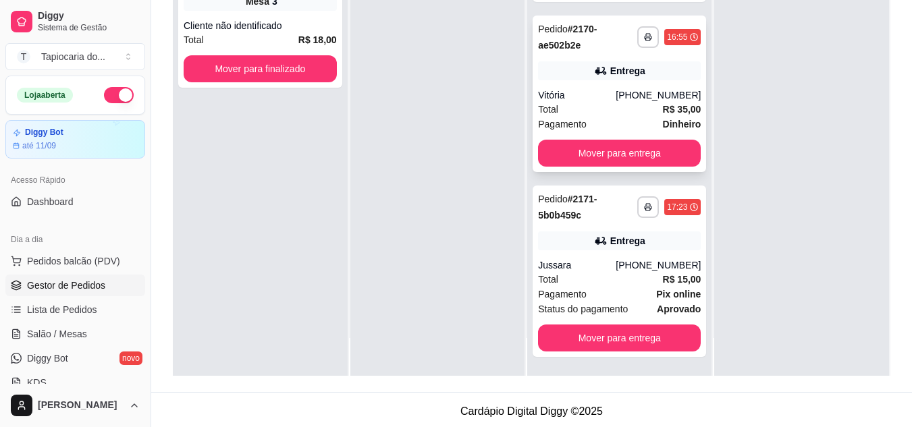
click at [633, 96] on div "(83) 99361-0050" at bounding box center [658, 95] width 85 height 14
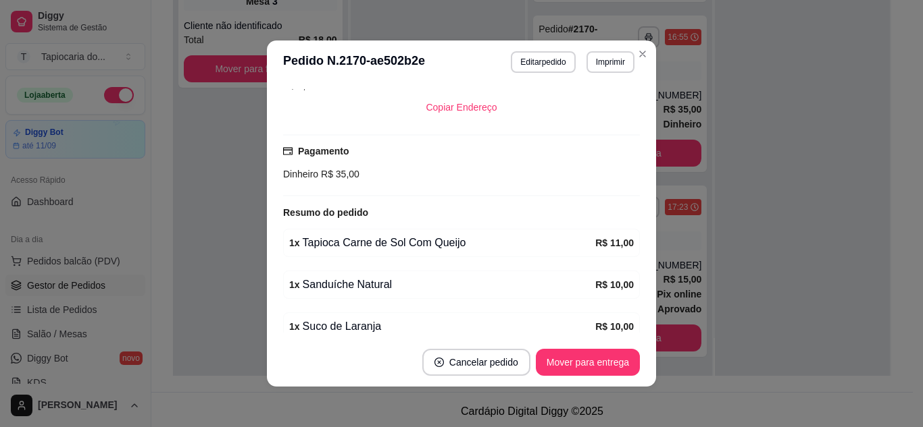
scroll to position [381, 0]
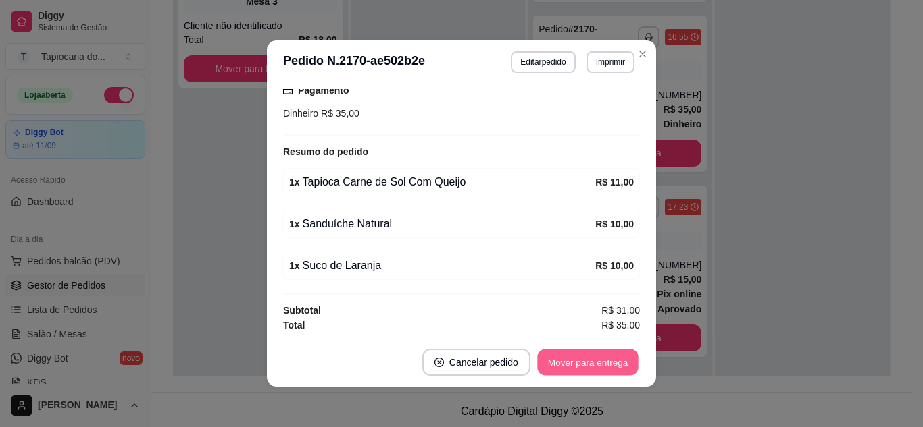
click at [599, 356] on button "Mover para entrega" at bounding box center [587, 363] width 101 height 26
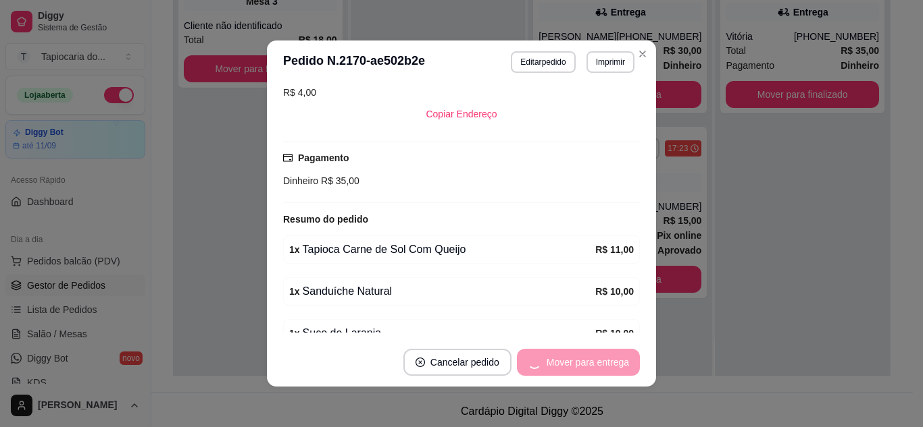
scroll to position [246, 0]
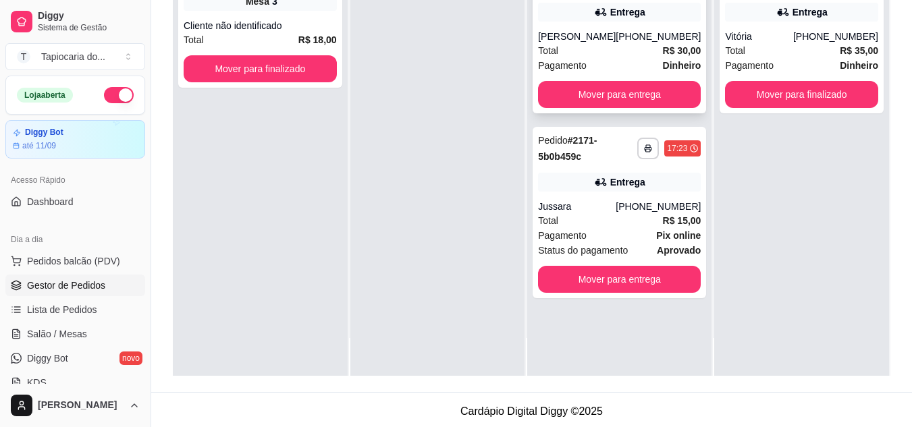
click at [658, 38] on div "[PHONE_NUMBER]" at bounding box center [658, 37] width 85 height 14
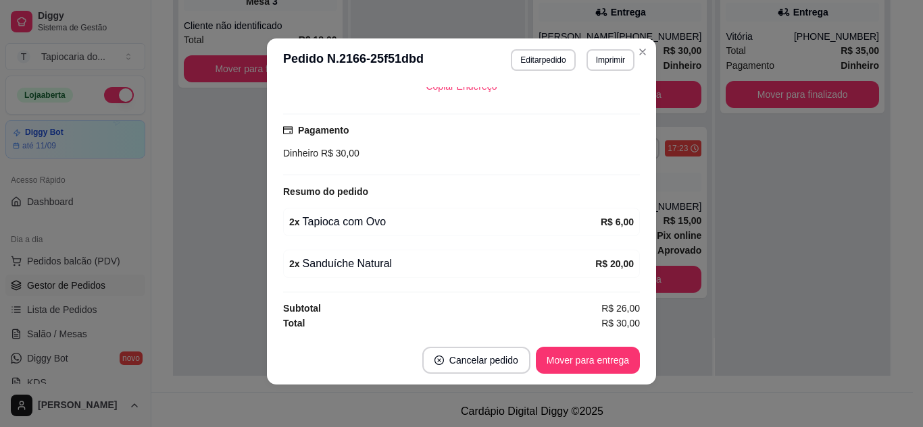
scroll to position [3, 0]
click at [606, 358] on button "Mover para entrega" at bounding box center [587, 360] width 101 height 26
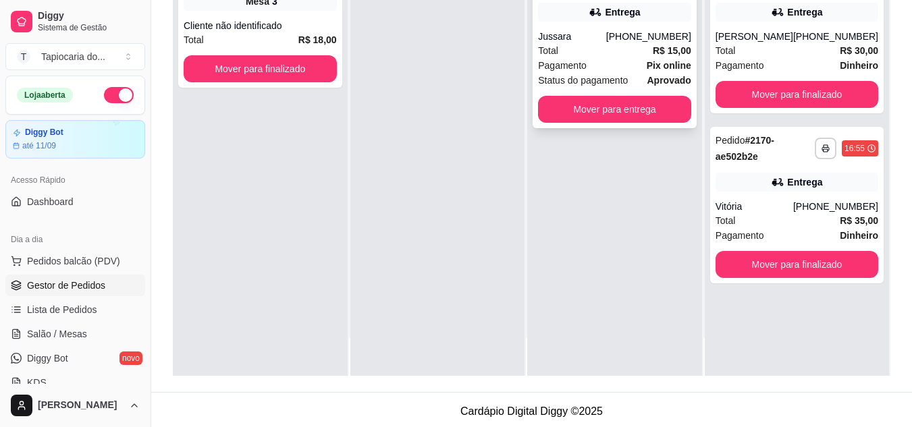
click at [638, 56] on div "Total R$ 15,00" at bounding box center [614, 50] width 153 height 15
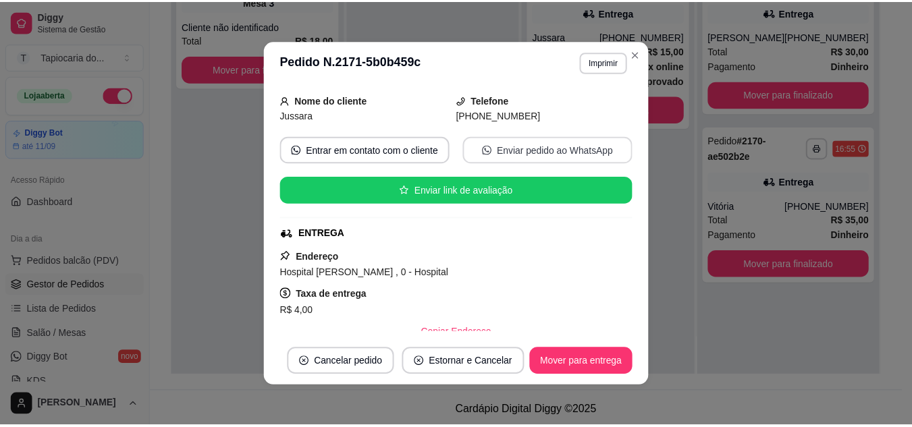
scroll to position [11, 0]
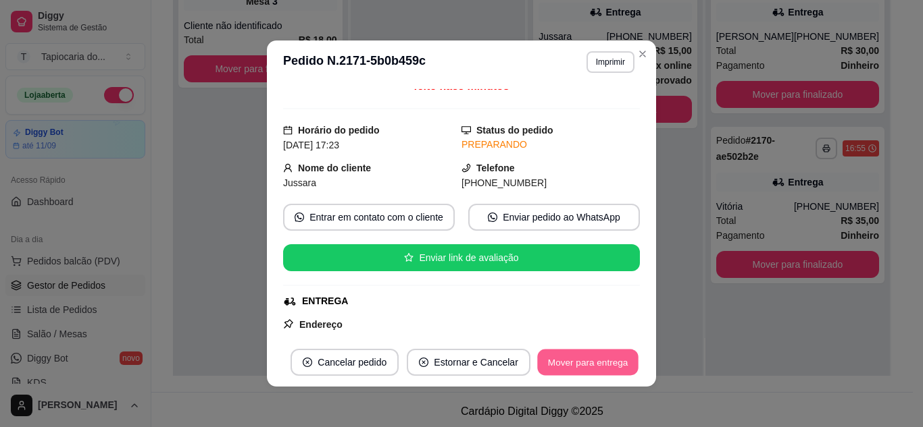
click at [575, 367] on button "Mover para entrega" at bounding box center [587, 363] width 101 height 26
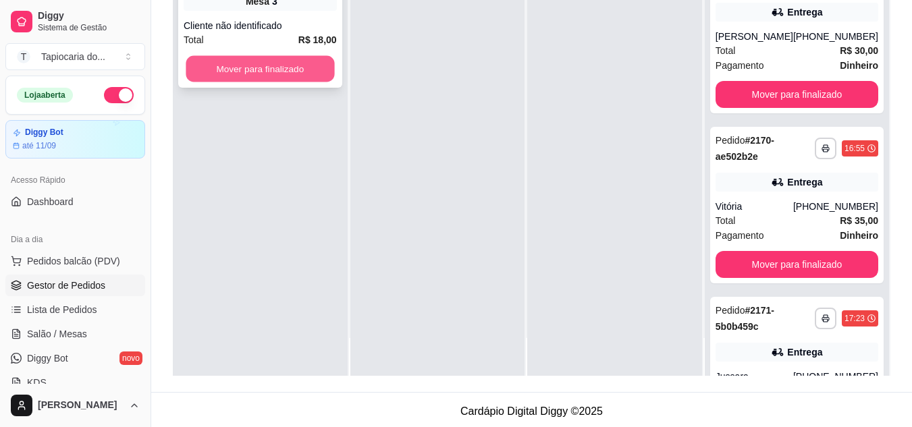
click at [284, 74] on button "Mover para finalizado" at bounding box center [260, 69] width 149 height 26
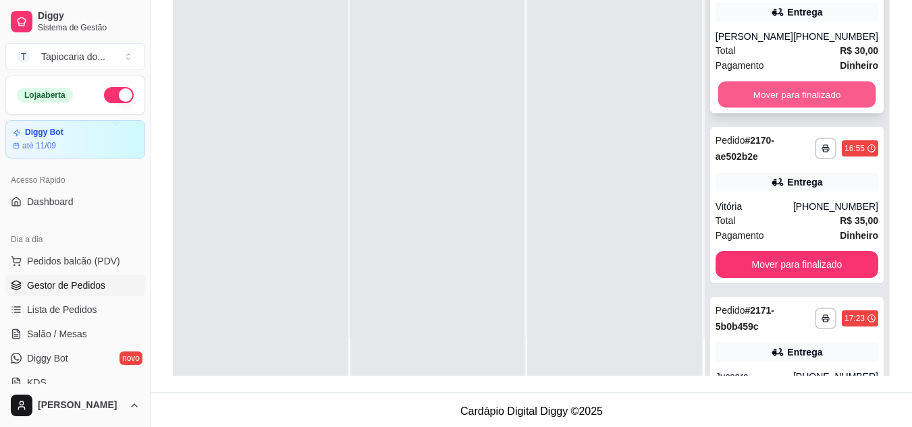
click at [819, 108] on button "Mover para finalizado" at bounding box center [797, 95] width 158 height 26
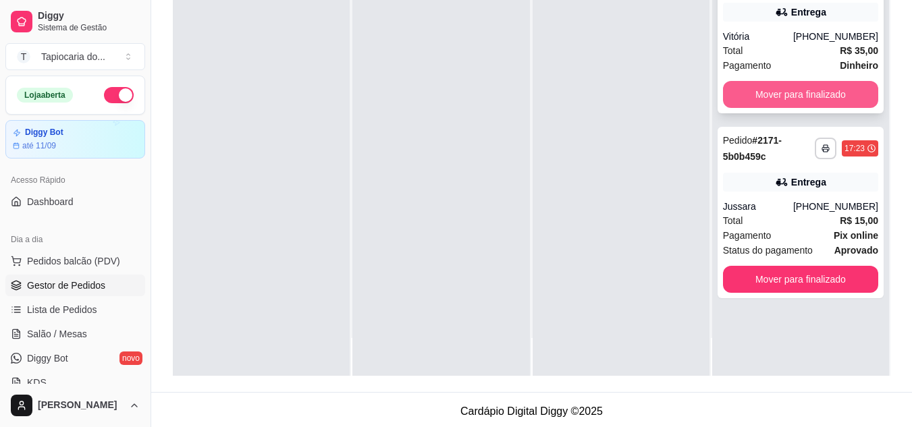
click at [812, 97] on button "Mover para finalizado" at bounding box center [800, 94] width 155 height 27
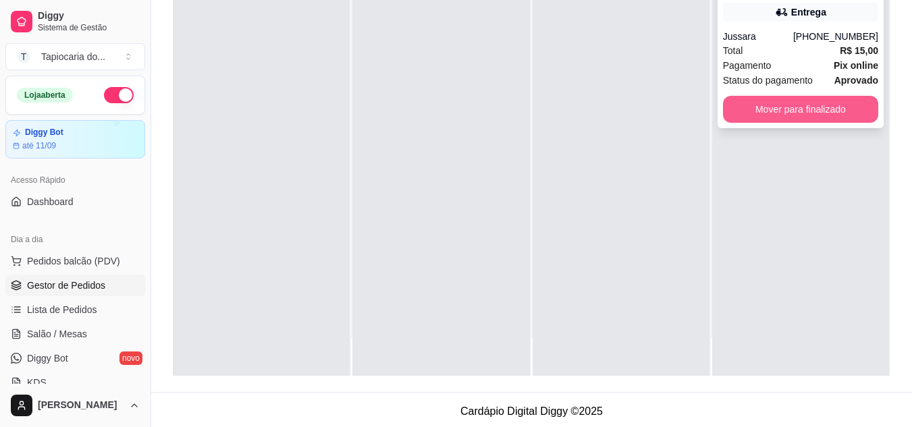
click at [791, 106] on button "Mover para finalizado" at bounding box center [800, 109] width 155 height 27
